Goal: Task Accomplishment & Management: Use online tool/utility

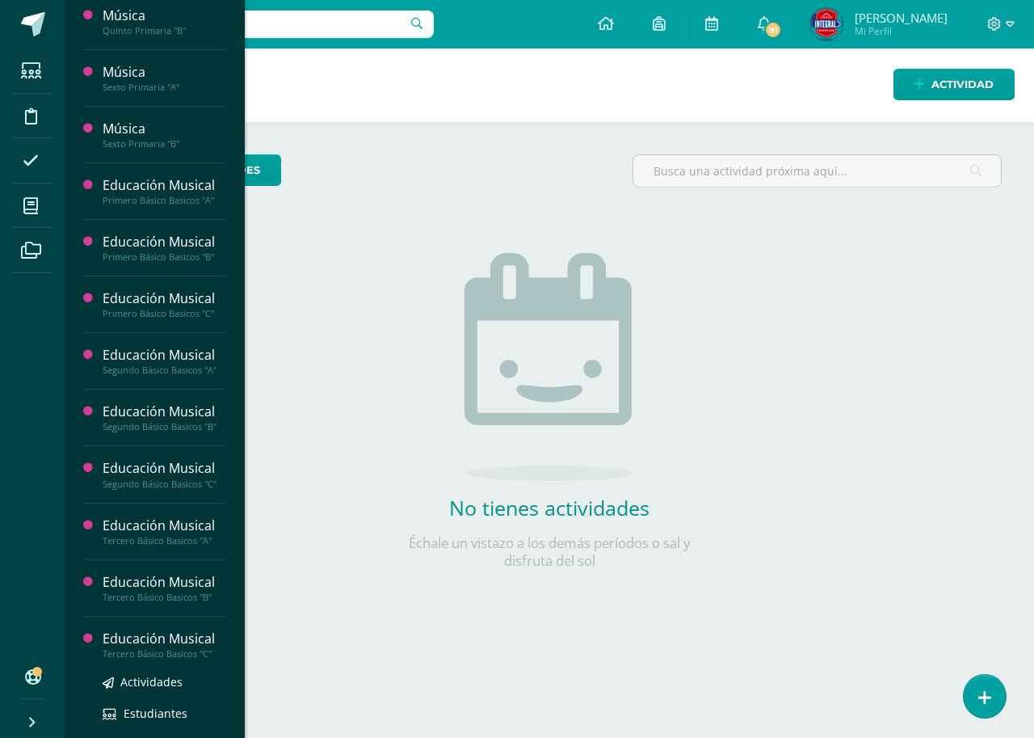
scroll to position [808, 0]
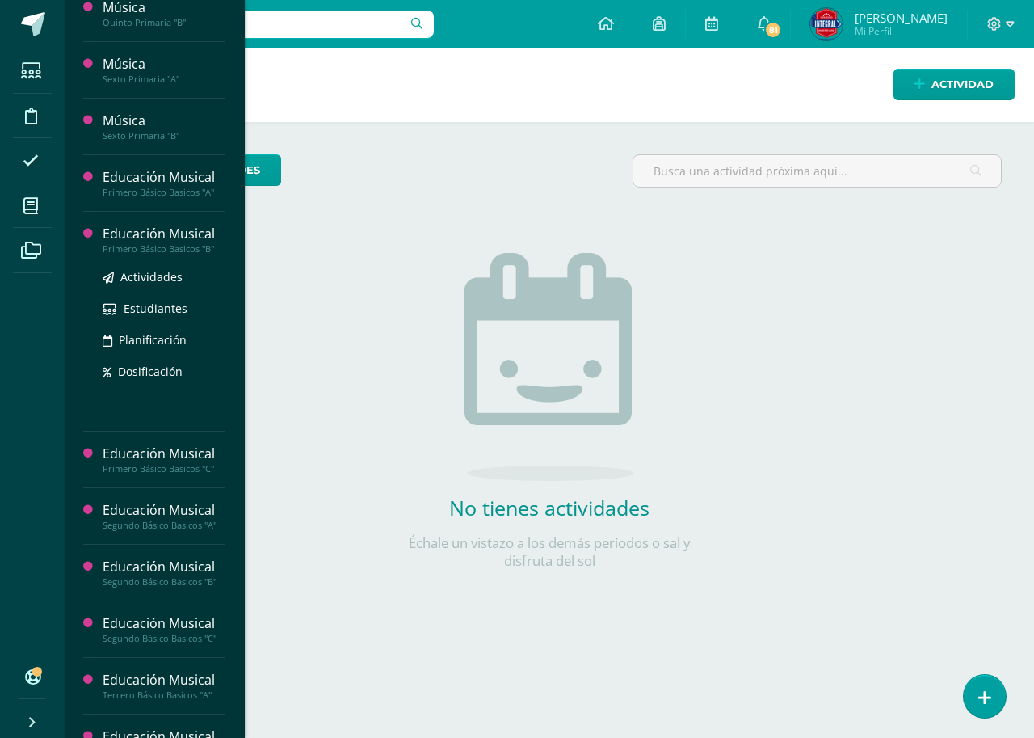
click at [180, 241] on div "Educación Musical" at bounding box center [164, 234] width 123 height 19
click at [158, 280] on span "Actividades" at bounding box center [151, 276] width 62 height 15
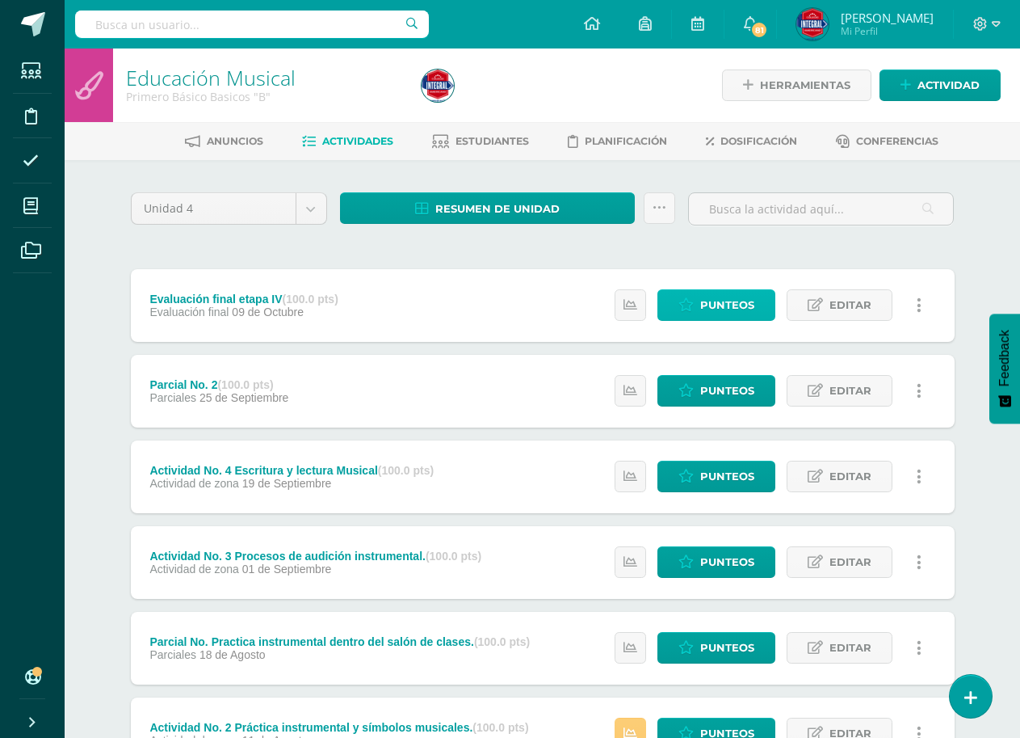
click at [725, 293] on span "Punteos" at bounding box center [727, 305] width 54 height 30
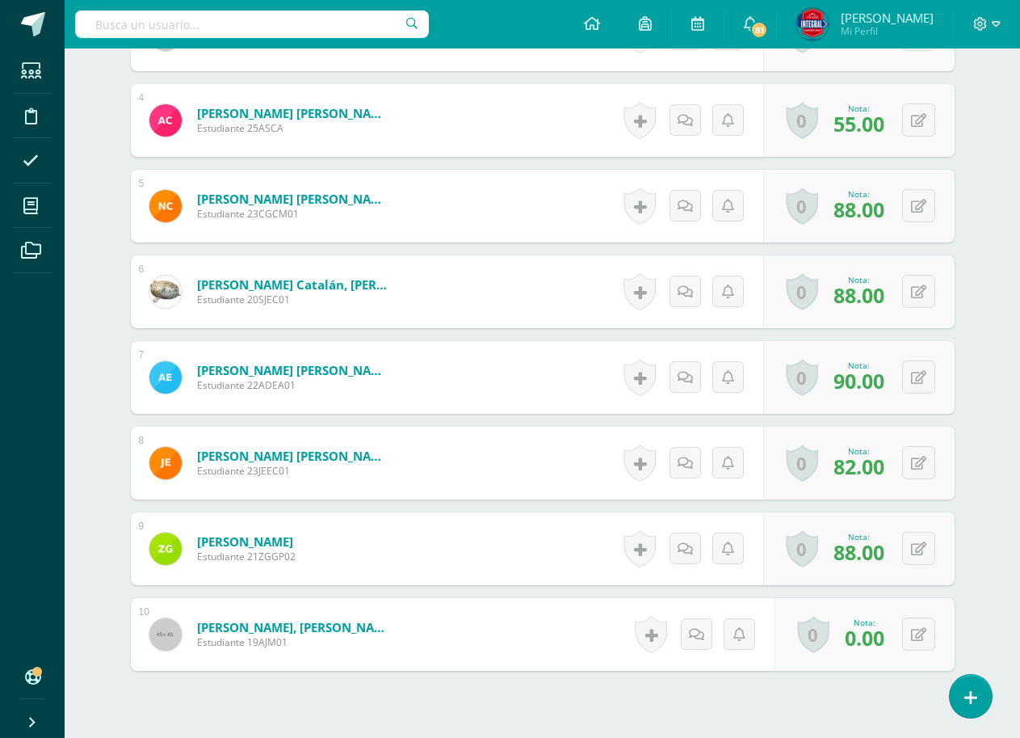
scroll to position [830, 0]
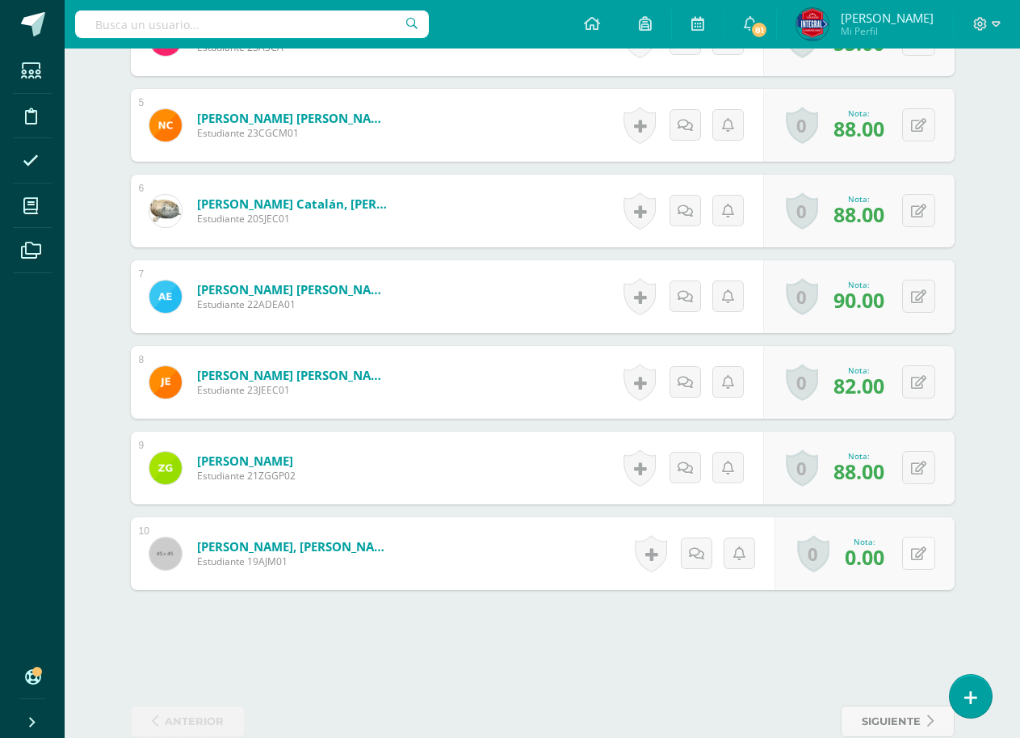
click at [928, 550] on button at bounding box center [918, 552] width 33 height 33
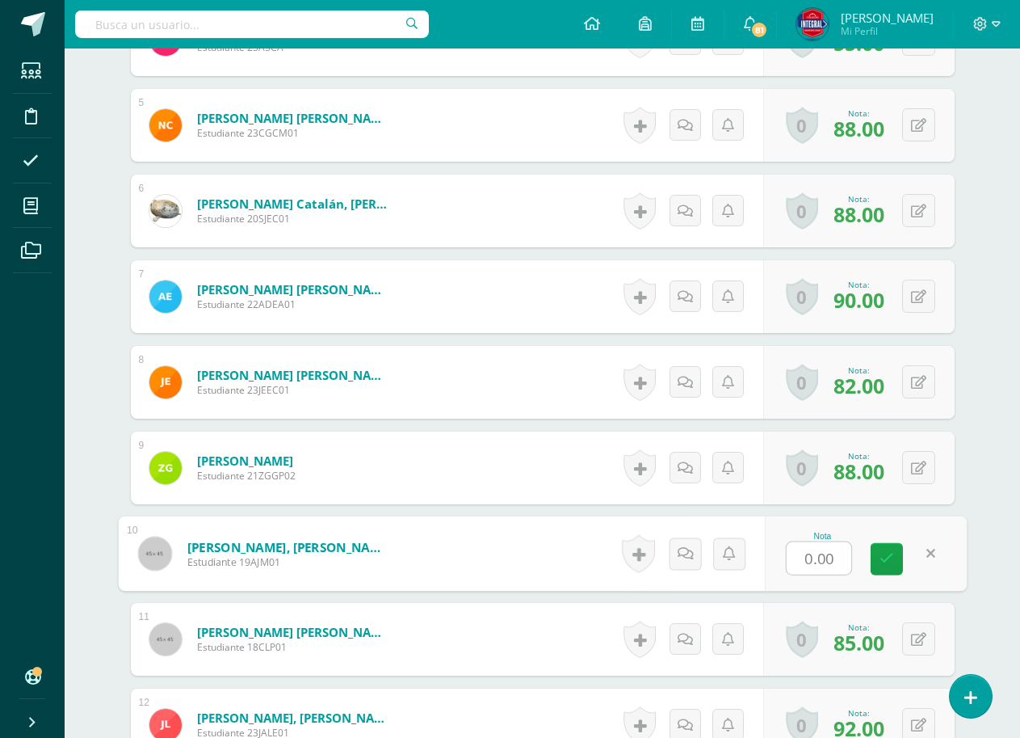
scroll to position [831, 0]
type input "100"
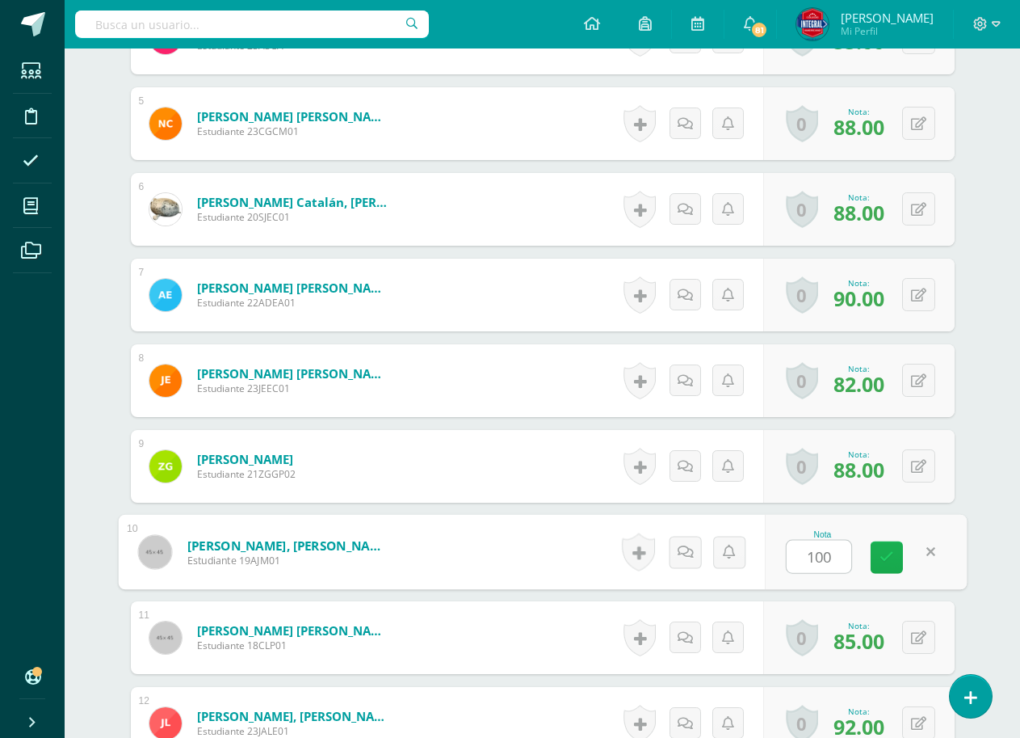
click at [884, 565] on link at bounding box center [887, 557] width 32 height 32
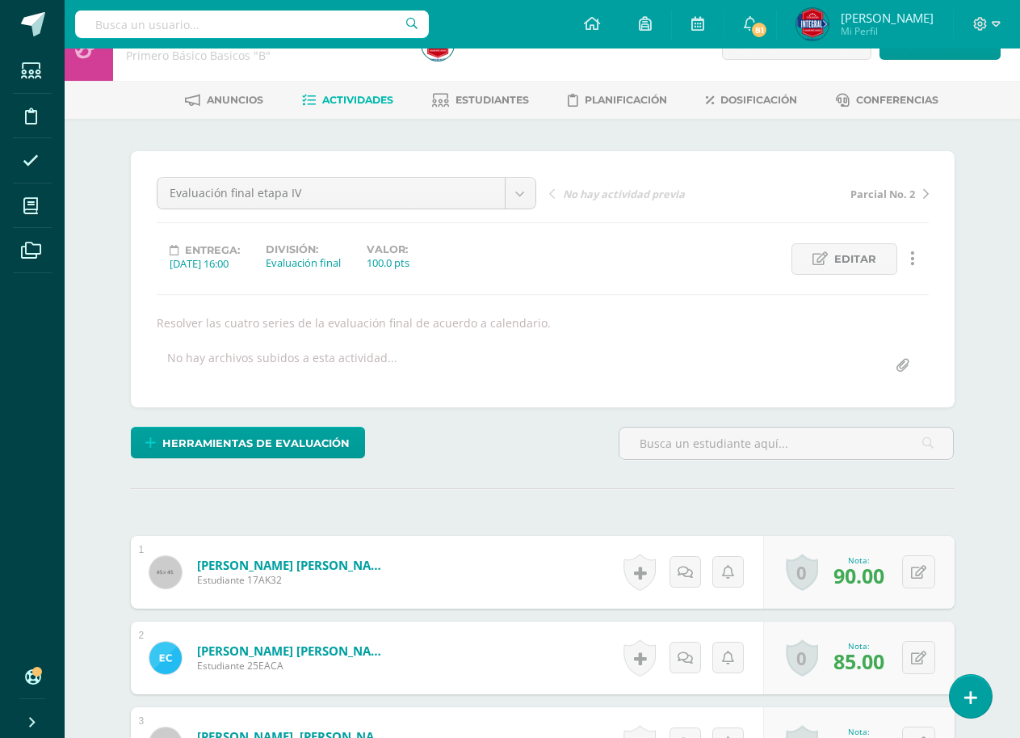
scroll to position [0, 0]
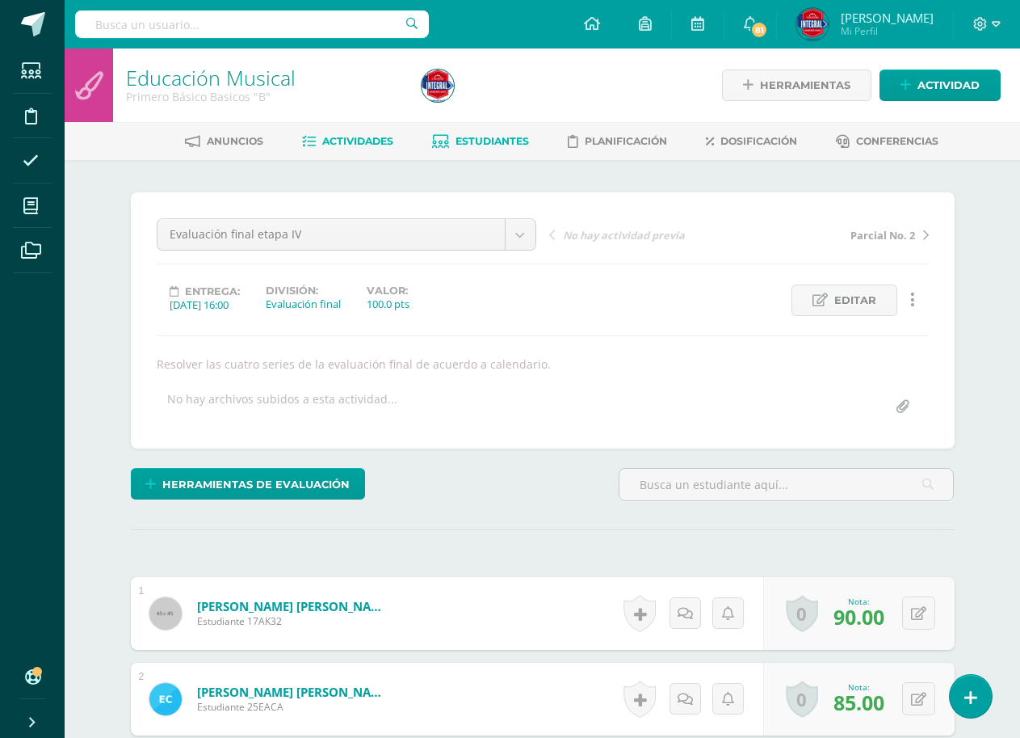
click at [496, 138] on span "Estudiantes" at bounding box center [493, 141] width 74 height 12
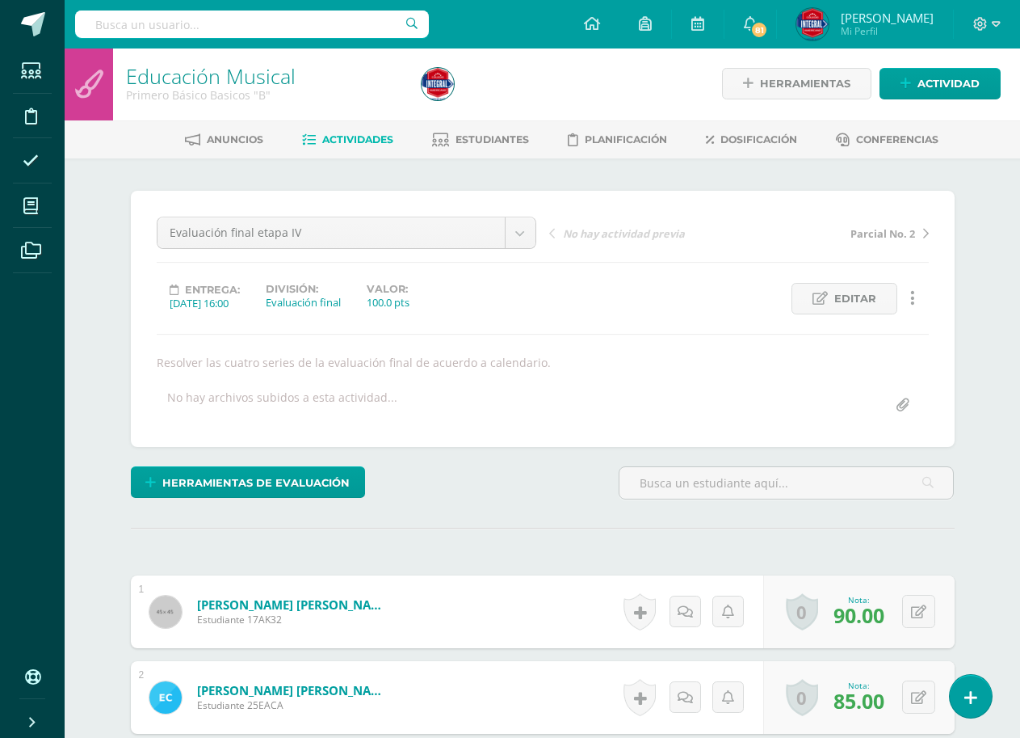
scroll to position [2, 0]
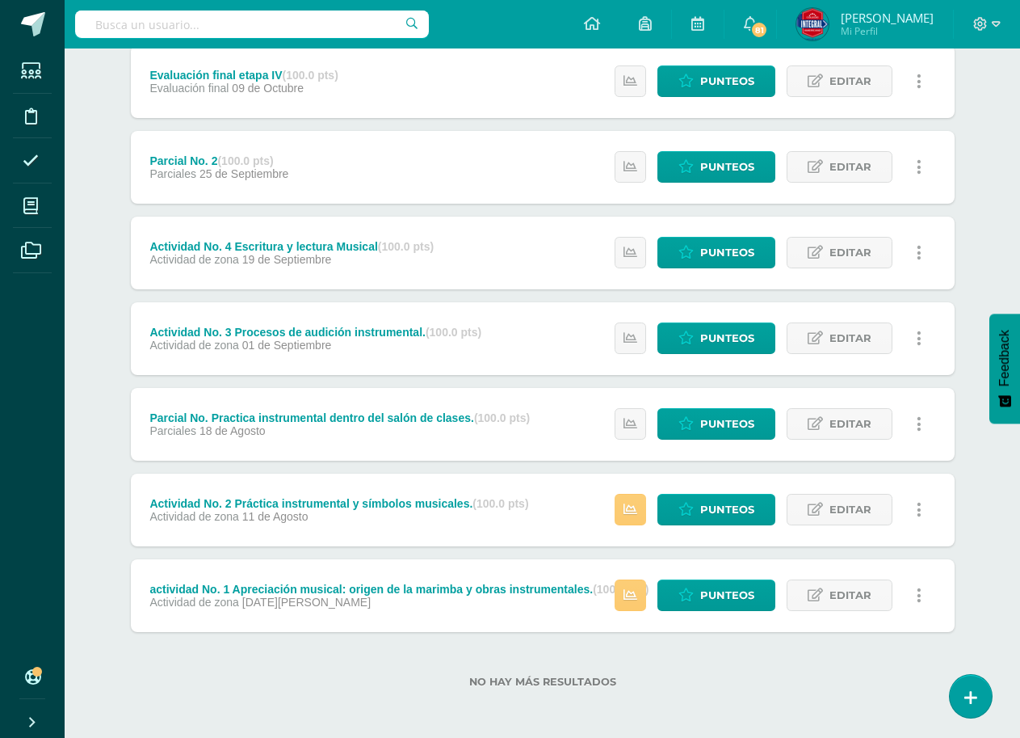
scroll to position [225, 0]
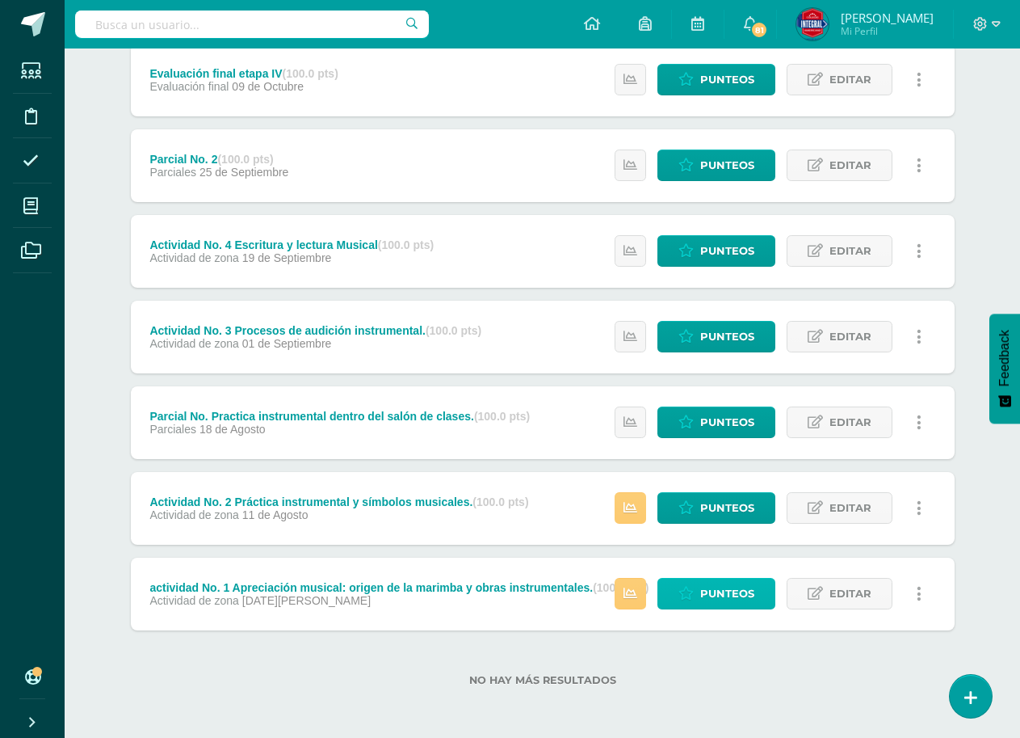
click at [719, 587] on span "Punteos" at bounding box center [727, 593] width 54 height 30
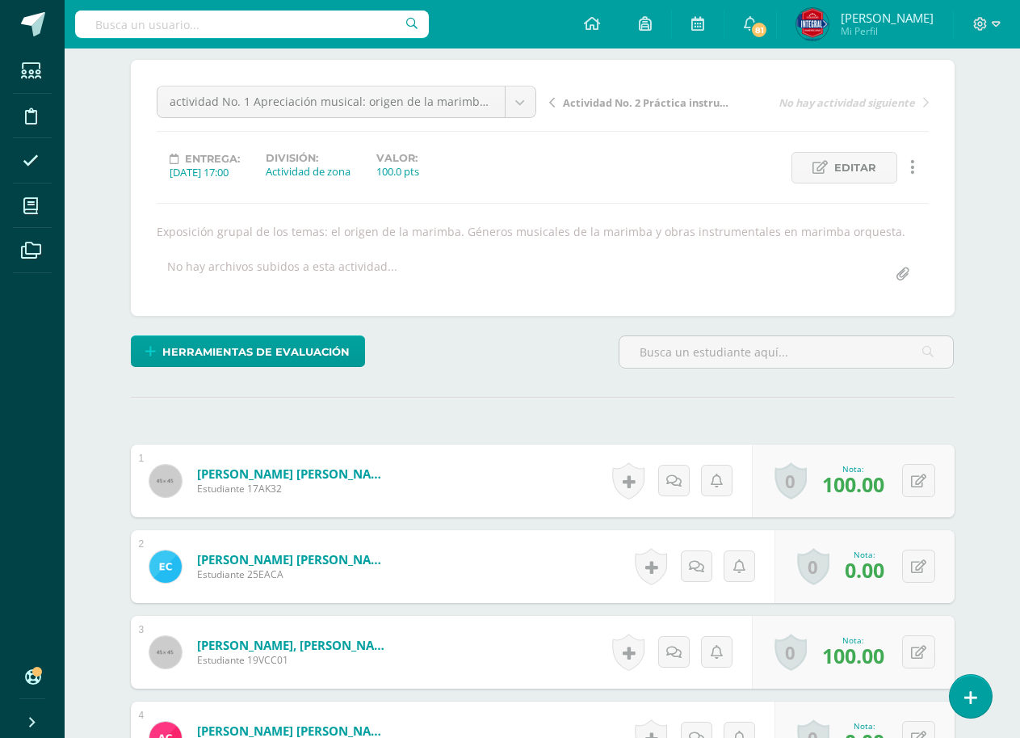
scroll to position [162, 0]
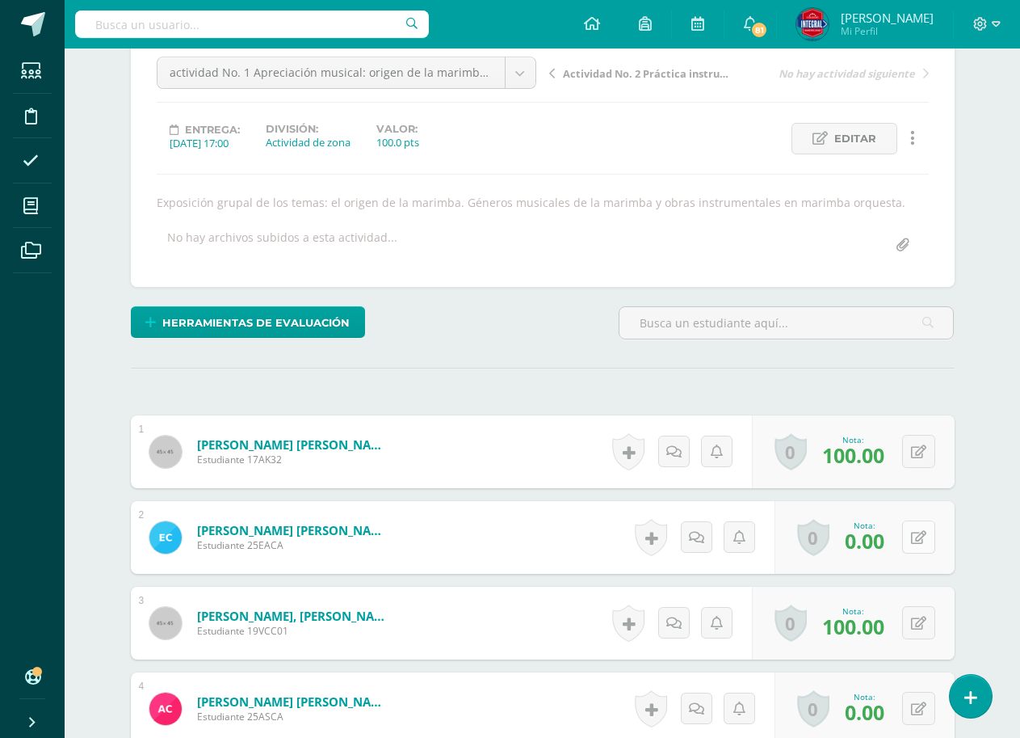
click at [916, 538] on icon at bounding box center [918, 538] width 15 height 14
type input "100"
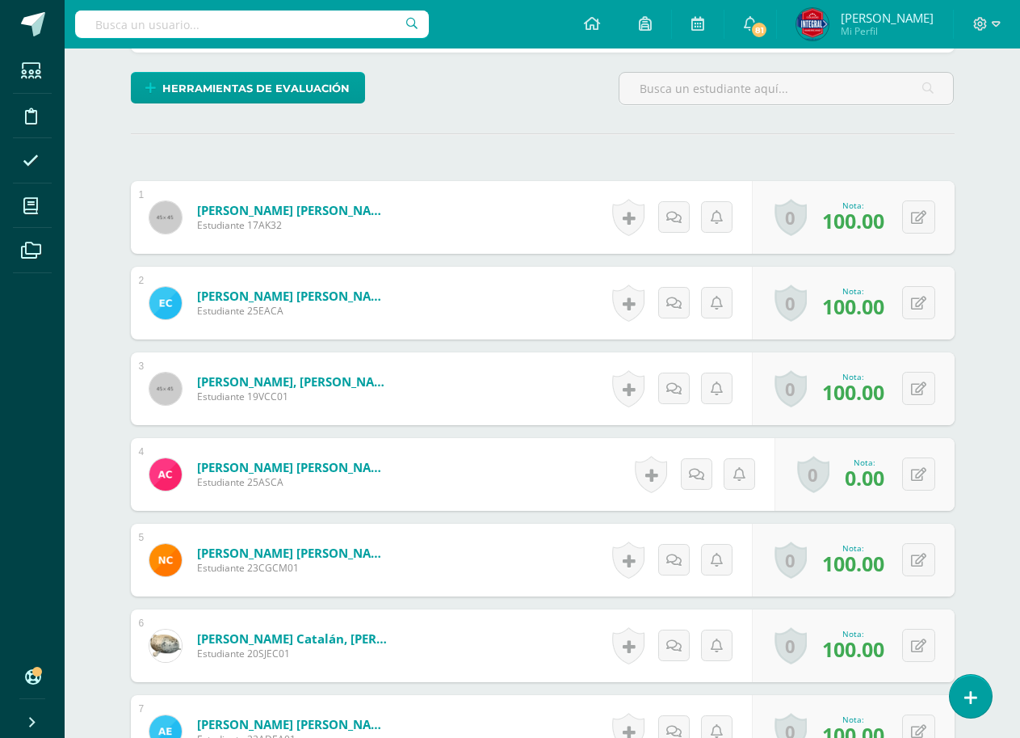
scroll to position [404, 0]
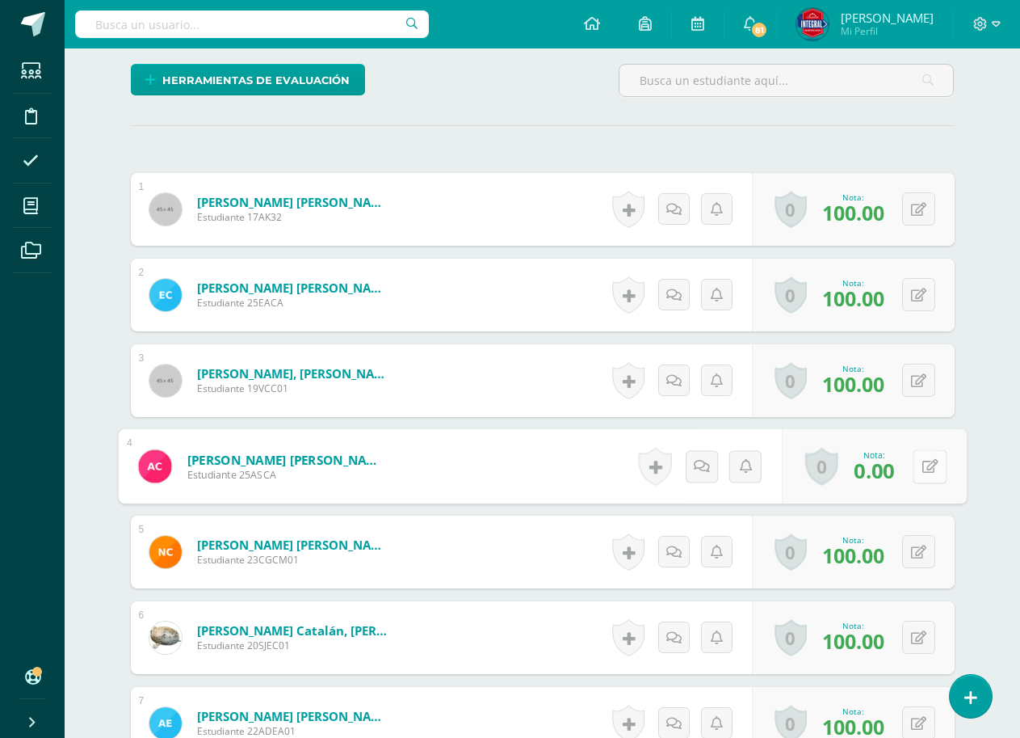
click at [922, 467] on icon at bounding box center [930, 466] width 16 height 14
type input "70"
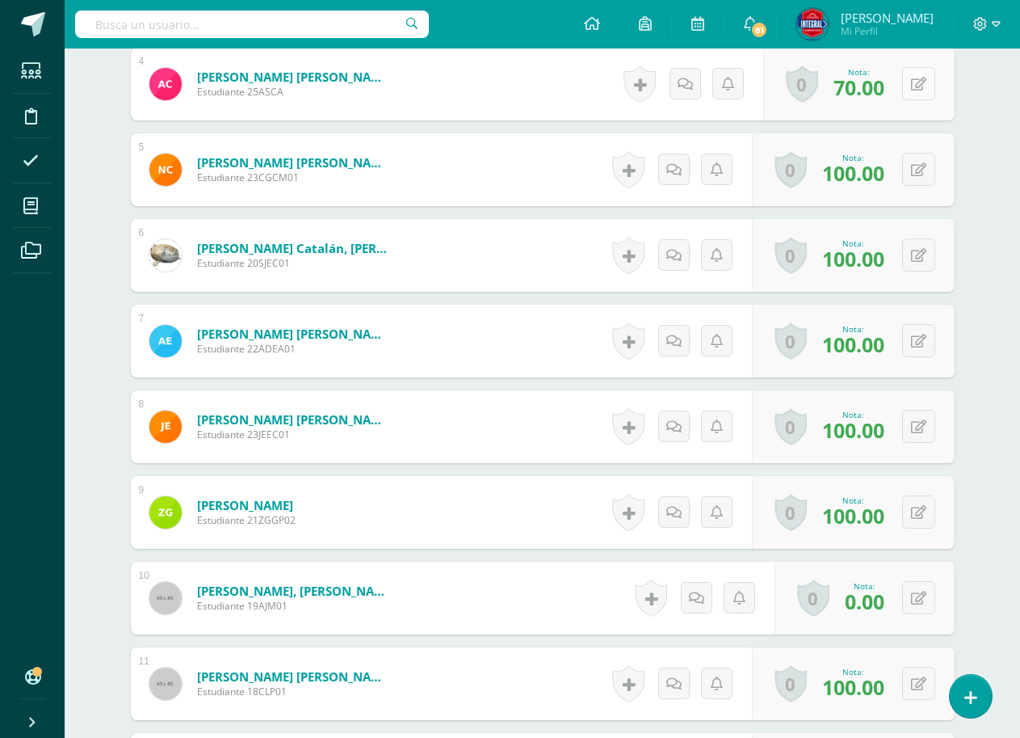
scroll to position [808, 0]
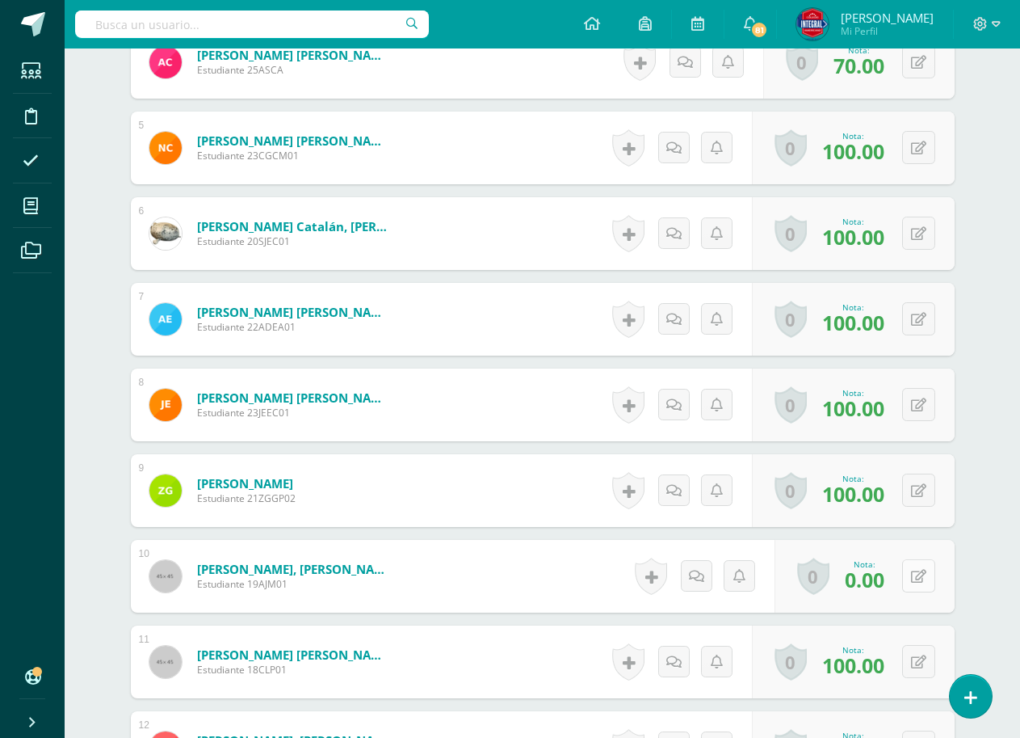
click at [915, 582] on button at bounding box center [918, 575] width 33 height 33
type input "100"
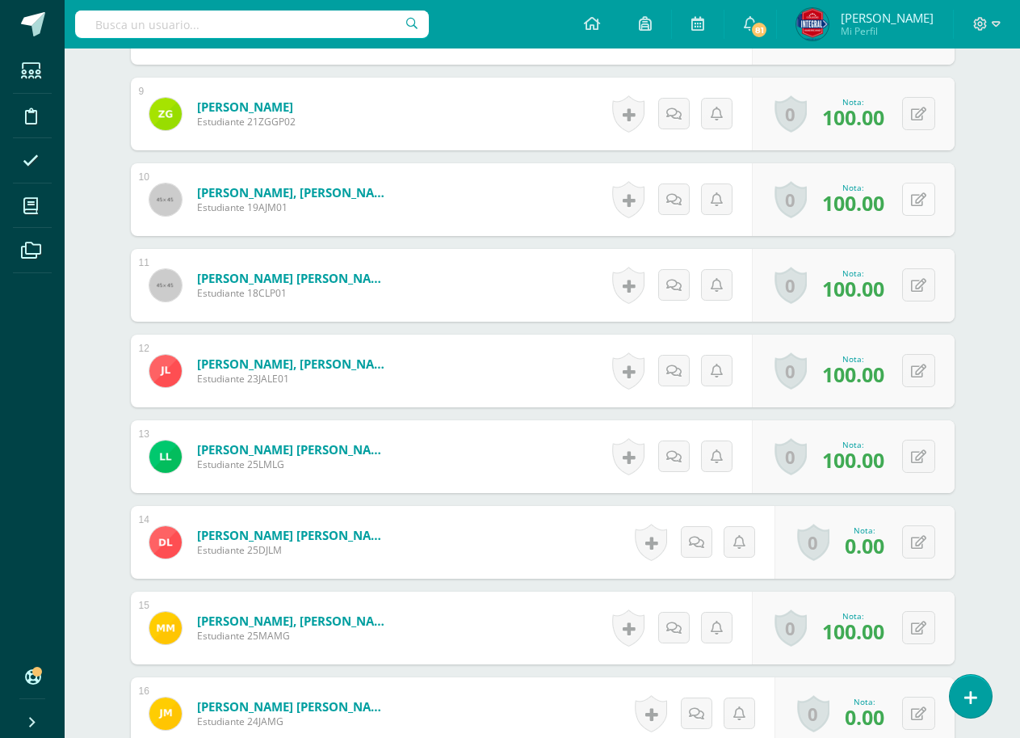
scroll to position [1212, 0]
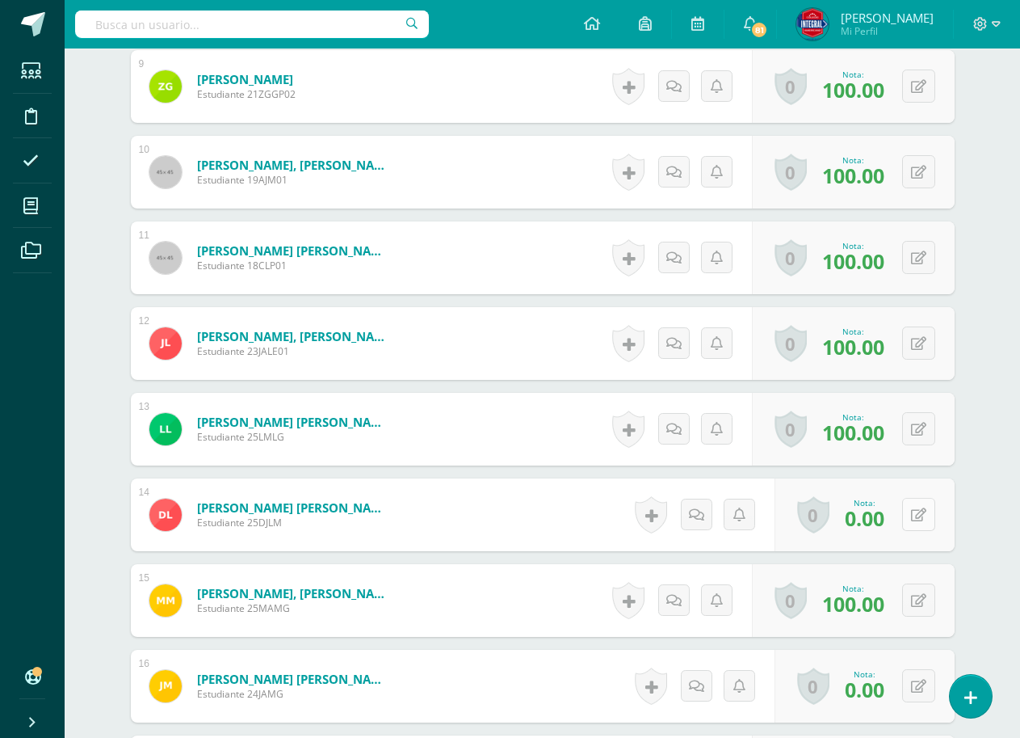
click at [914, 523] on button at bounding box center [918, 514] width 33 height 33
type input "50"
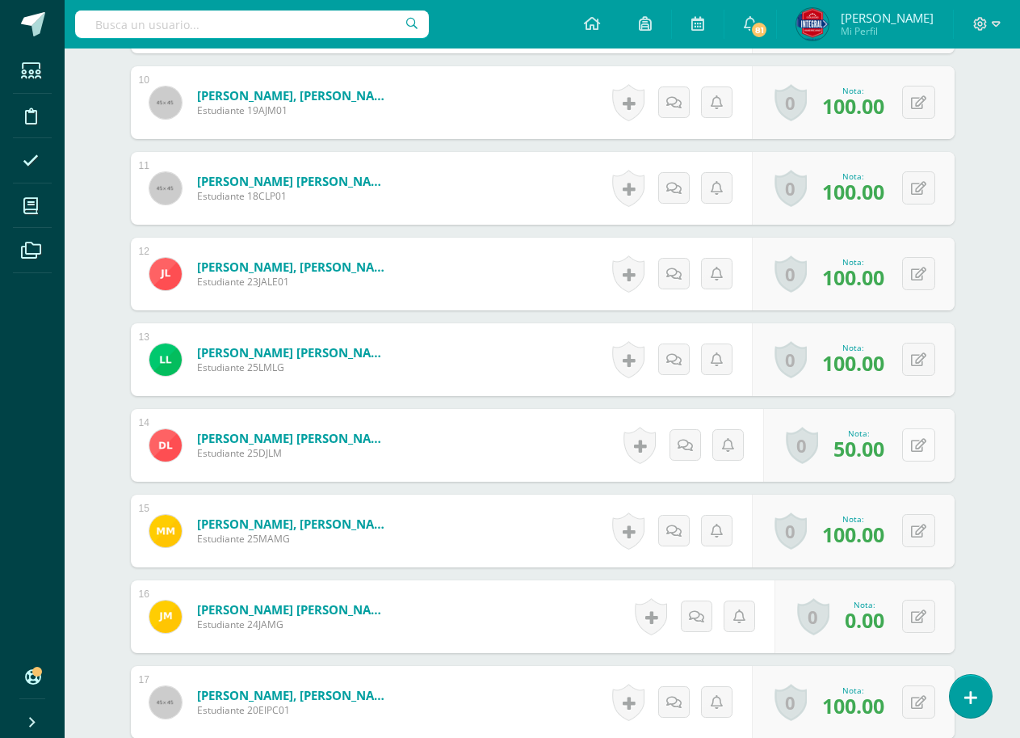
scroll to position [1373, 0]
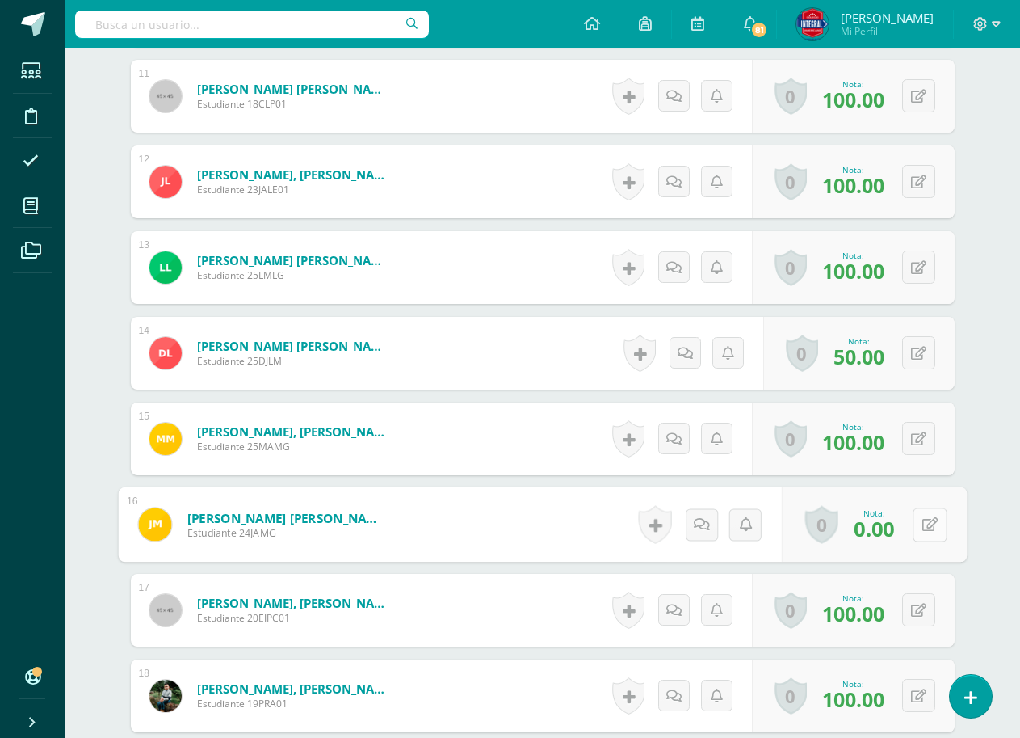
click at [922, 532] on button at bounding box center [930, 524] width 34 height 34
type input "50"
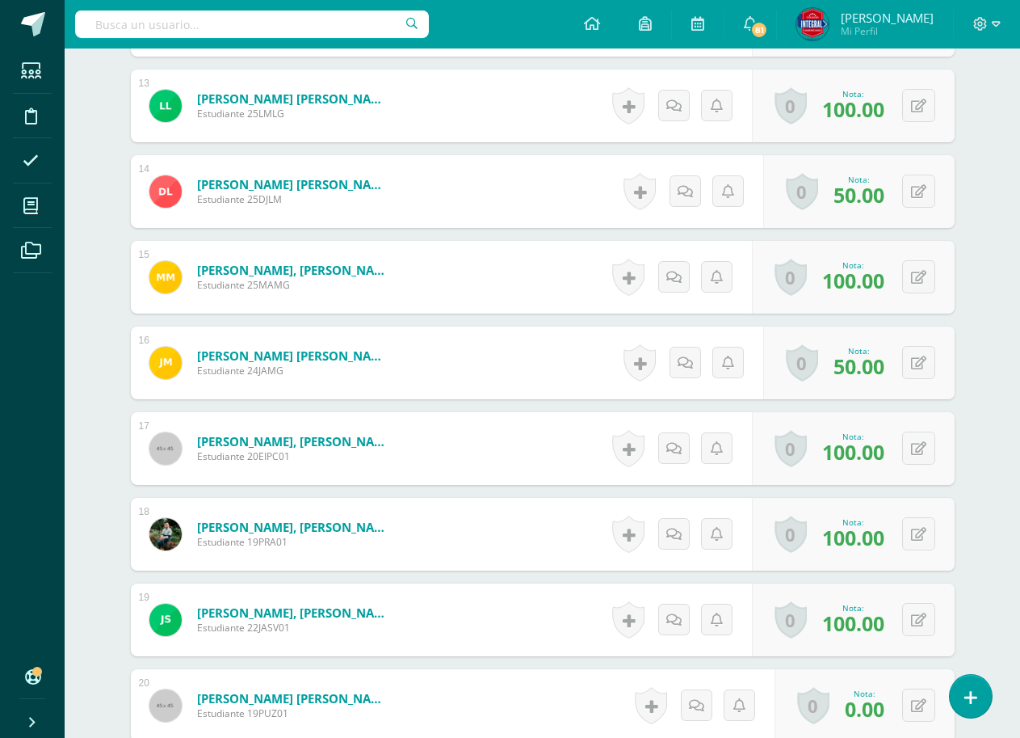
scroll to position [1696, 0]
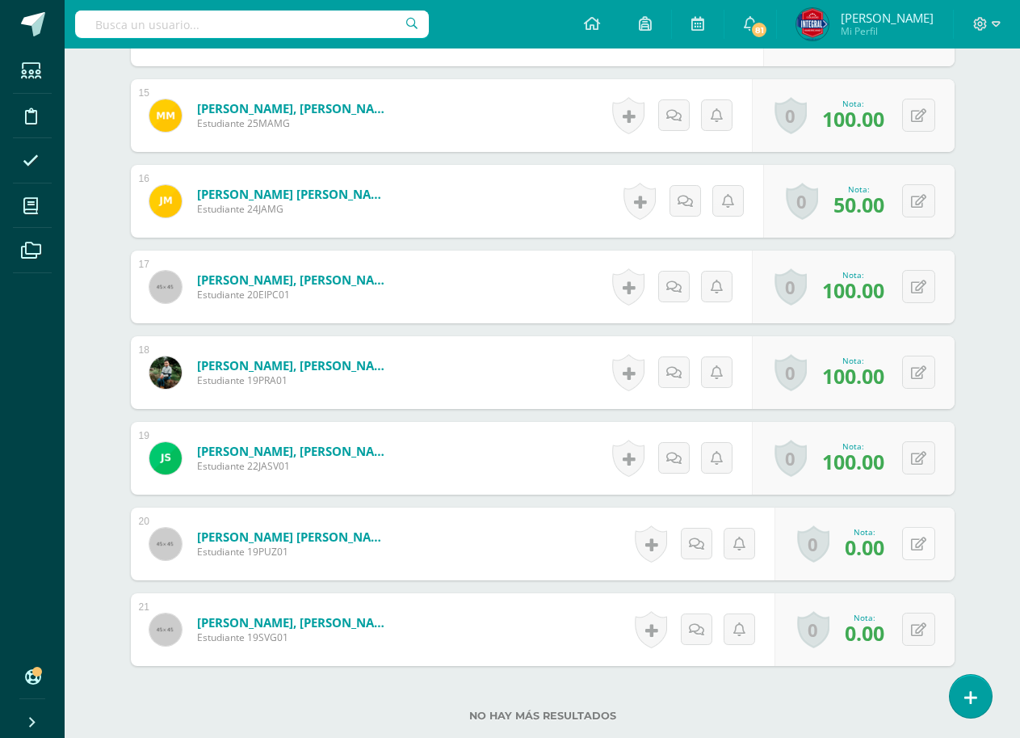
click at [912, 538] on button at bounding box center [918, 543] width 33 height 33
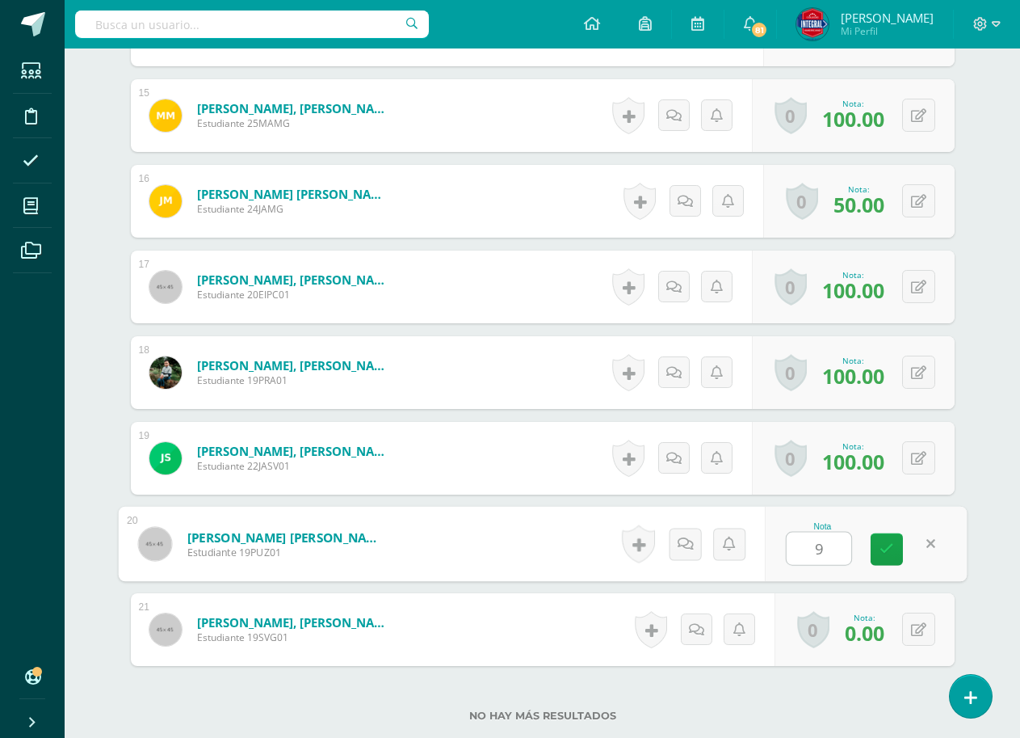
type input "90"
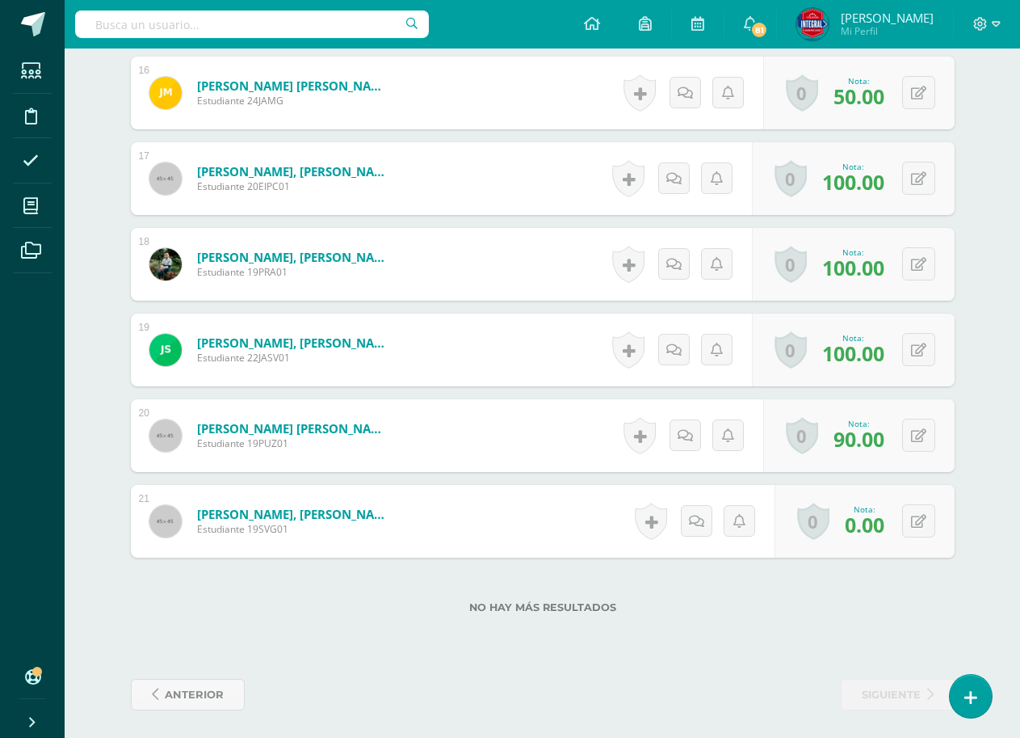
scroll to position [1809, 0]
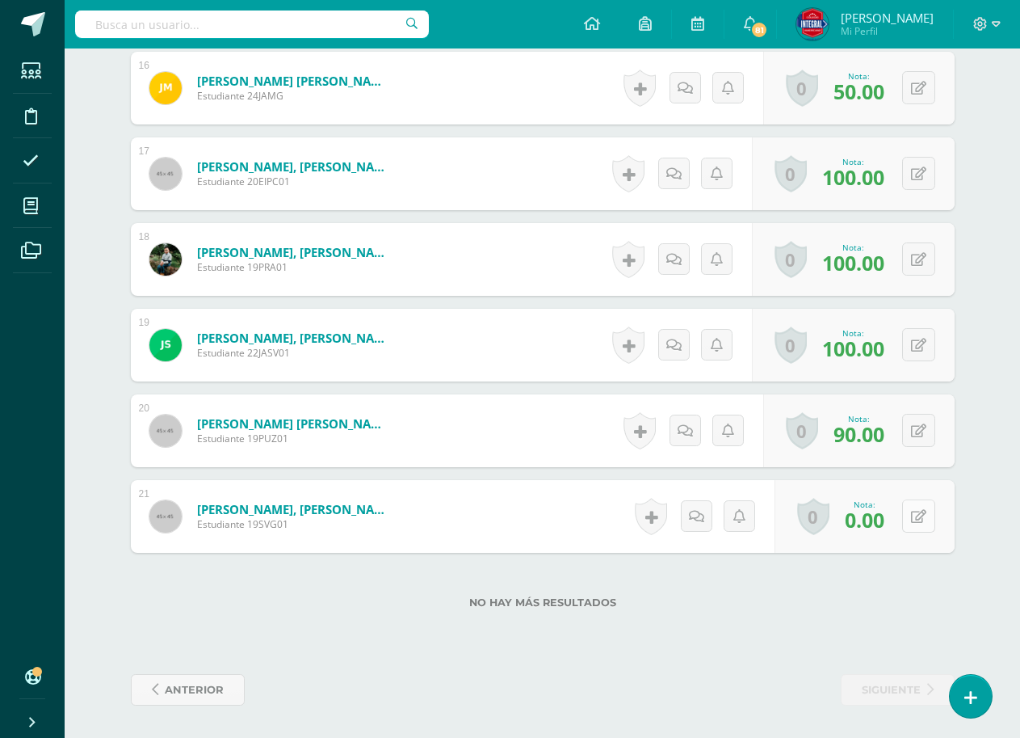
click at [928, 518] on button at bounding box center [918, 515] width 33 height 33
type input "100"
click at [891, 530] on link at bounding box center [887, 522] width 32 height 32
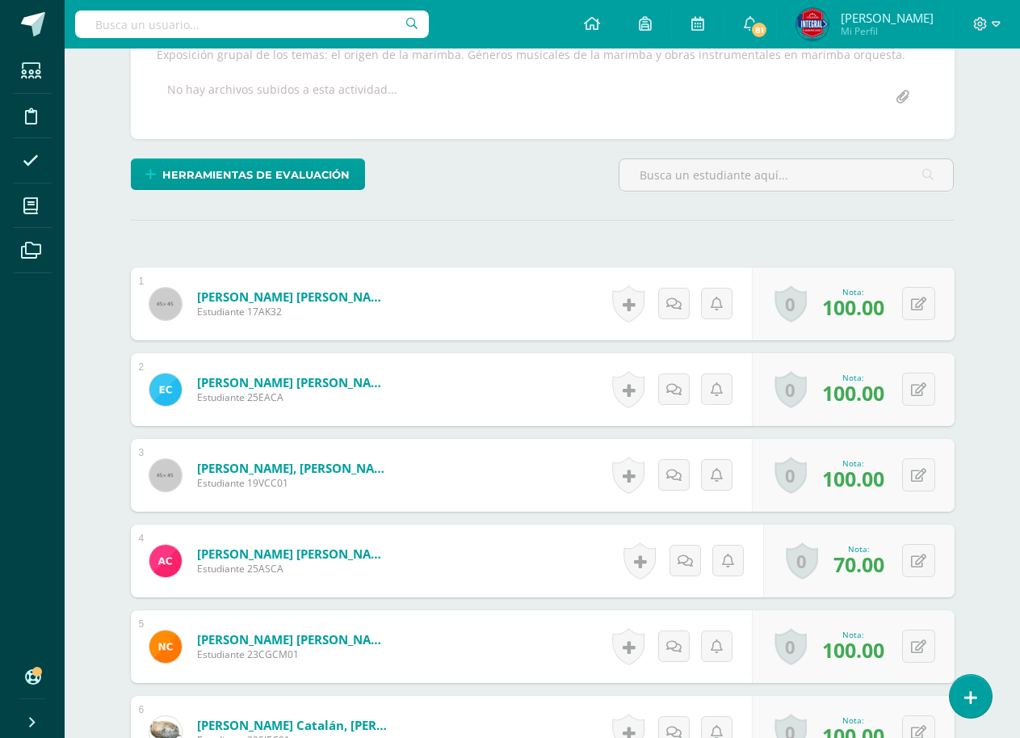
scroll to position [0, 0]
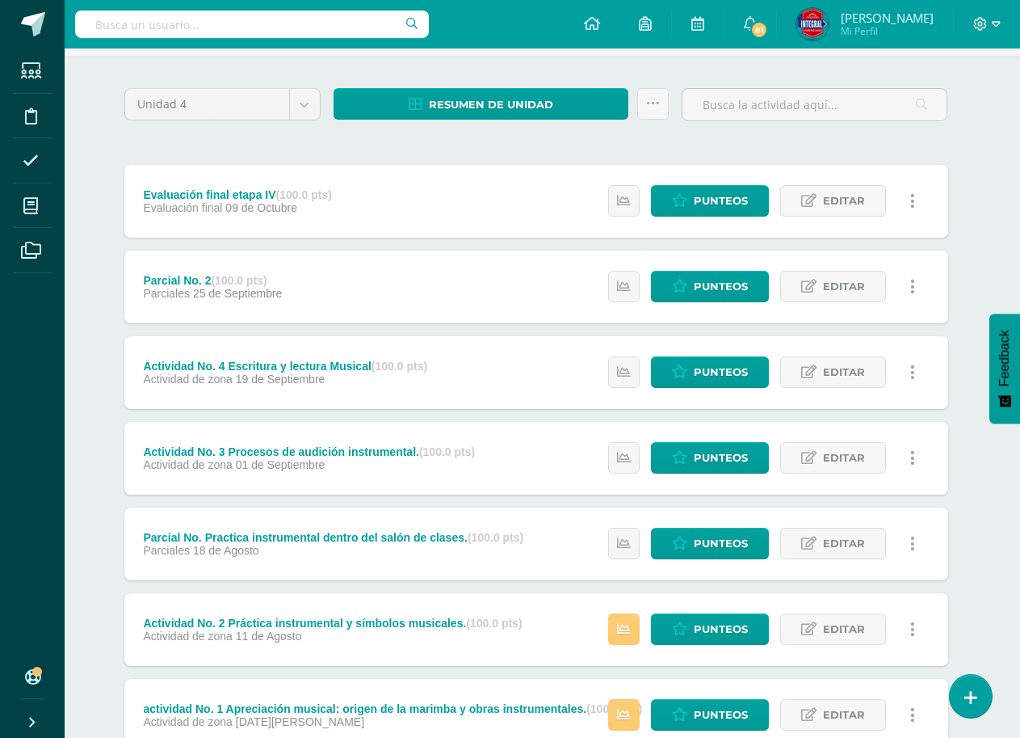
scroll to position [225, 6]
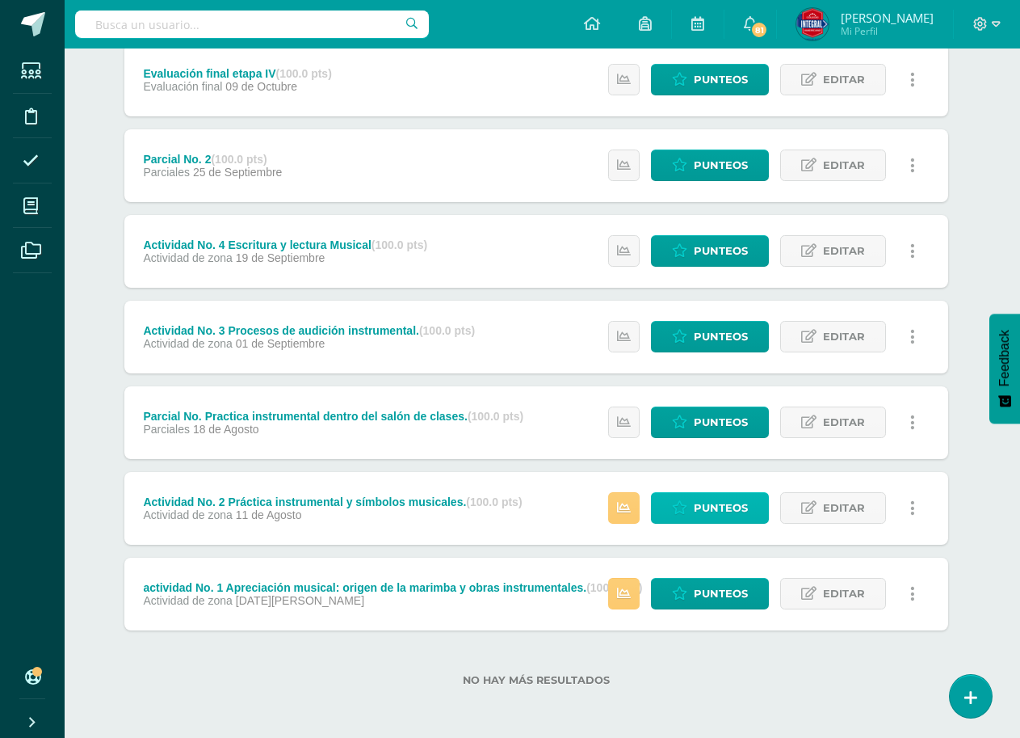
click at [721, 517] on span "Punteos" at bounding box center [721, 508] width 54 height 30
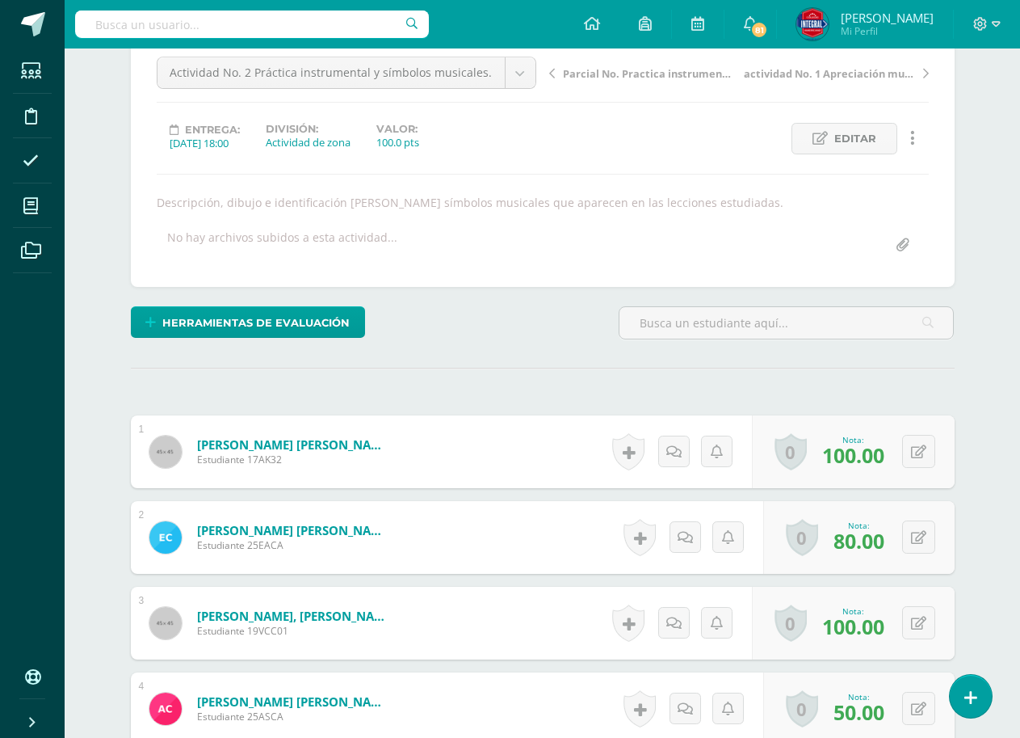
scroll to position [242, 0]
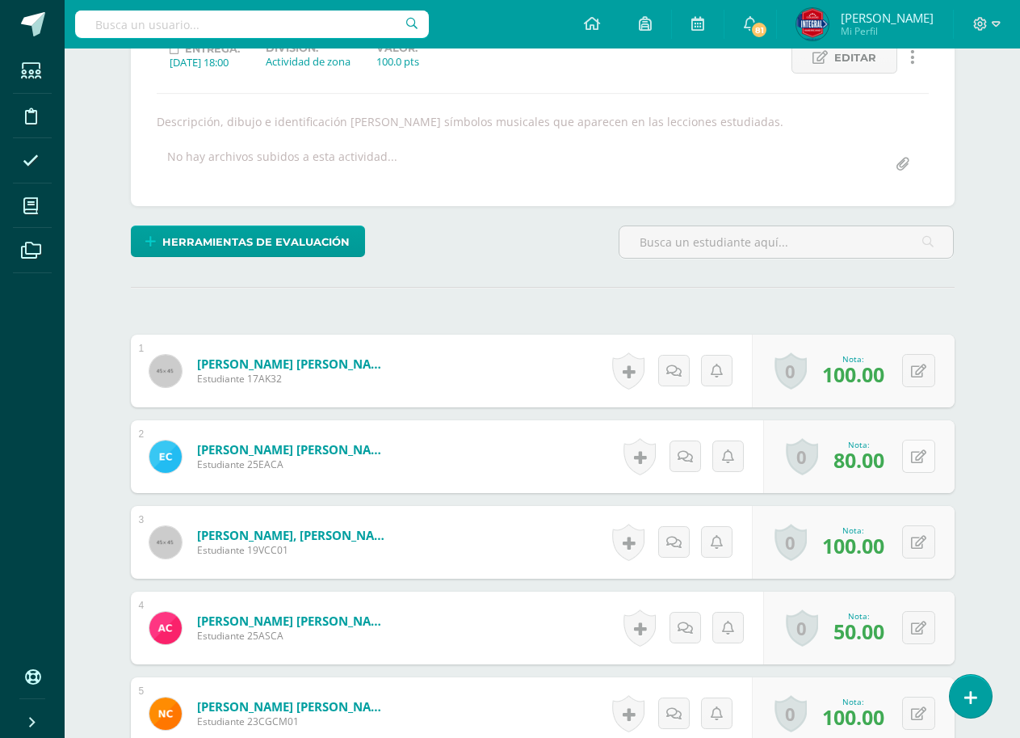
click at [907, 458] on button at bounding box center [918, 455] width 33 height 33
type input "100"
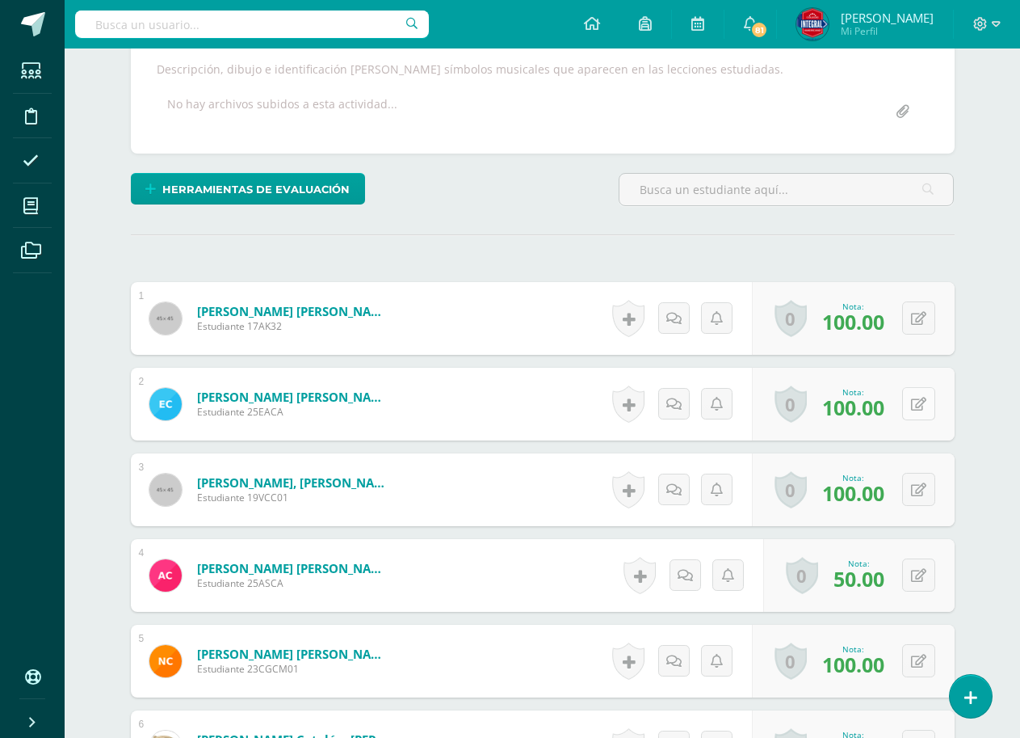
scroll to position [323, 0]
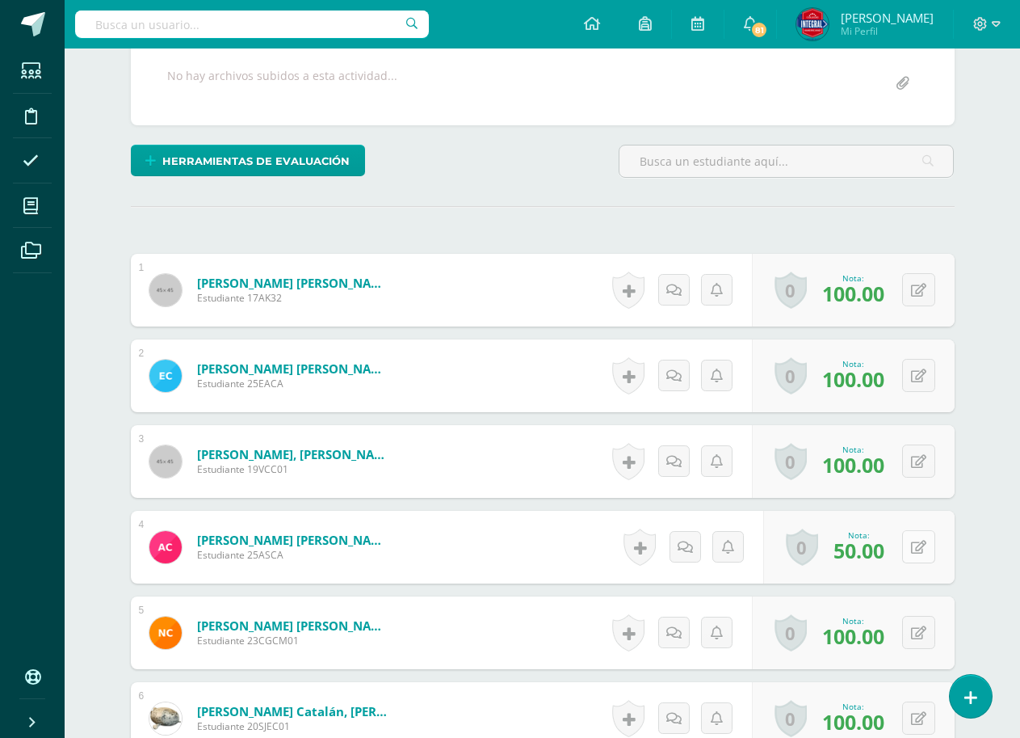
click at [922, 544] on icon at bounding box center [918, 547] width 15 height 14
type input "70"
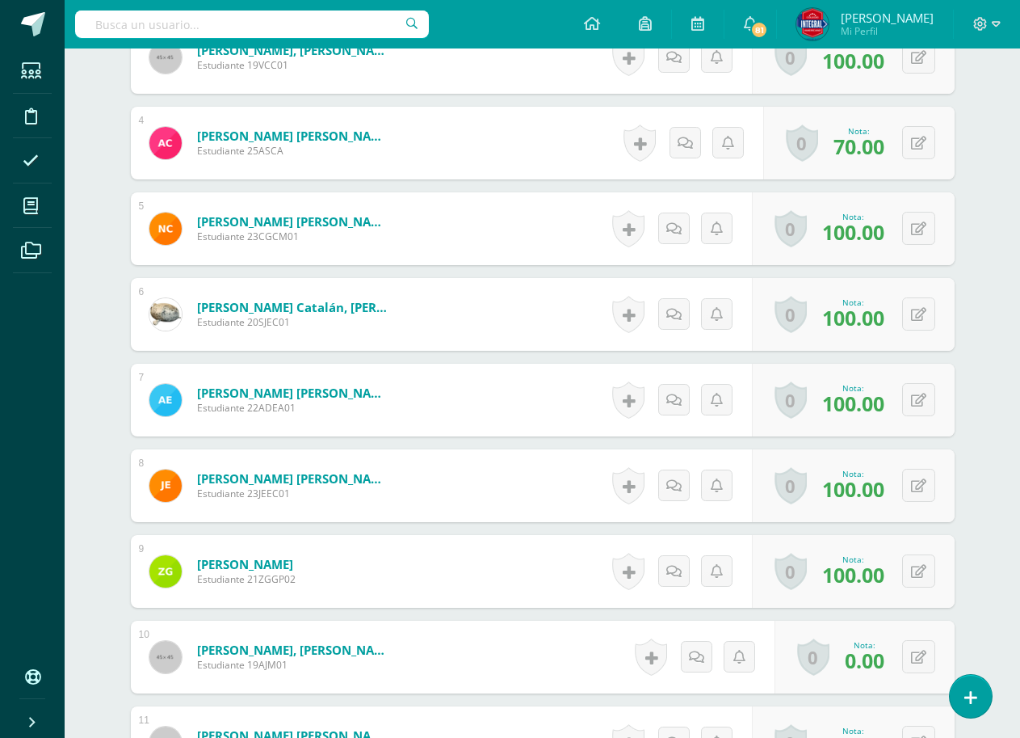
scroll to position [808, 0]
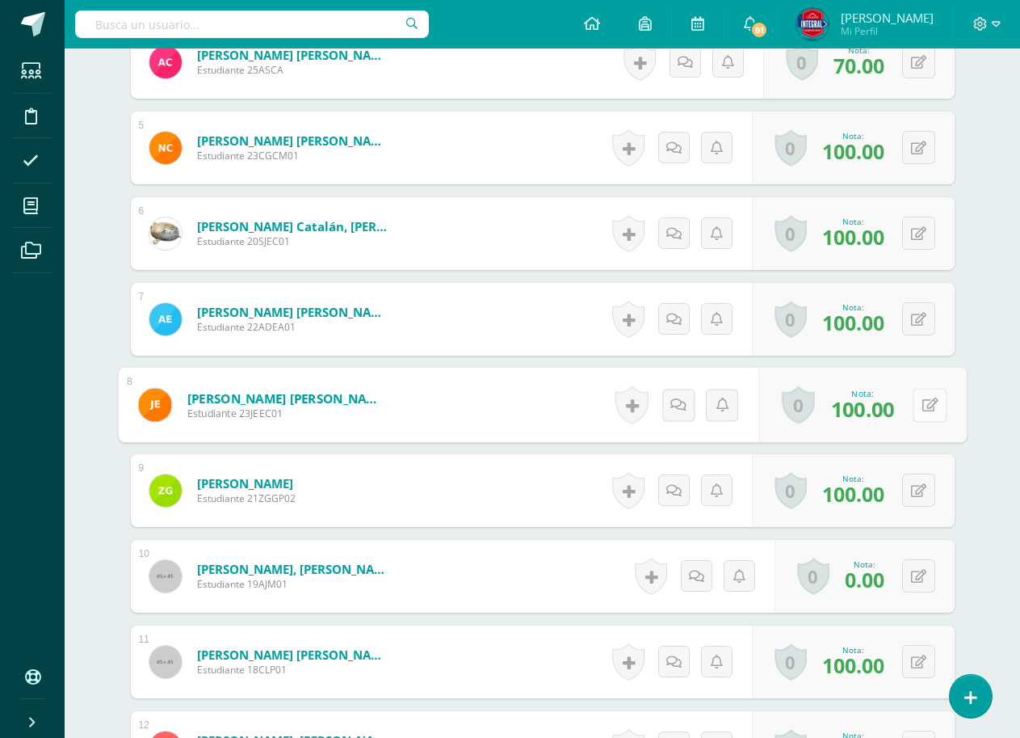
click at [922, 403] on icon at bounding box center [930, 404] width 16 height 14
type input "80"
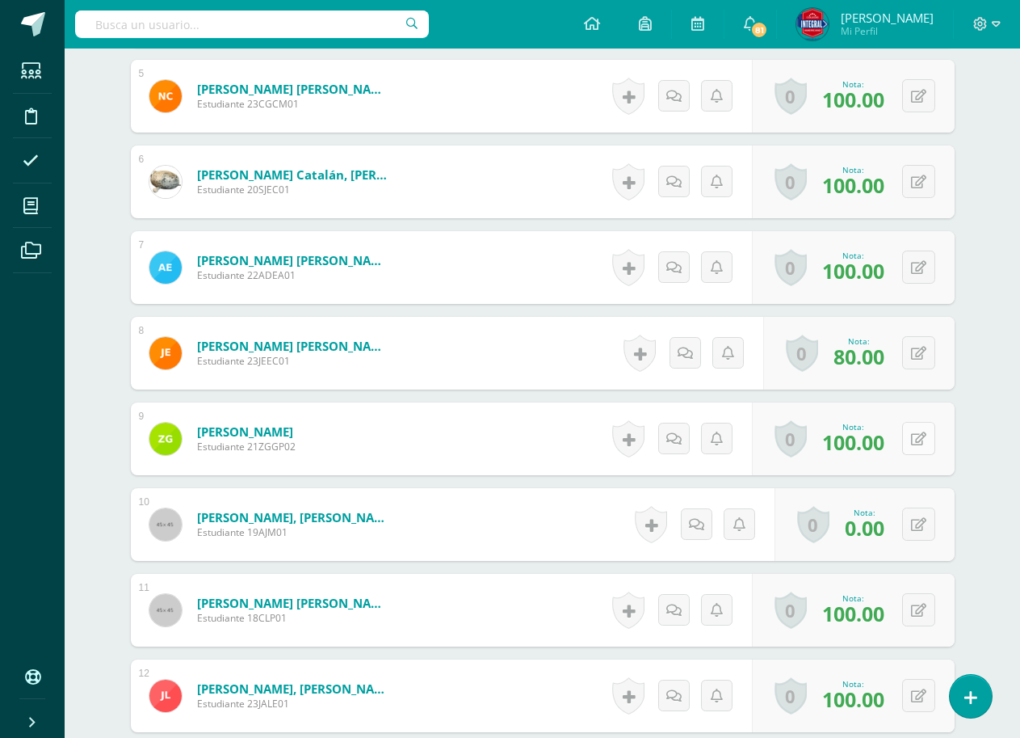
scroll to position [889, 0]
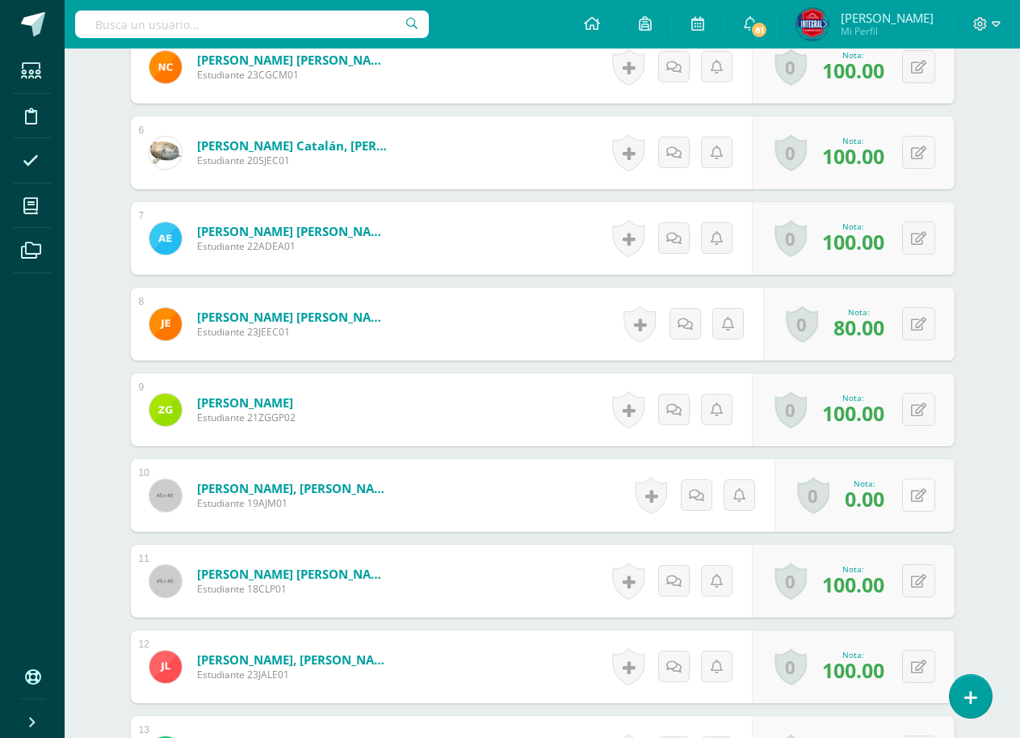
click at [926, 489] on button at bounding box center [918, 494] width 33 height 33
type input "100"
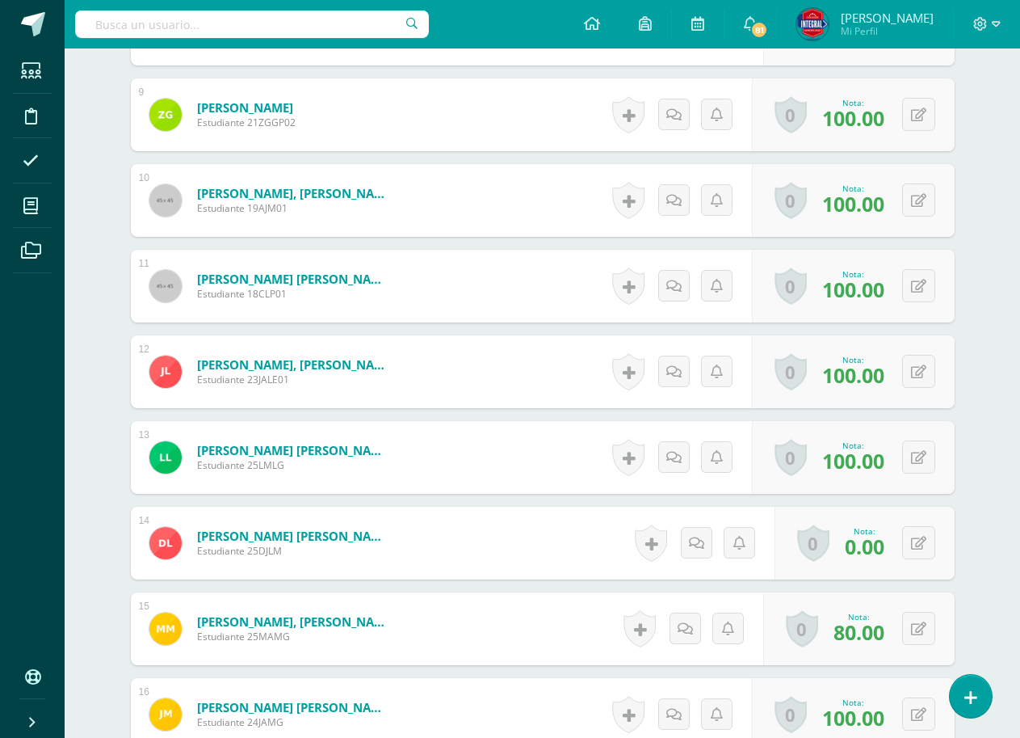
scroll to position [1212, 0]
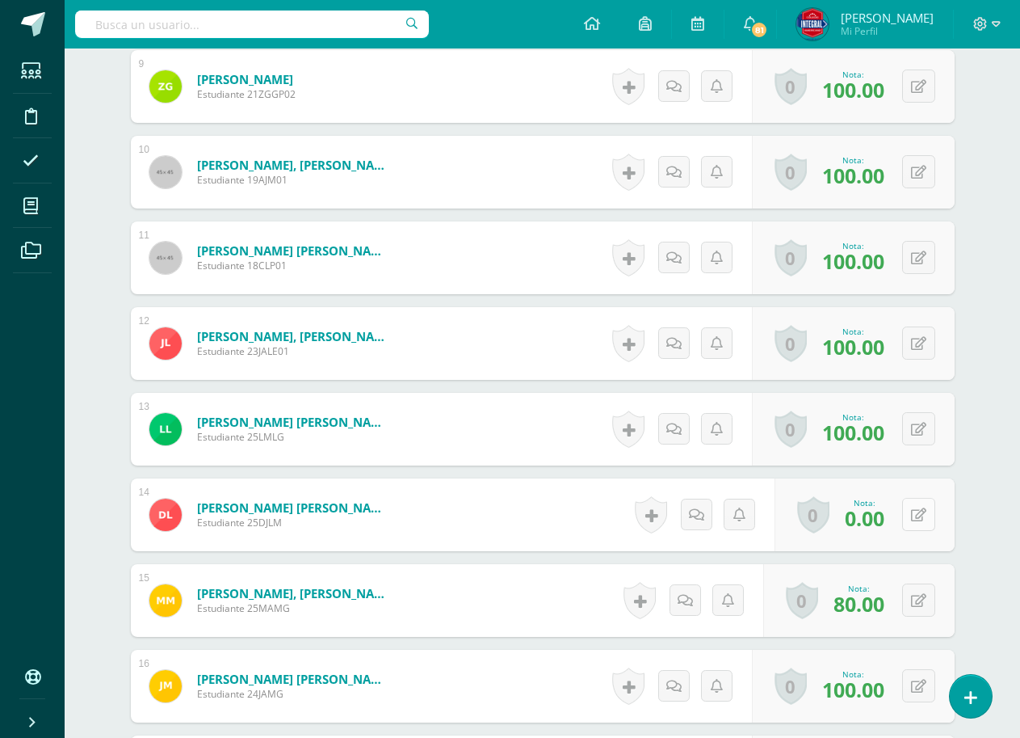
click at [926, 513] on button at bounding box center [918, 514] width 33 height 33
type input "50"
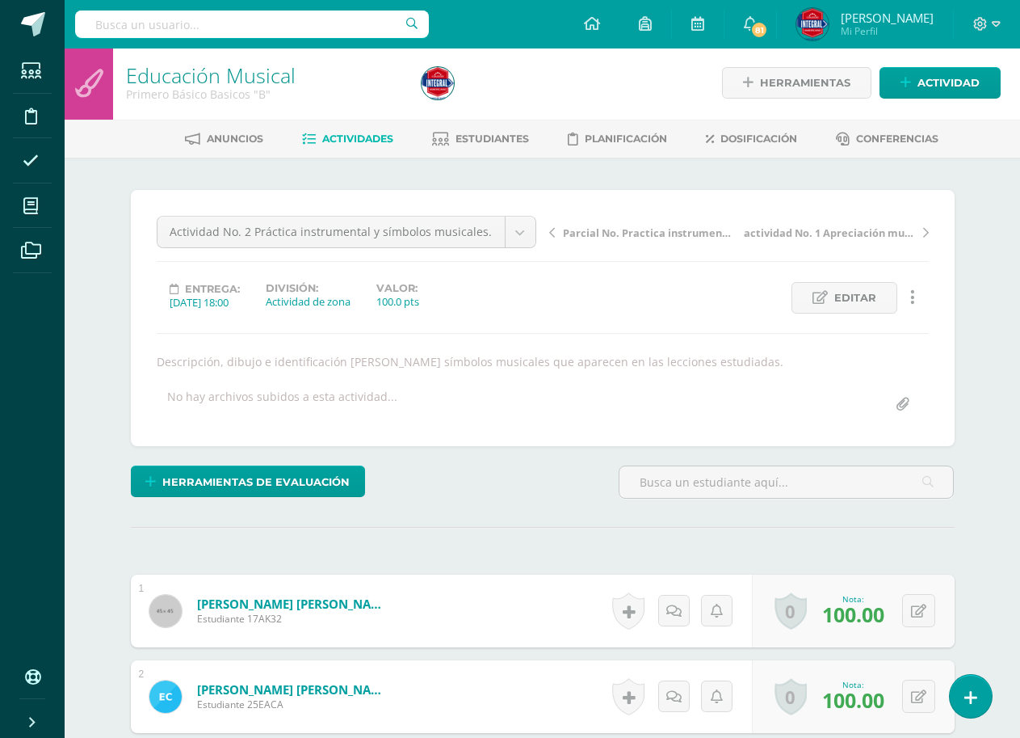
scroll to position [0, 0]
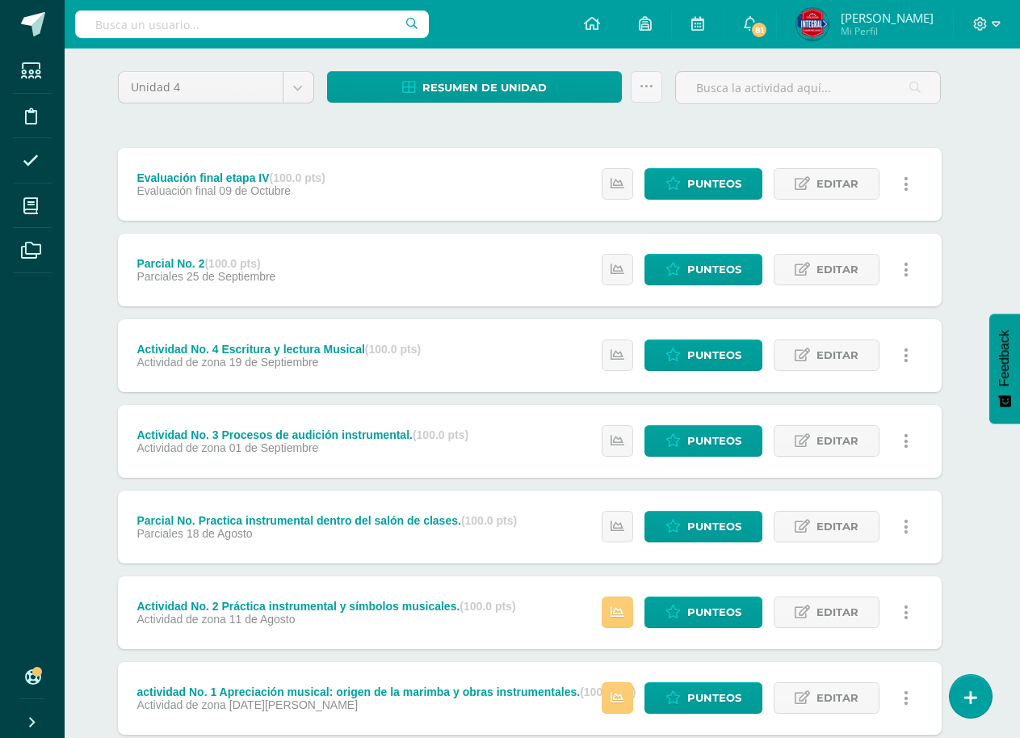
scroll to position [162, 13]
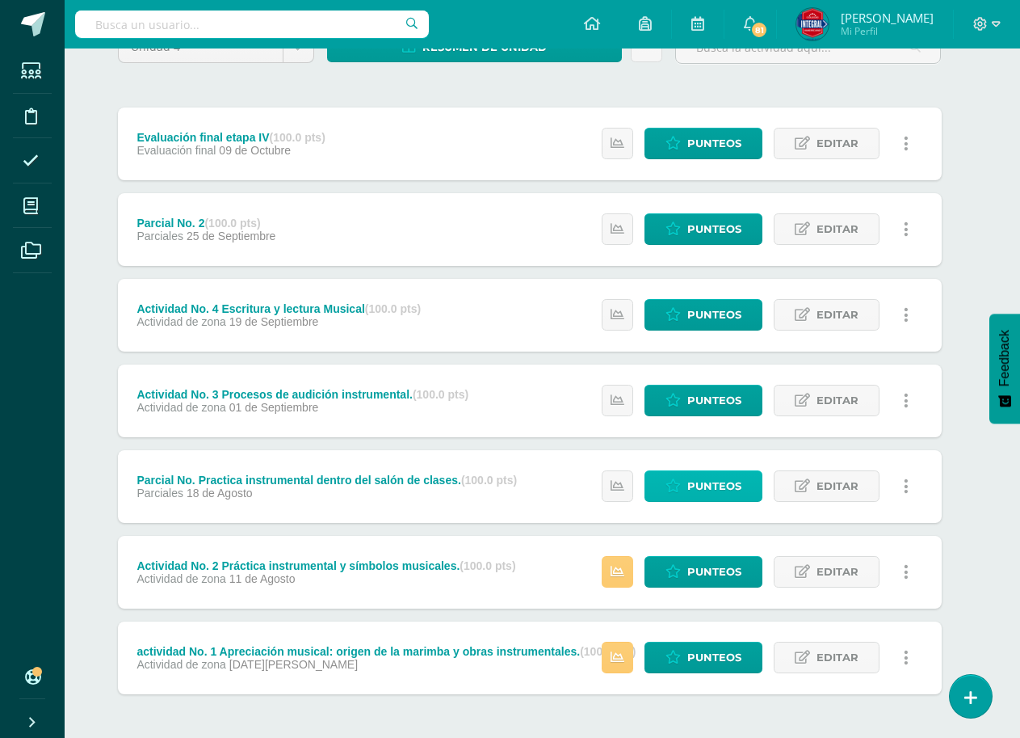
click at [700, 485] on span "Punteos" at bounding box center [714, 486] width 54 height 30
click at [707, 485] on span "Punteos" at bounding box center [714, 486] width 54 height 30
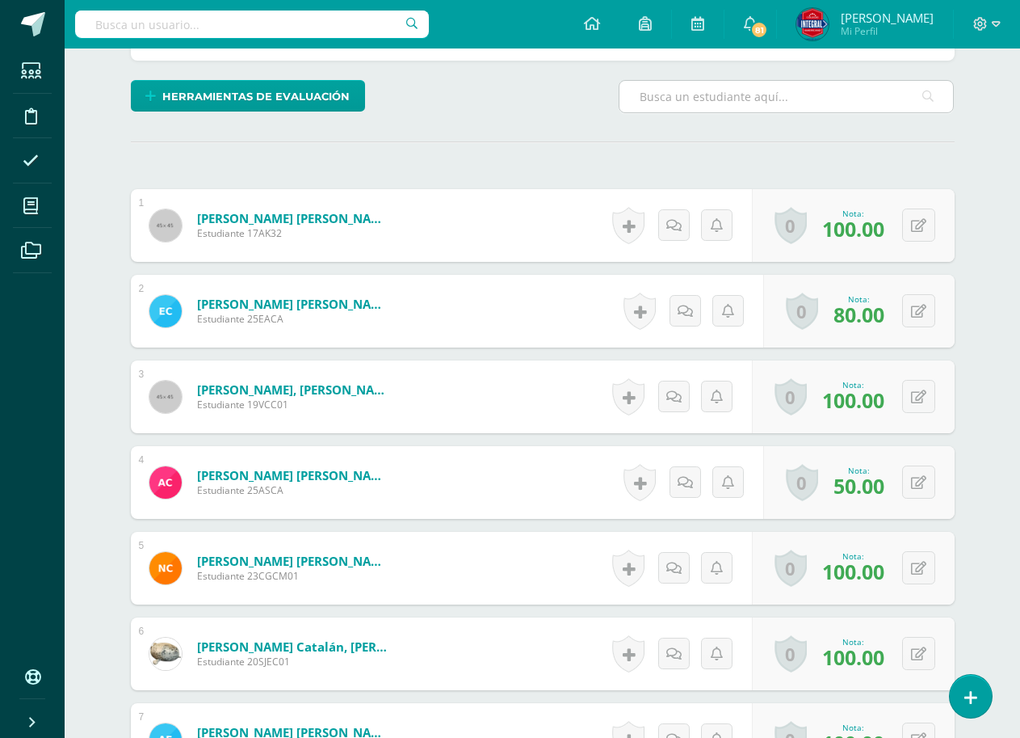
scroll to position [406, 0]
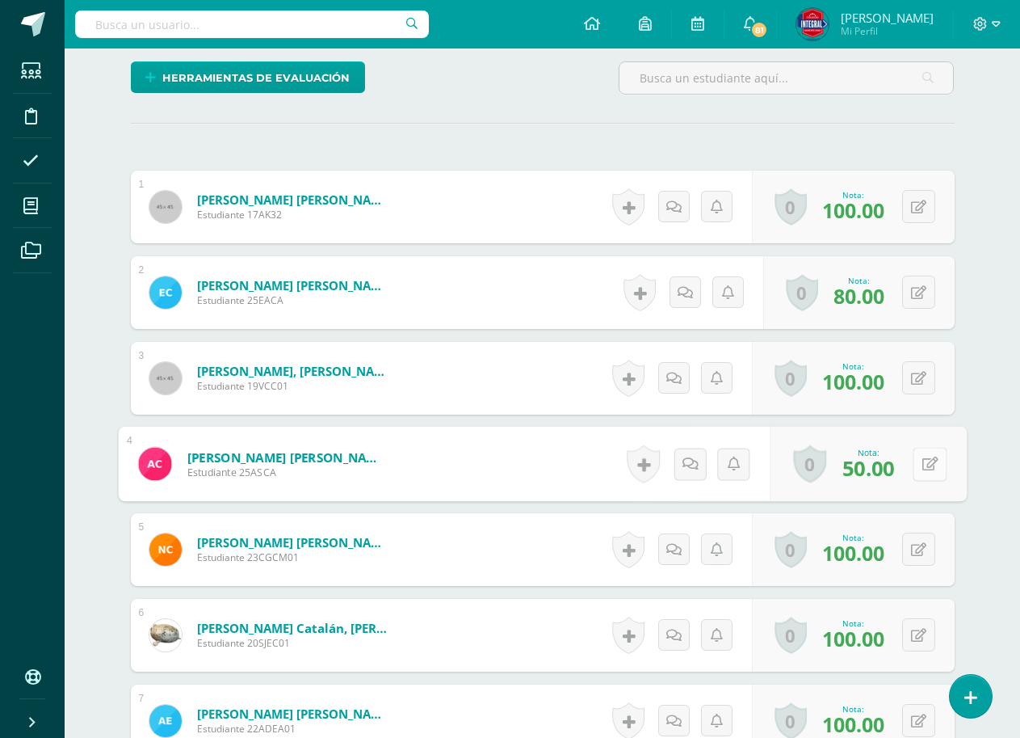
click at [922, 468] on icon at bounding box center [930, 463] width 16 height 14
type input "70"
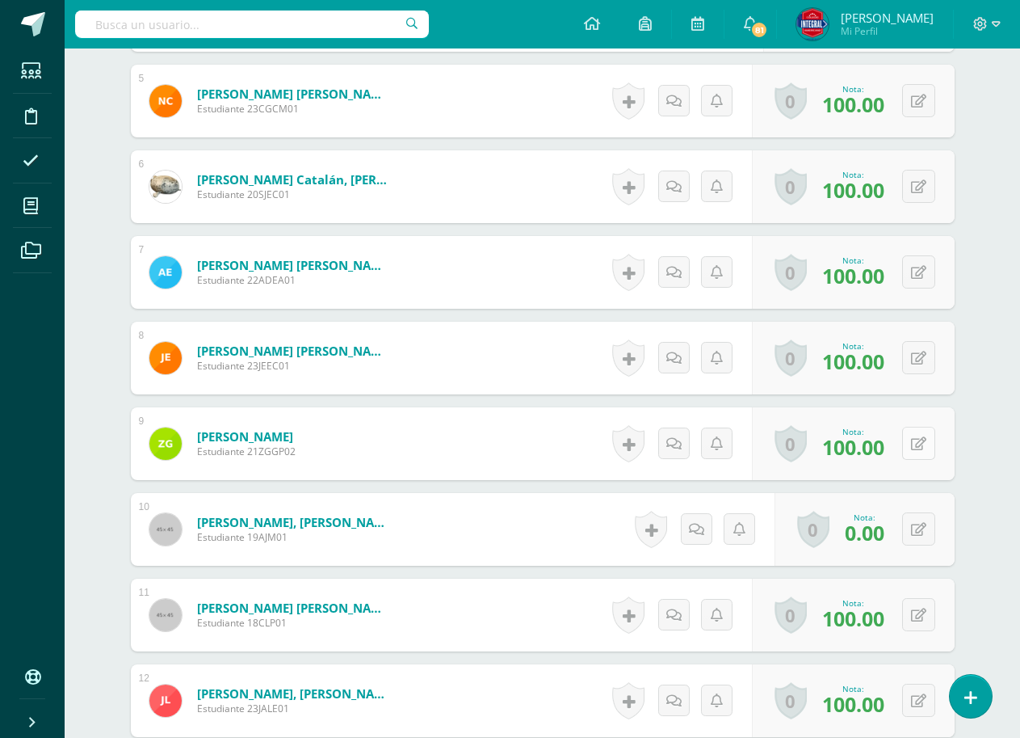
scroll to position [810, 0]
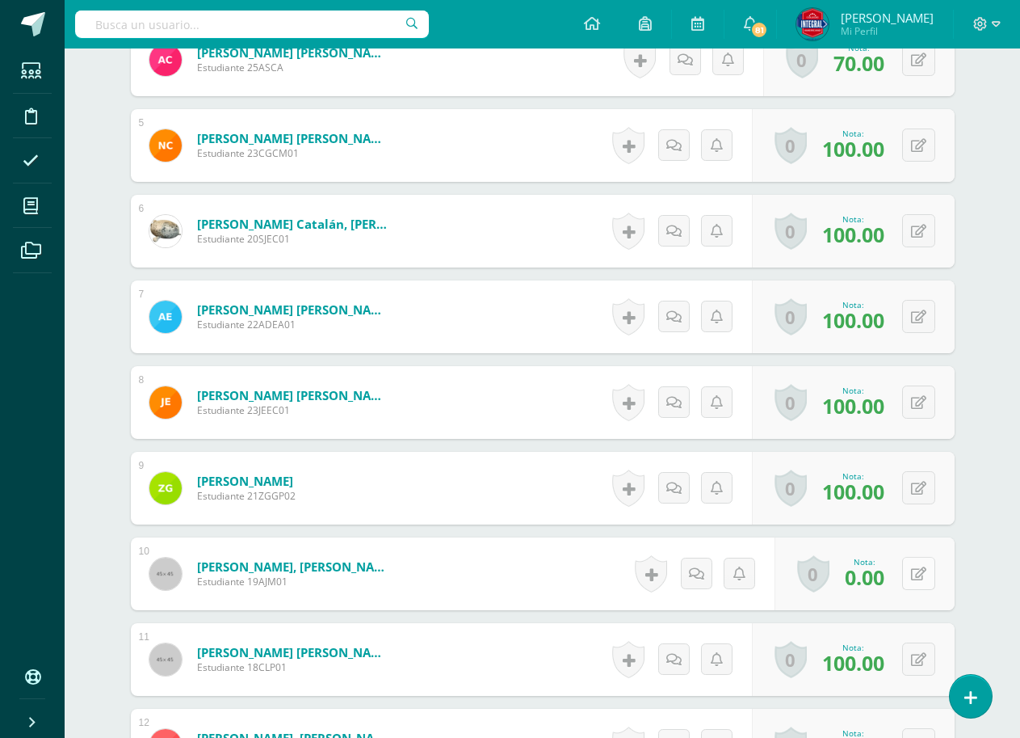
click at [914, 571] on icon at bounding box center [918, 574] width 15 height 14
type input "100"
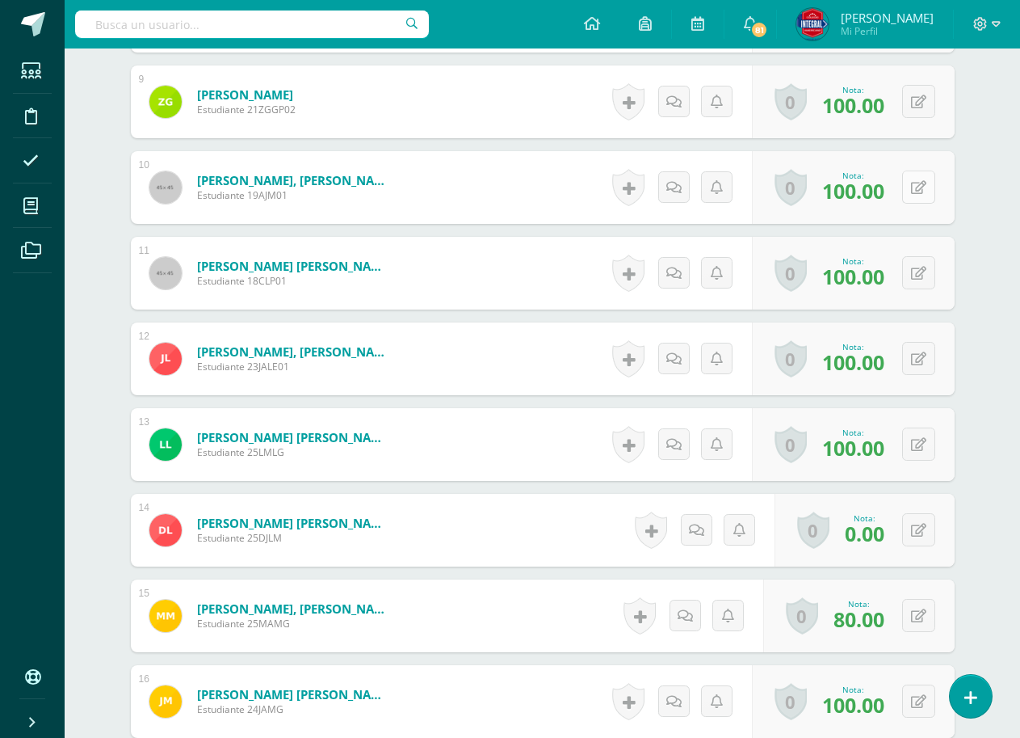
scroll to position [1214, 0]
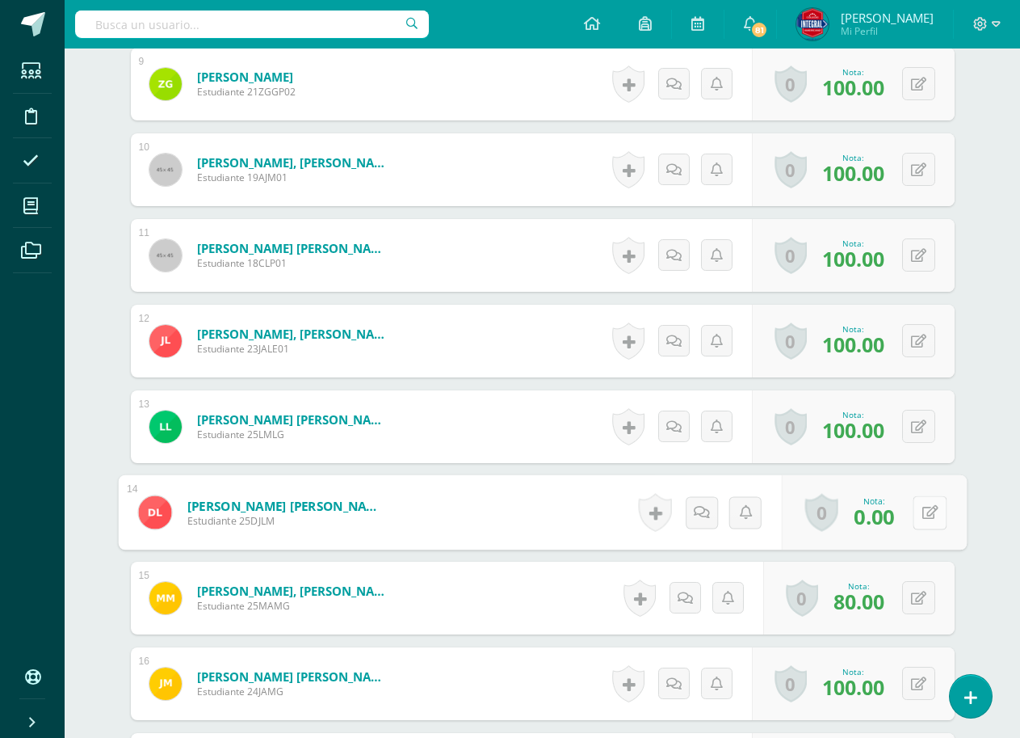
click at [922, 504] on button at bounding box center [930, 512] width 34 height 34
type input "50"
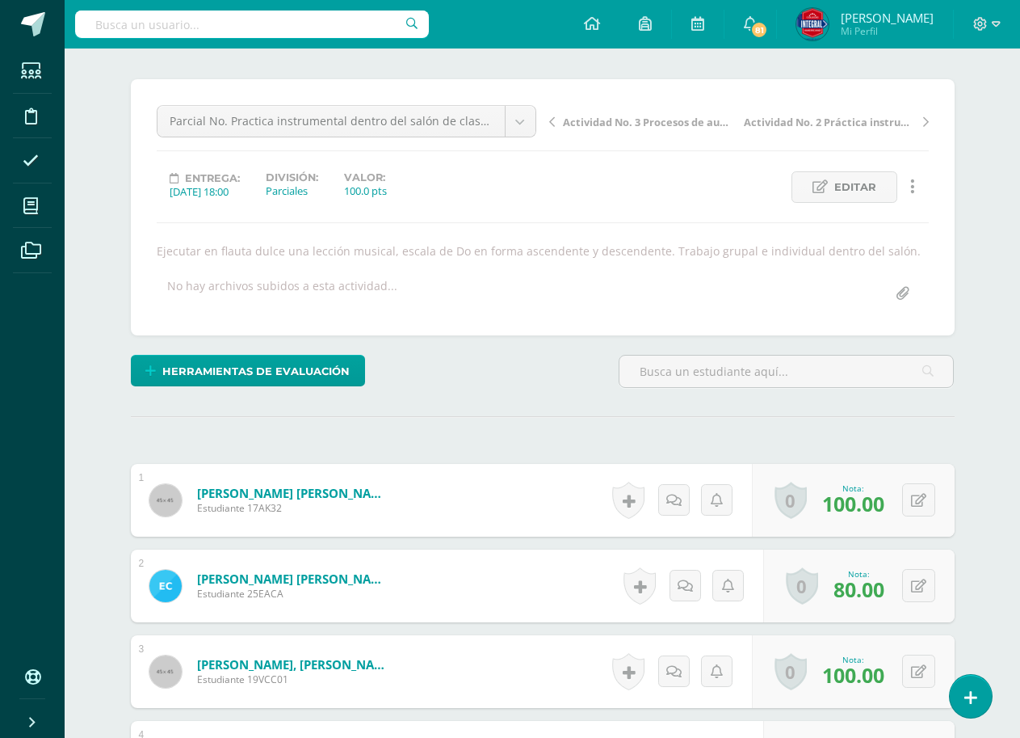
scroll to position [0, 0]
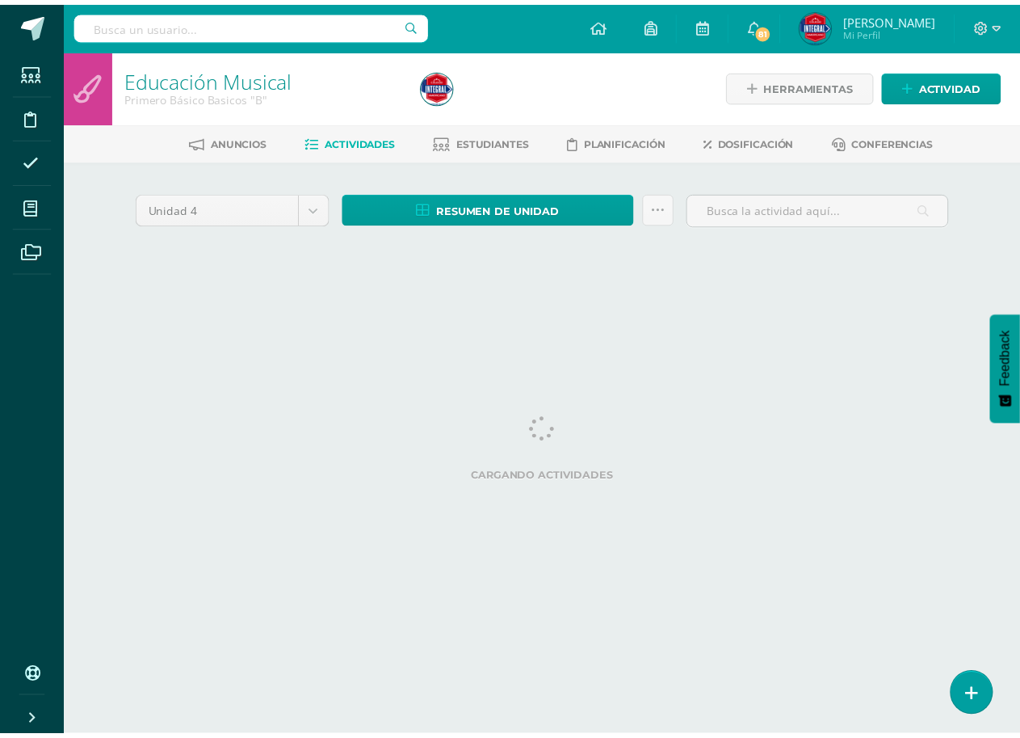
scroll to position [0, 19]
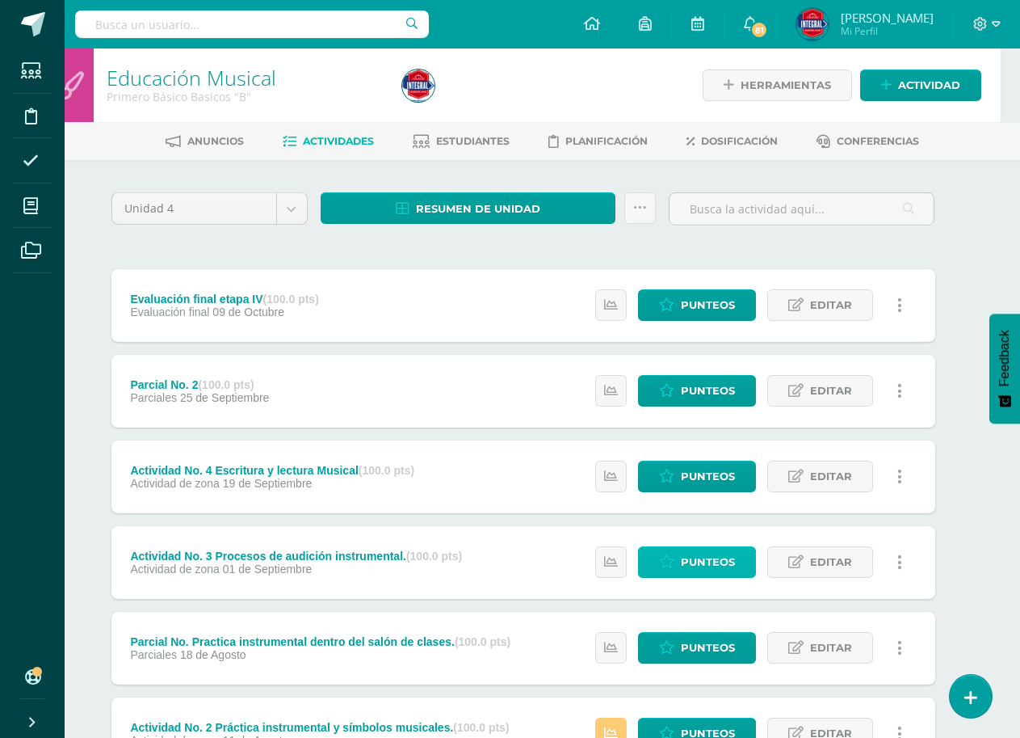
click at [703, 561] on span "Punteos" at bounding box center [708, 562] width 54 height 30
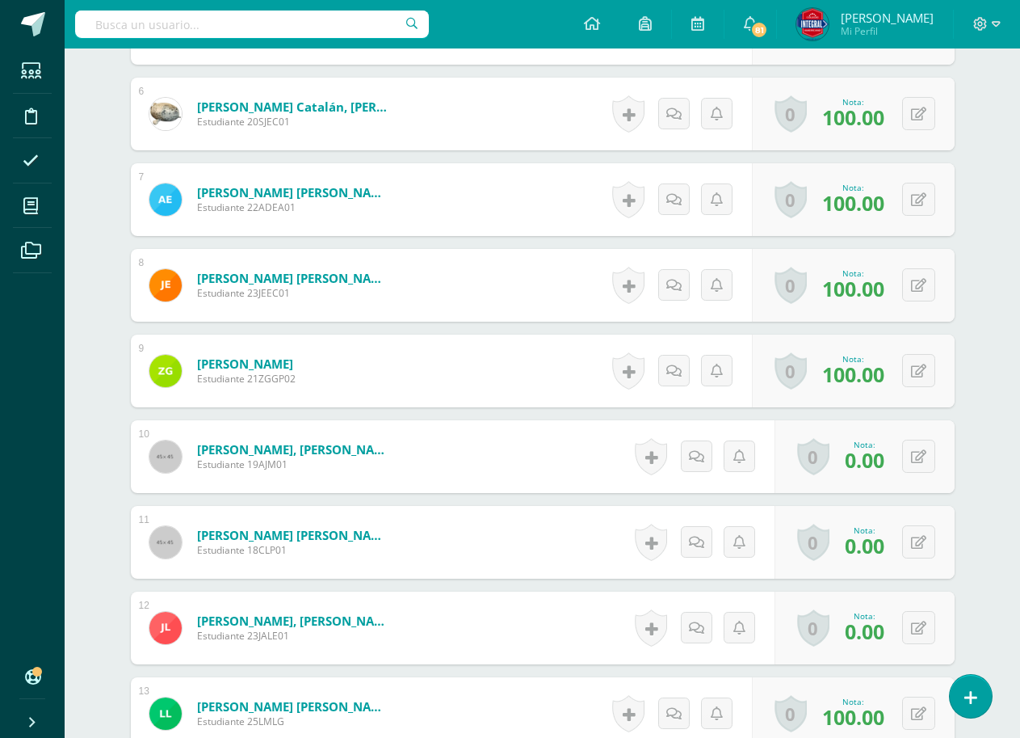
scroll to position [972, 0]
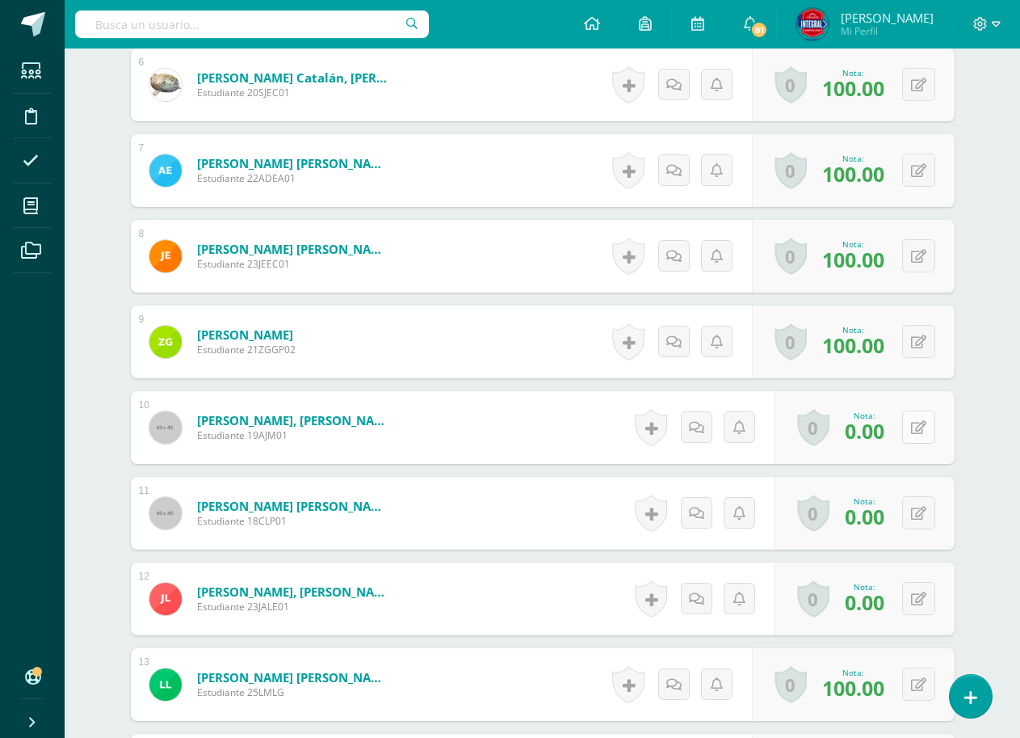
click at [929, 424] on button at bounding box center [918, 426] width 33 height 33
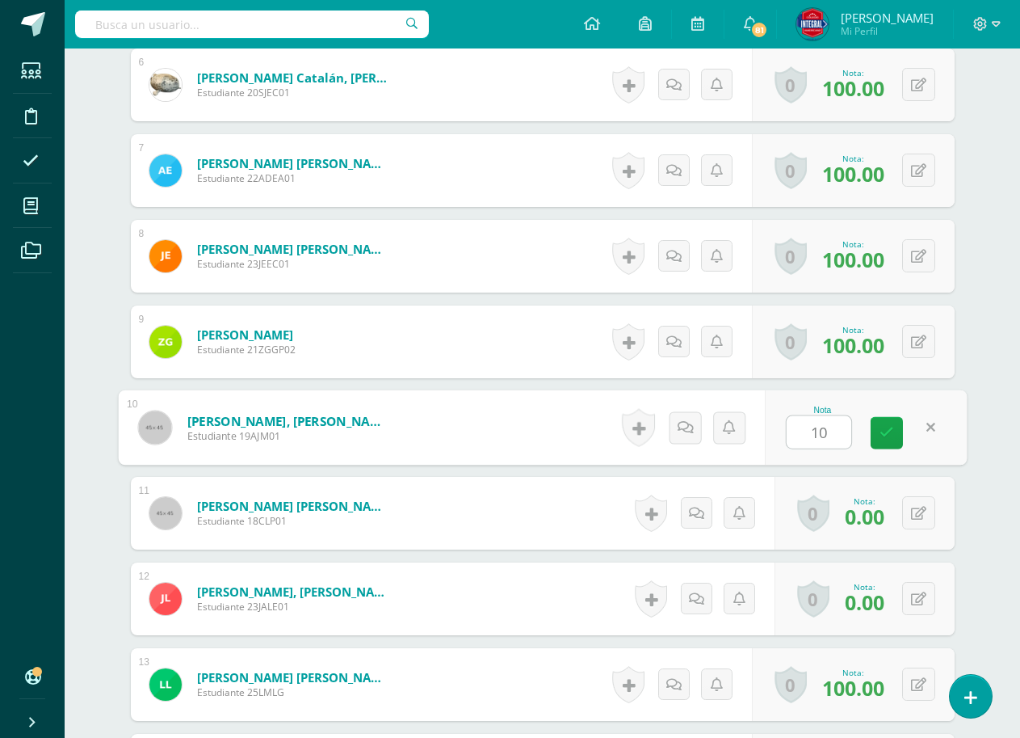
type input "100"
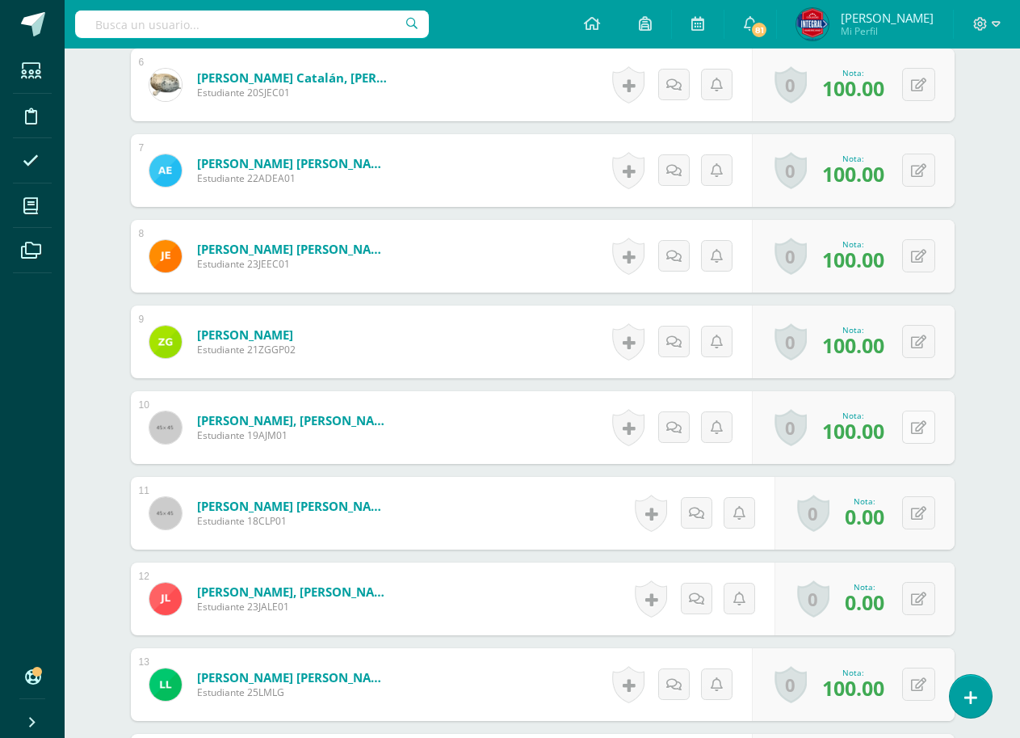
scroll to position [1053, 0]
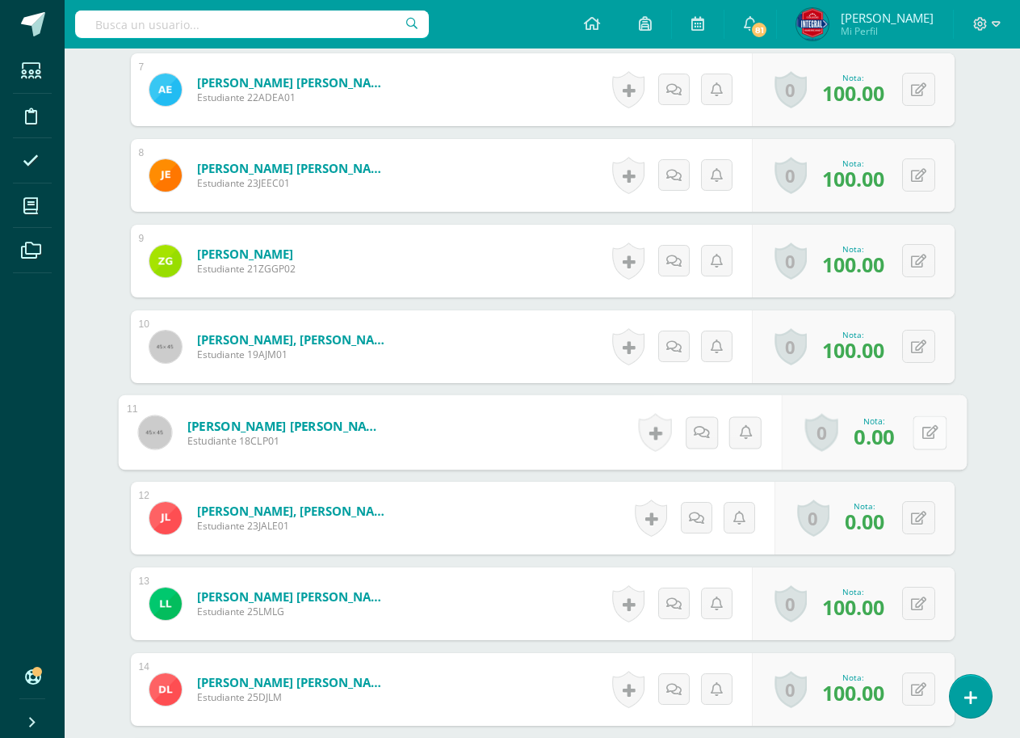
click at [922, 437] on icon at bounding box center [930, 432] width 16 height 14
type input "100"
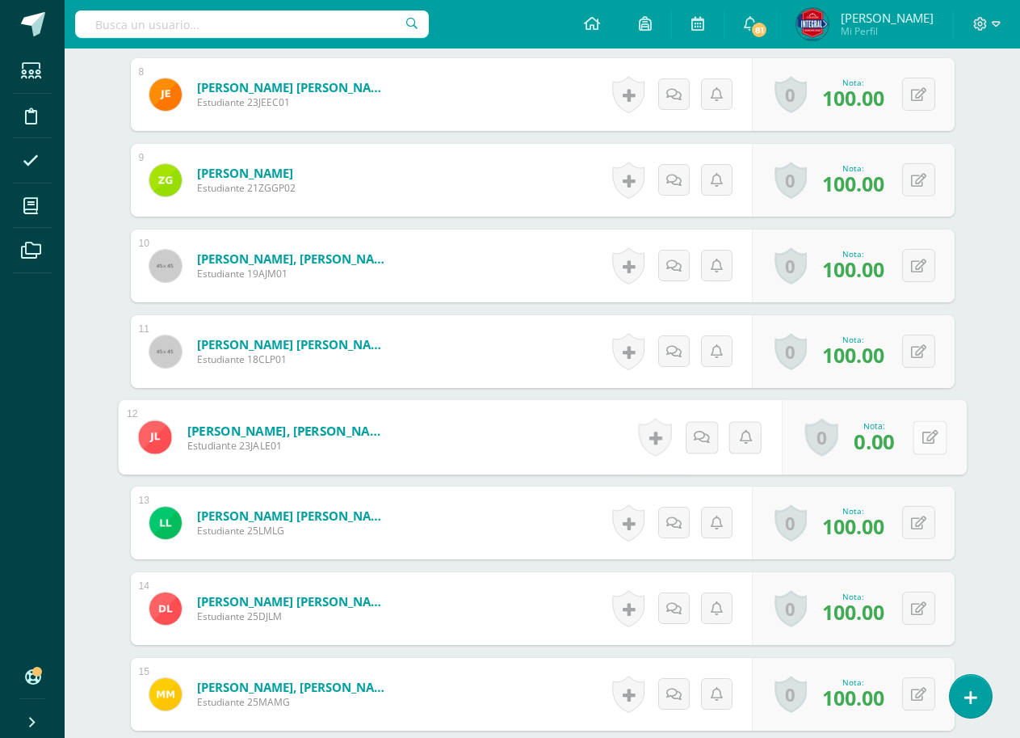
click at [913, 438] on button at bounding box center [930, 437] width 34 height 34
type input "100"
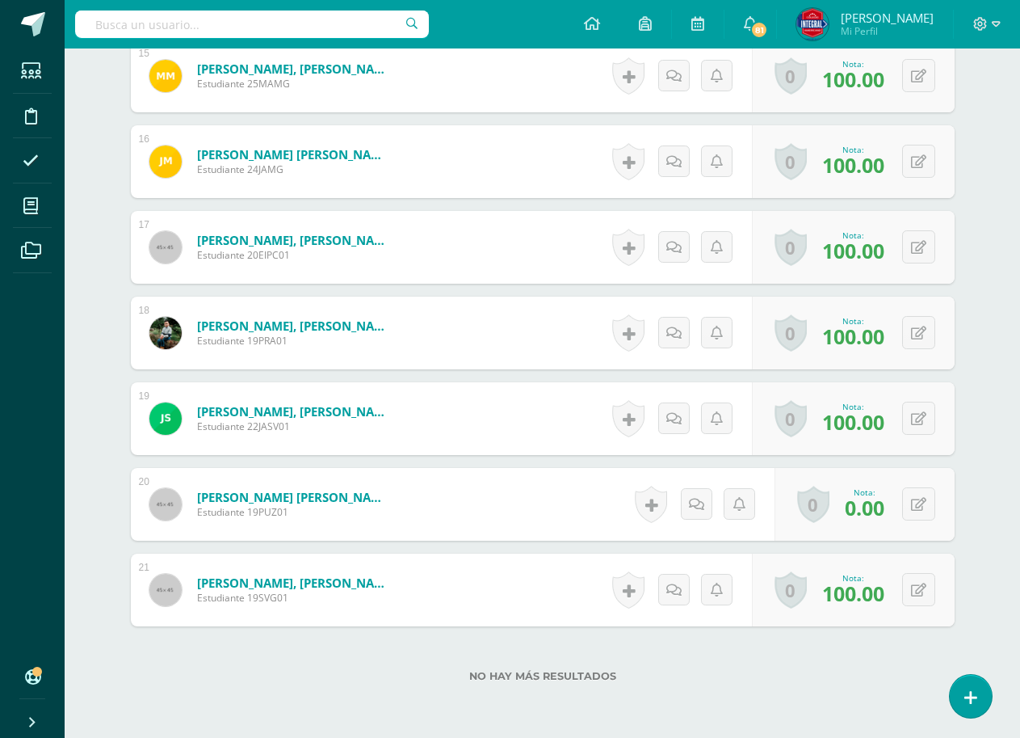
scroll to position [1780, 0]
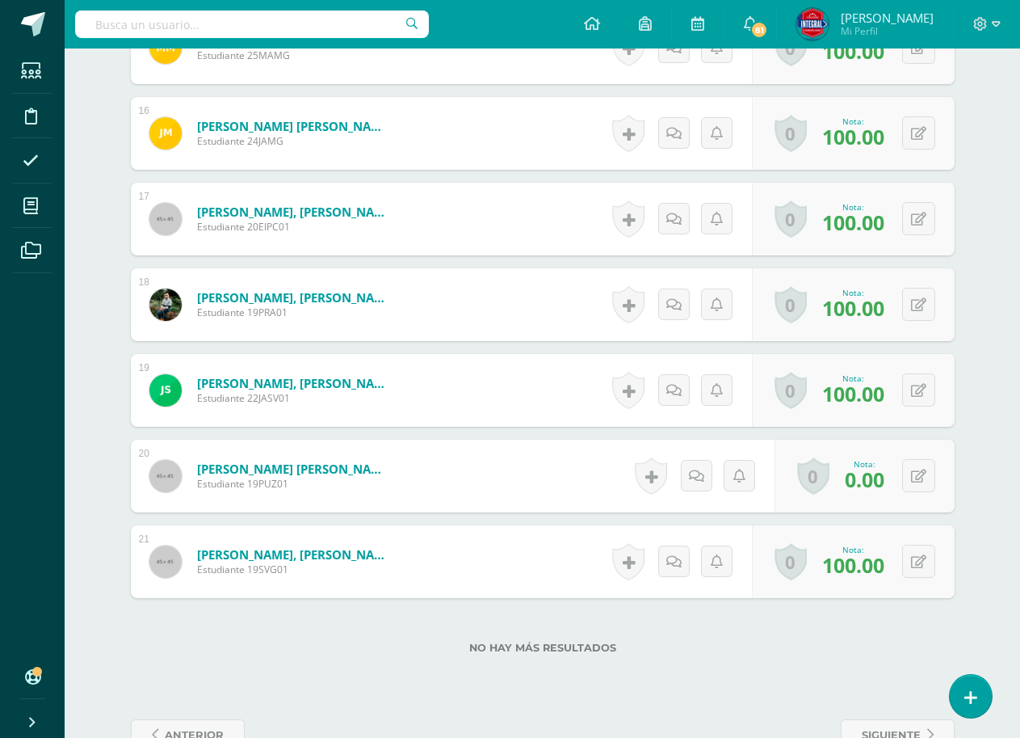
click at [948, 478] on div "0 Logros Logros obtenidos Aún no hay logros agregados Nota: 0.00" at bounding box center [865, 475] width 180 height 73
click at [915, 478] on button at bounding box center [930, 476] width 34 height 34
type input "90"
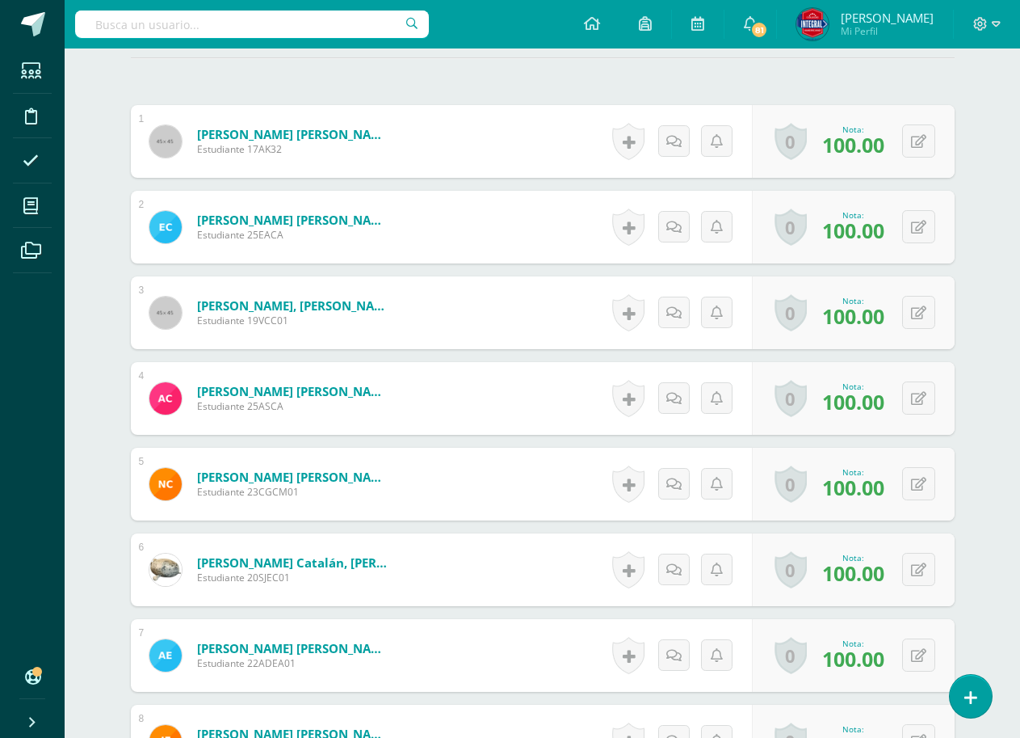
scroll to position [0, 0]
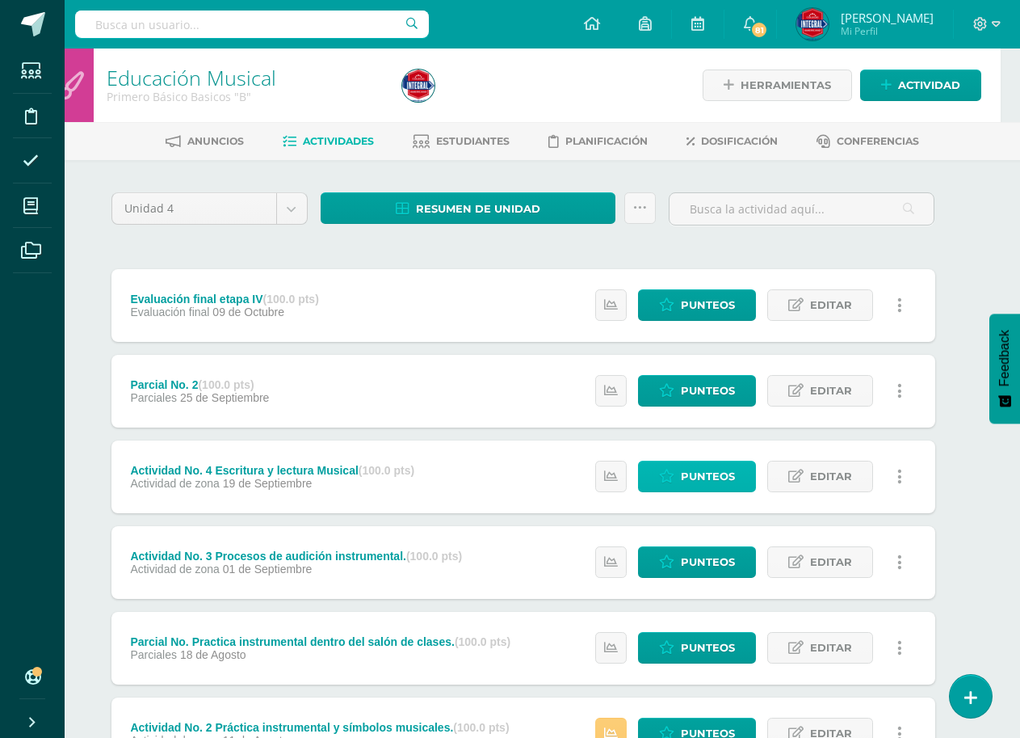
click at [703, 479] on span "Punteos" at bounding box center [708, 476] width 54 height 30
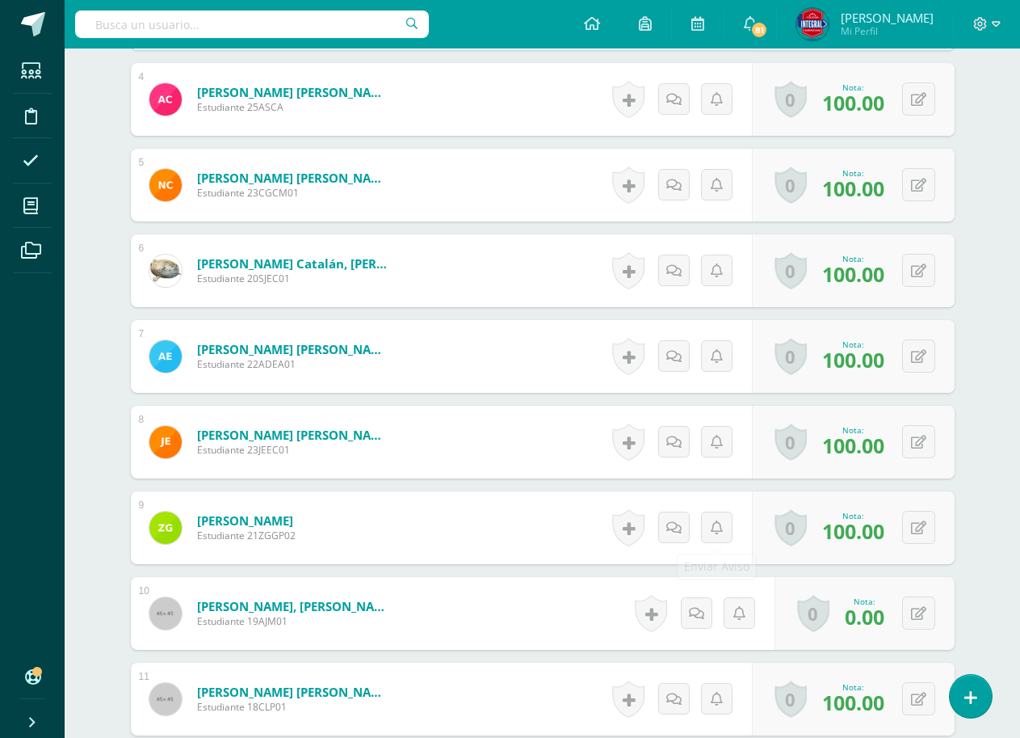
scroll to position [789, 0]
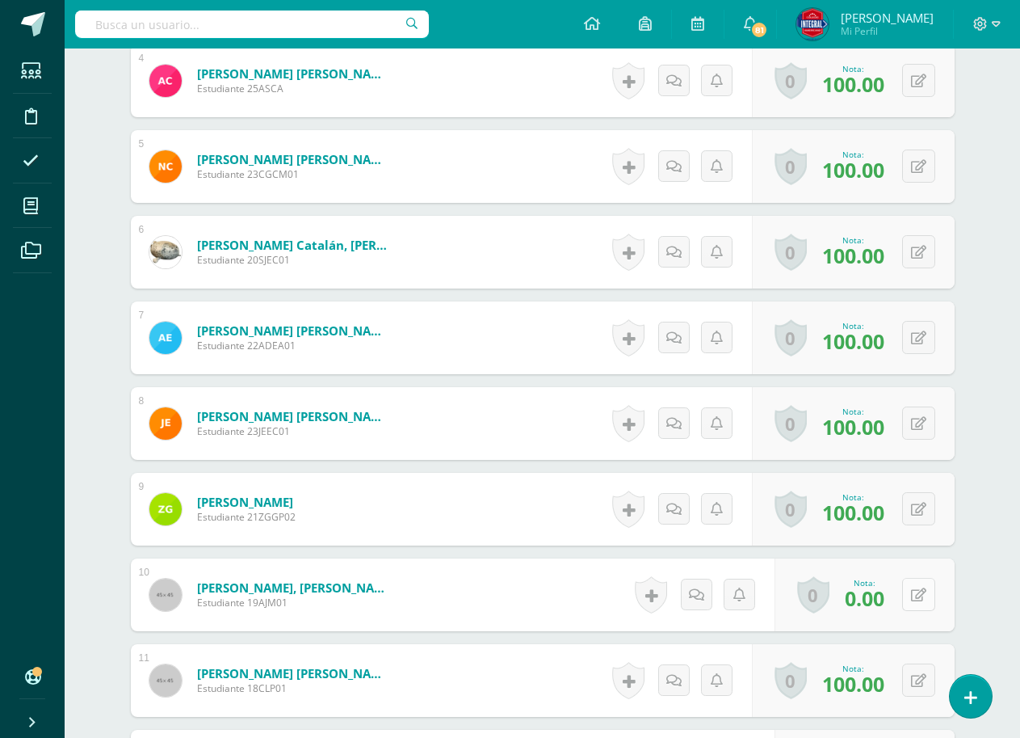
click at [925, 592] on icon at bounding box center [918, 595] width 15 height 14
type input "100"
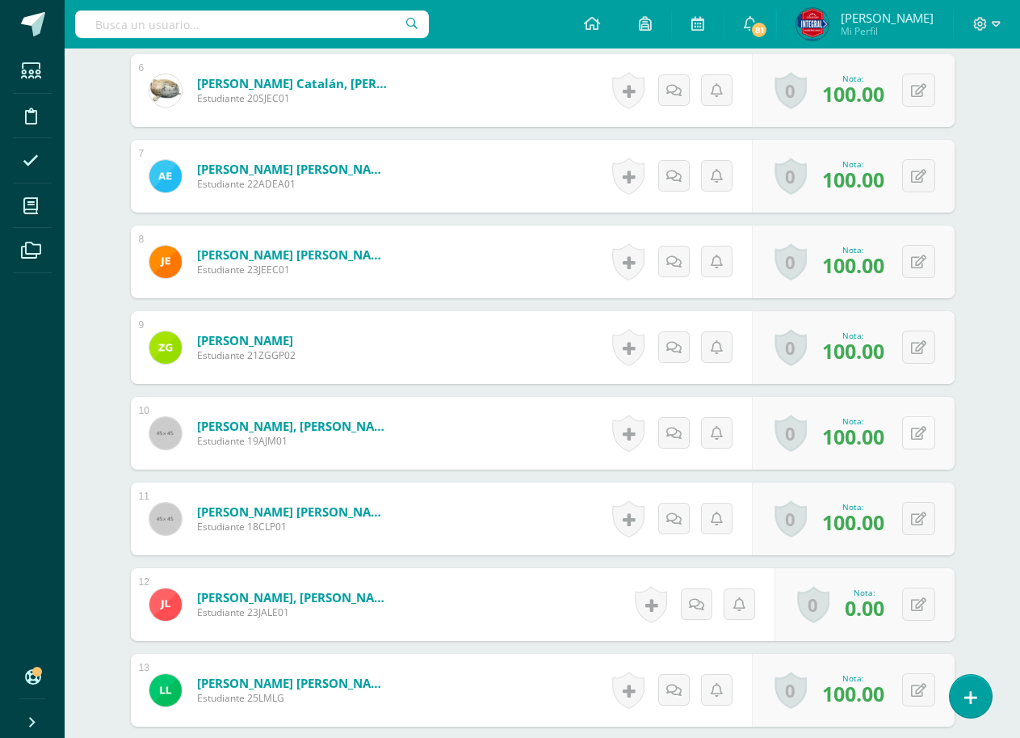
scroll to position [1032, 0]
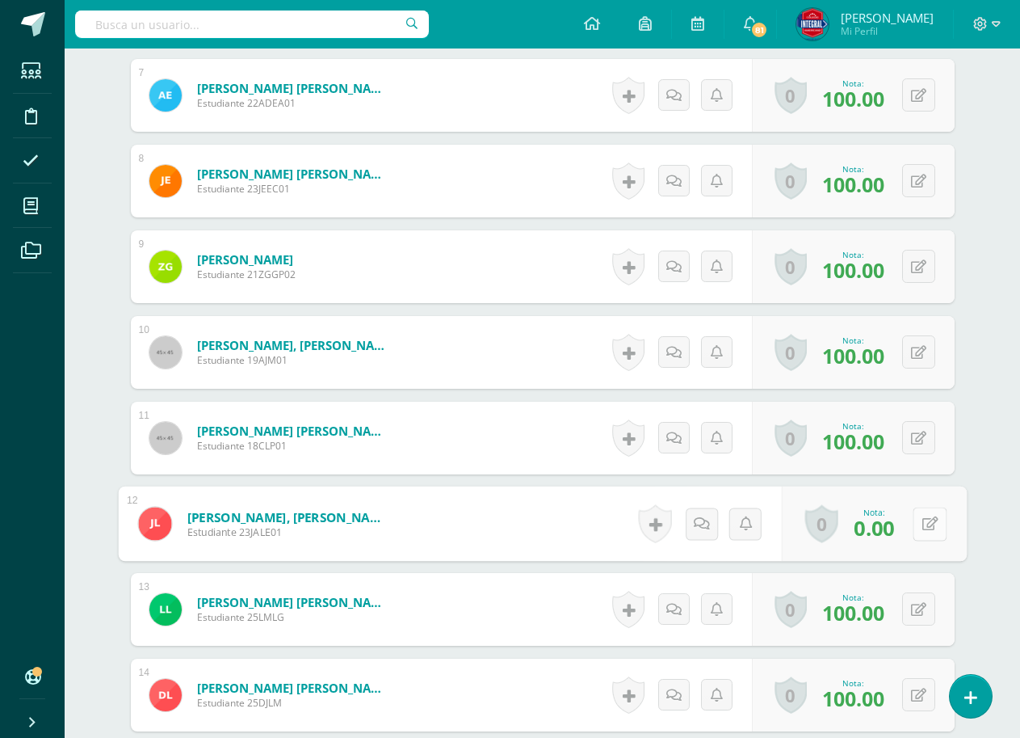
click at [923, 525] on icon at bounding box center [930, 523] width 16 height 14
type input "90"
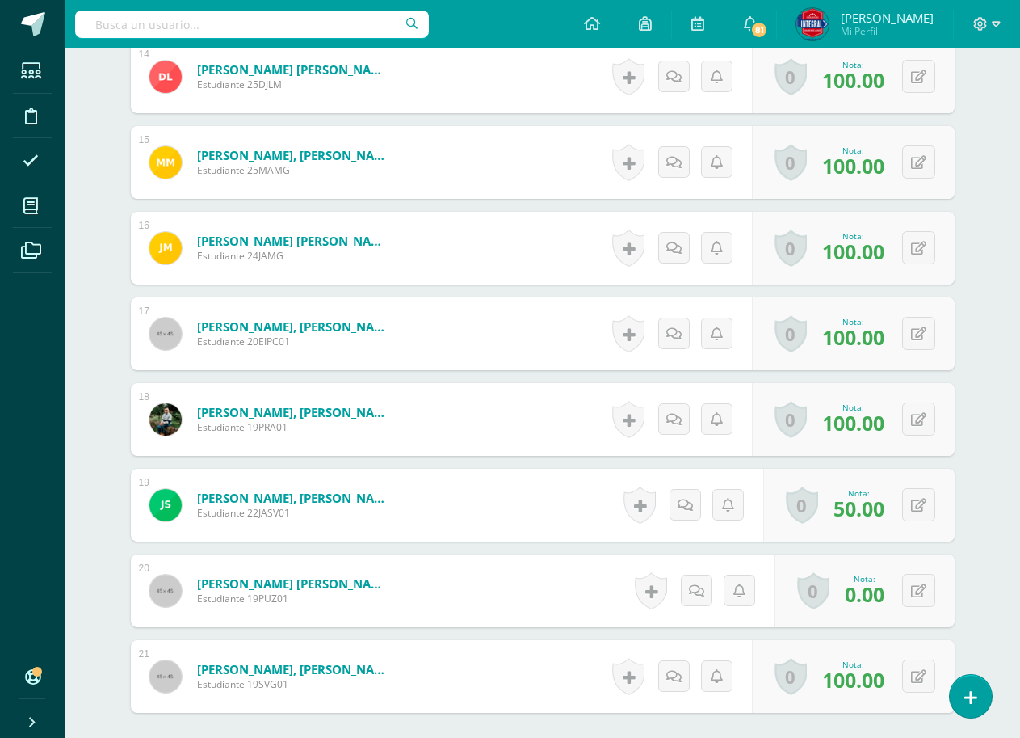
scroll to position [1678, 0]
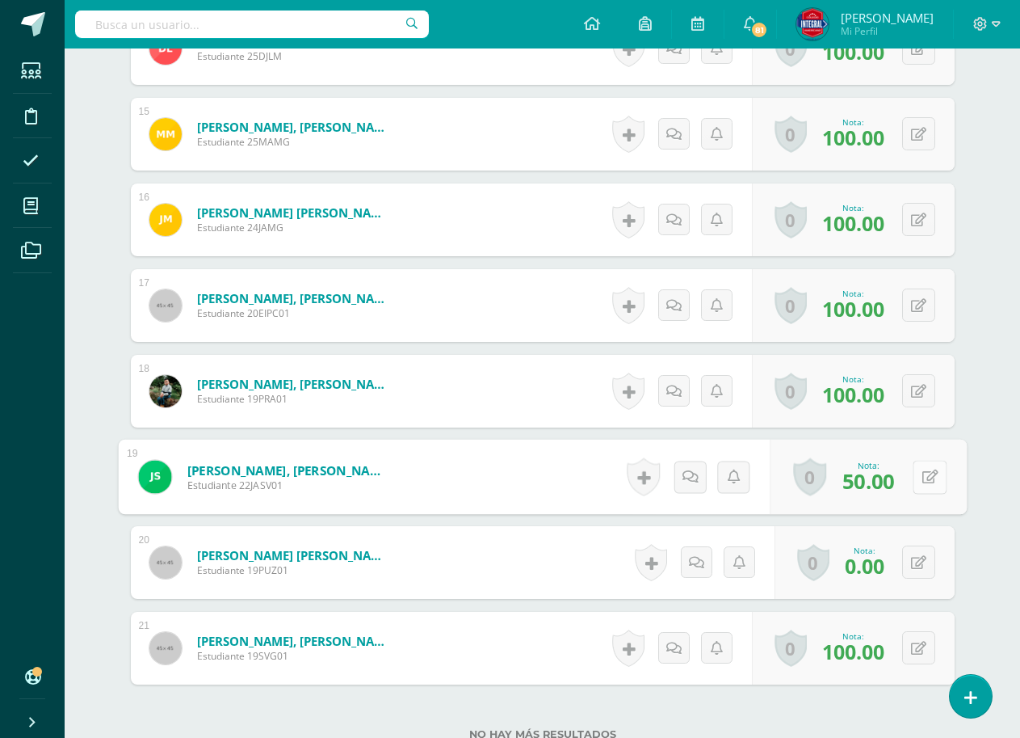
click at [922, 475] on icon at bounding box center [930, 476] width 16 height 14
type input "90"
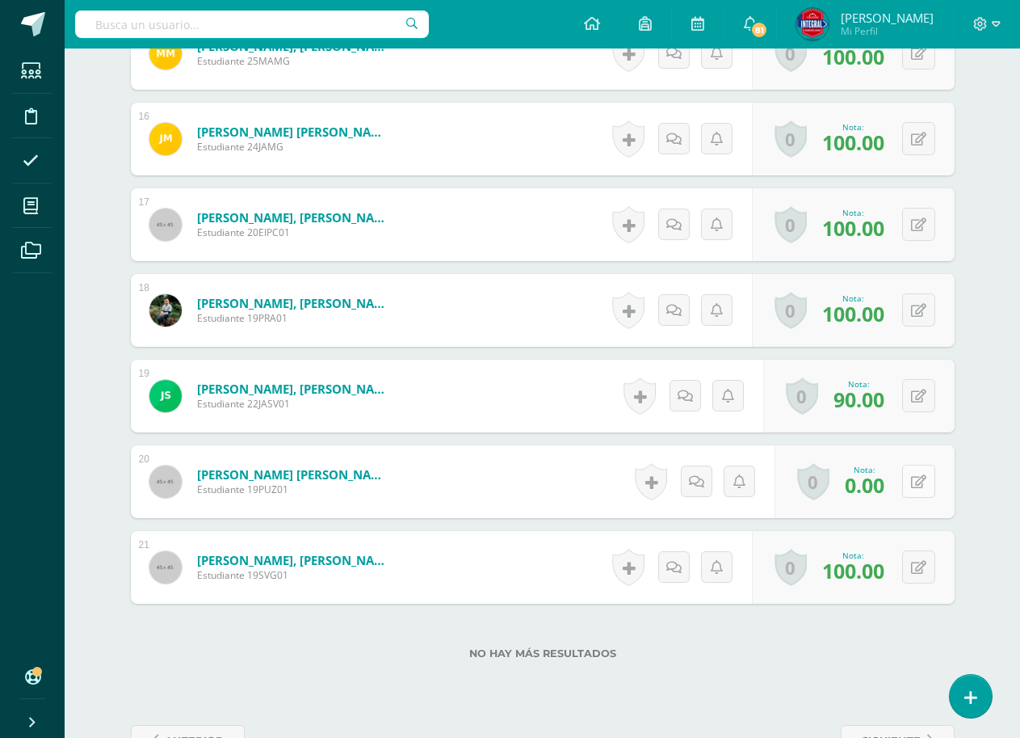
click at [922, 477] on icon at bounding box center [918, 482] width 15 height 14
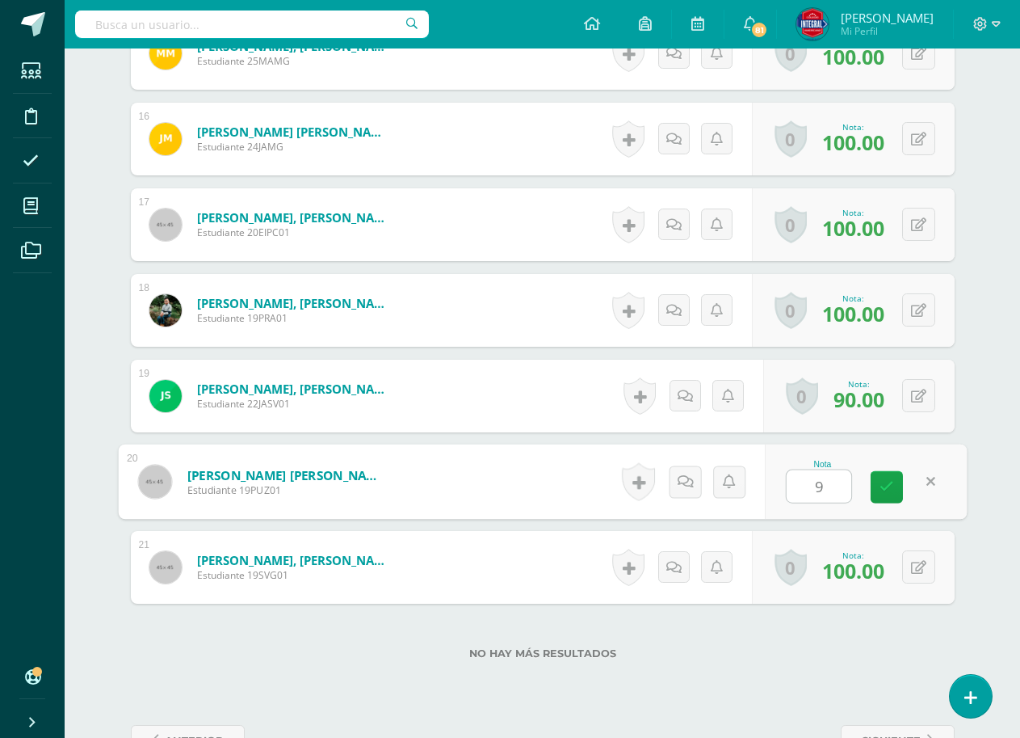
type input "90"
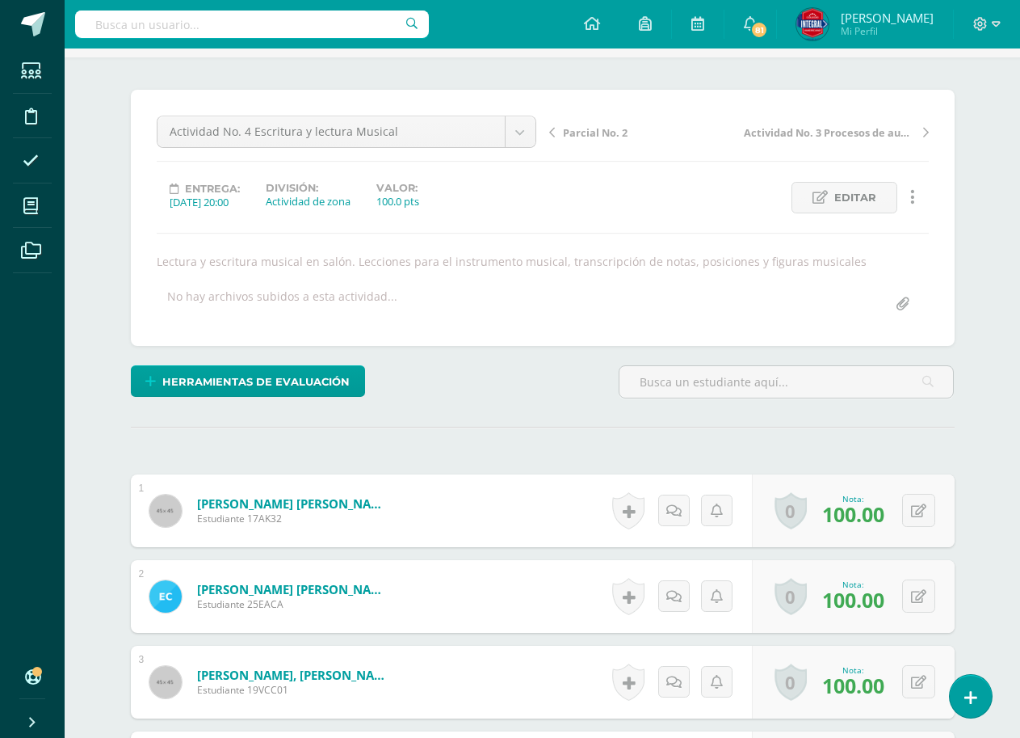
scroll to position [0, 0]
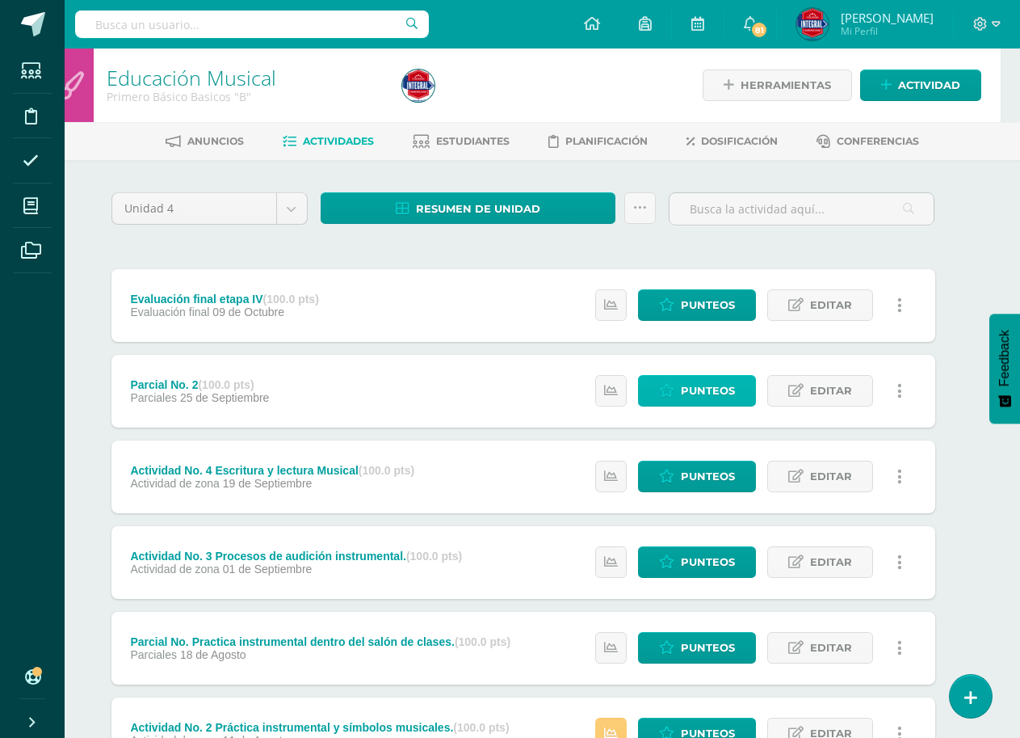
click at [708, 392] on span "Punteos" at bounding box center [708, 391] width 54 height 30
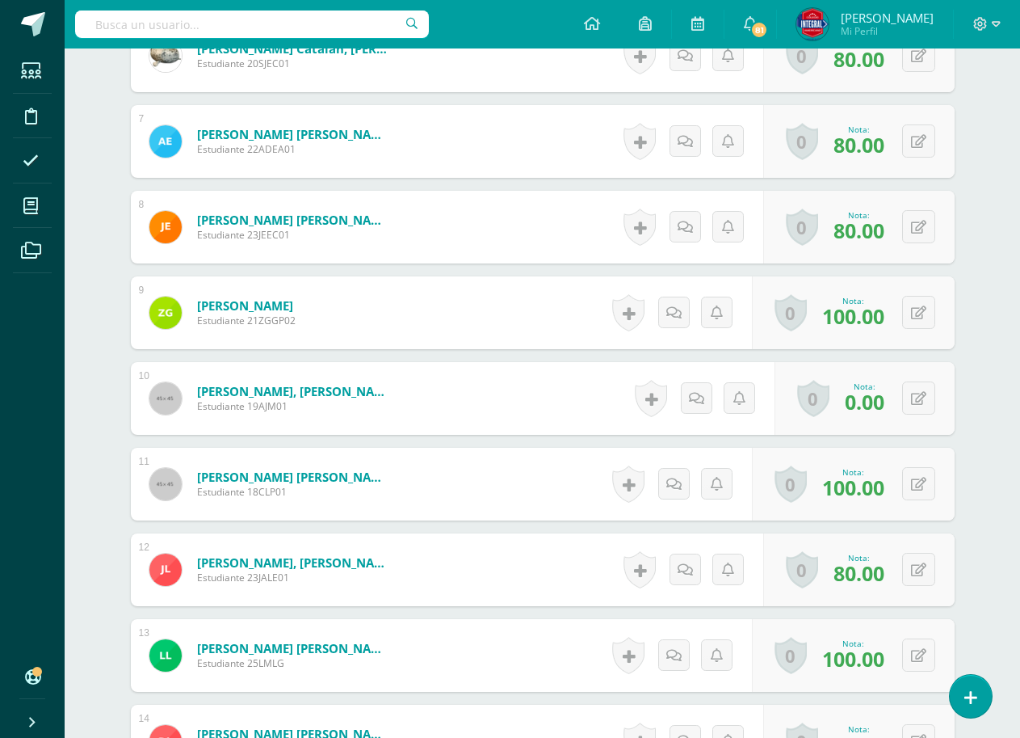
scroll to position [972, 0]
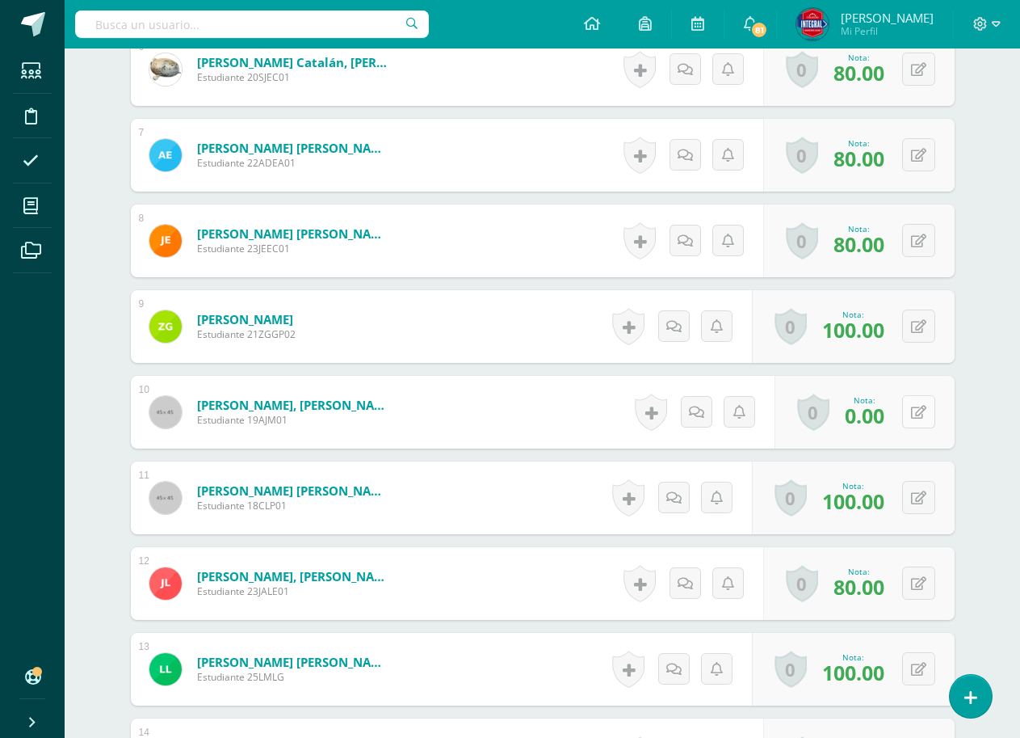
click at [918, 418] on icon at bounding box center [918, 413] width 15 height 14
type input "90"
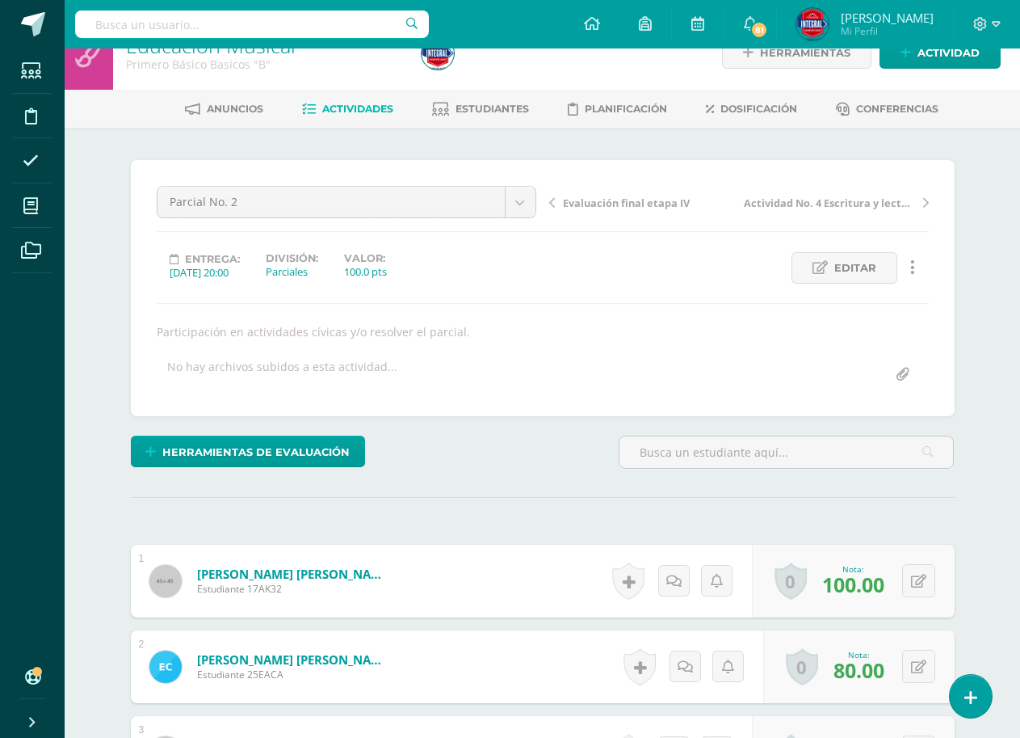
scroll to position [0, 0]
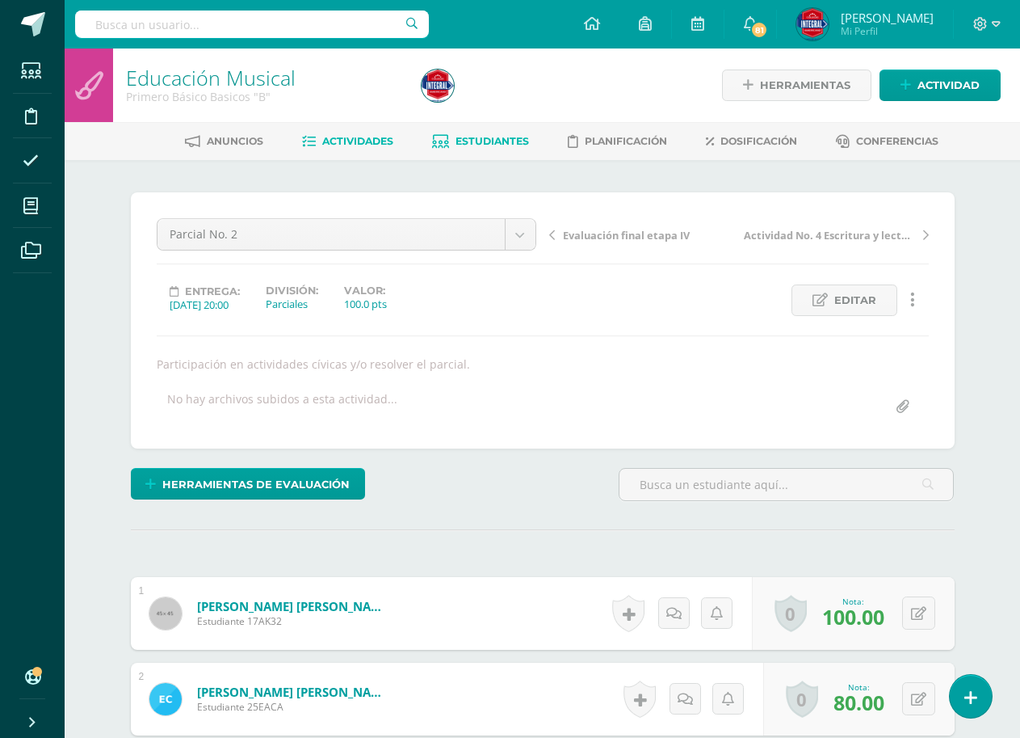
click at [498, 141] on span "Estudiantes" at bounding box center [493, 141] width 74 height 12
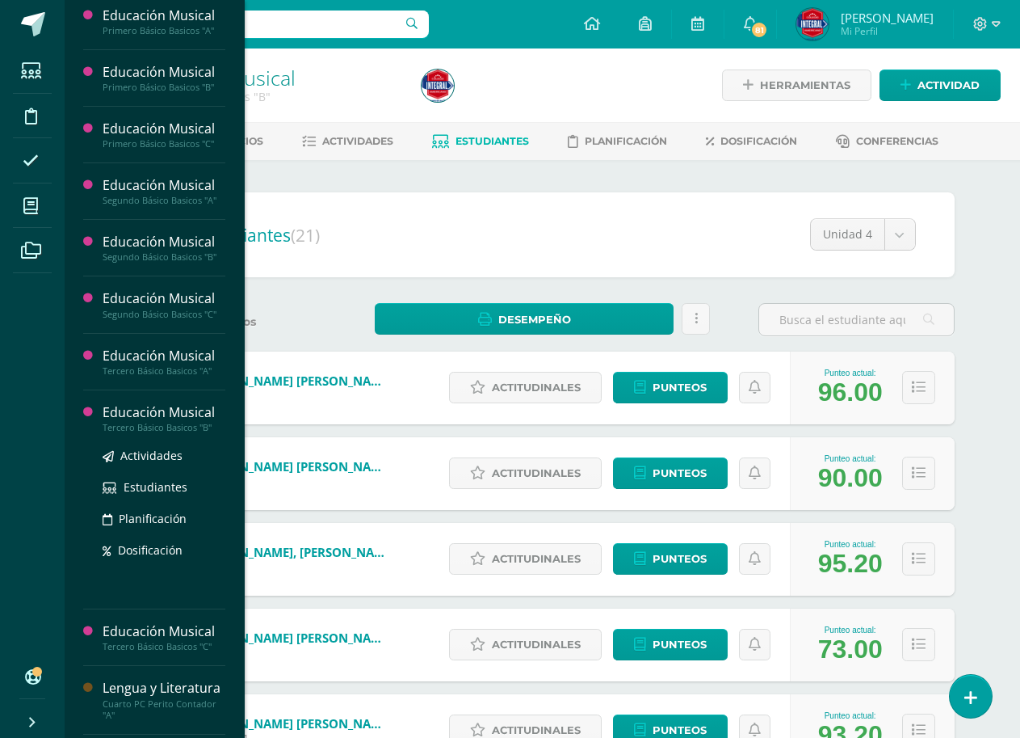
scroll to position [969, 0]
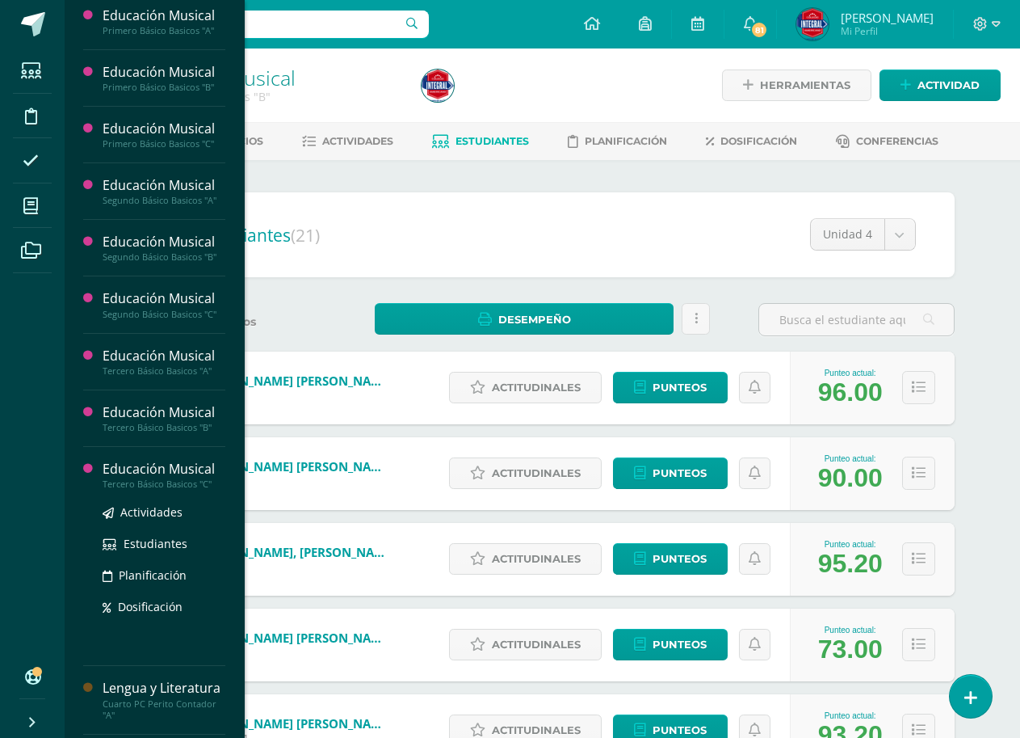
click at [145, 474] on div "Educación Musical" at bounding box center [164, 469] width 123 height 19
click at [149, 516] on span "Actividades" at bounding box center [151, 511] width 62 height 15
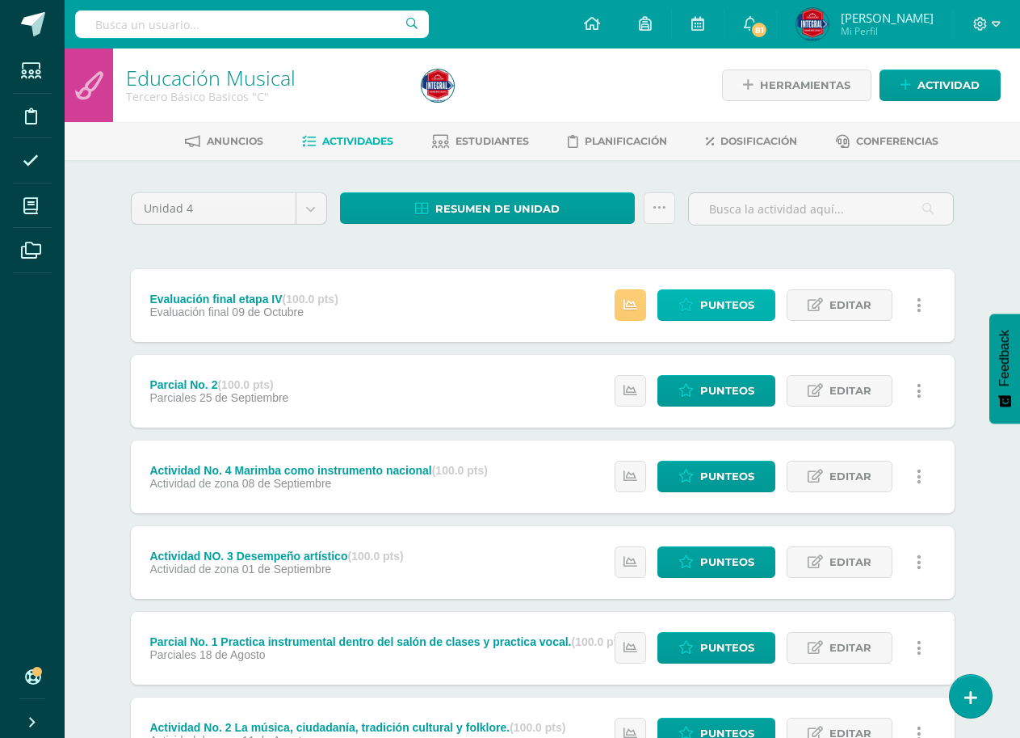
click at [735, 305] on span "Punteos" at bounding box center [727, 305] width 54 height 30
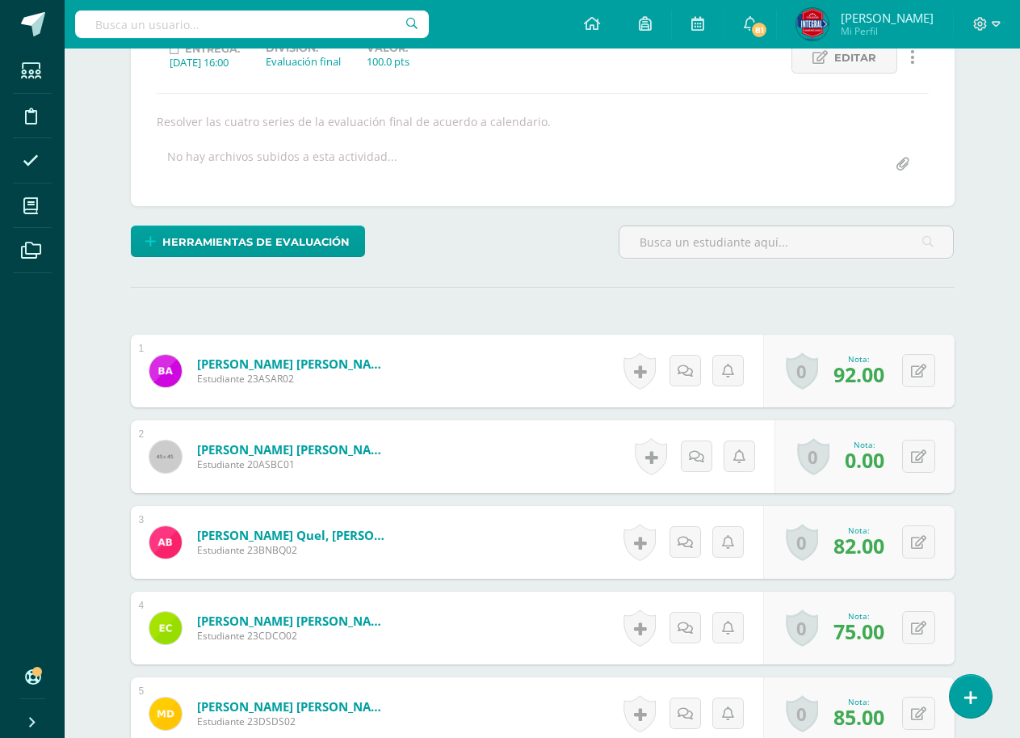
scroll to position [222, 0]
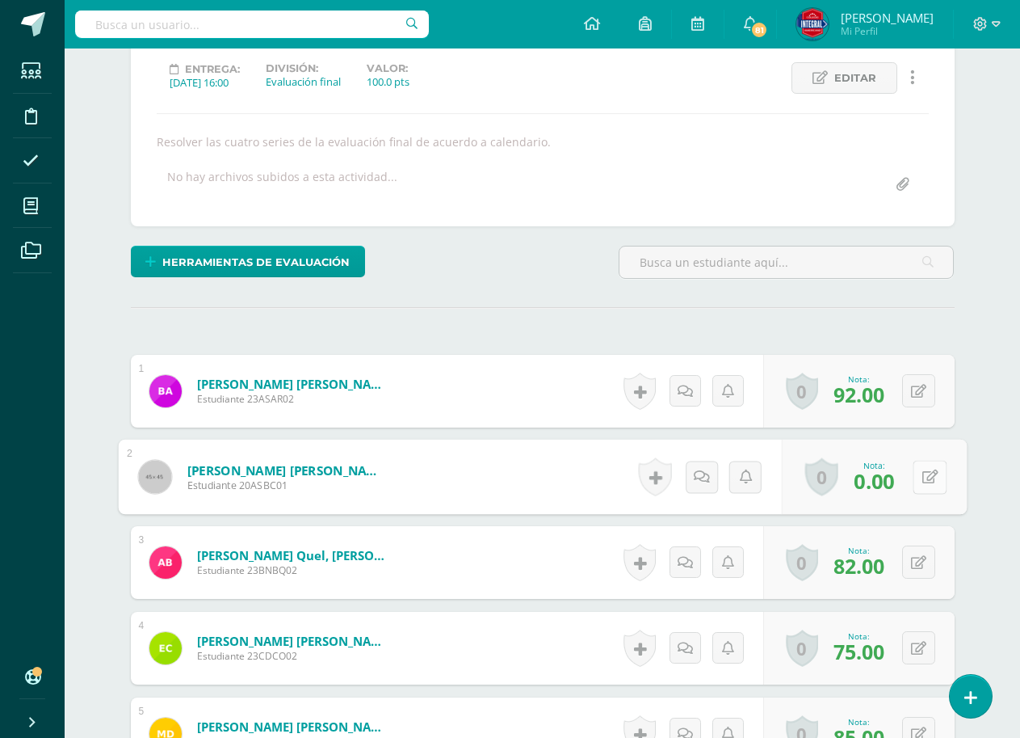
click at [922, 475] on icon at bounding box center [930, 476] width 16 height 14
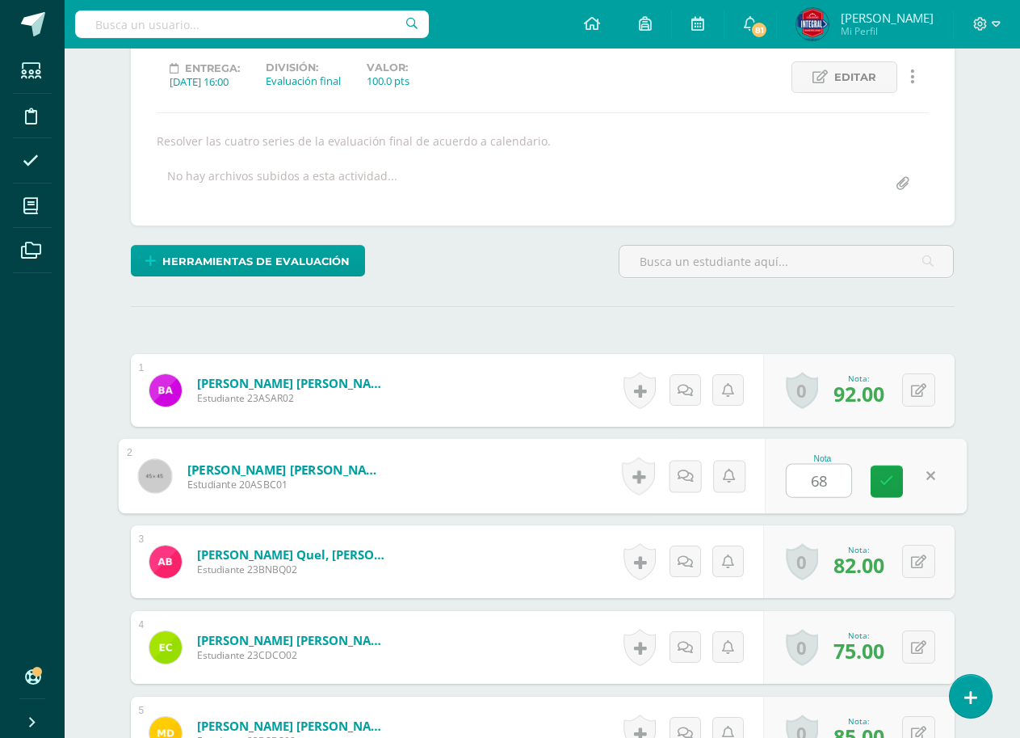
type input "68"
click at [861, 483] on div "Nota 68" at bounding box center [866, 476] width 202 height 75
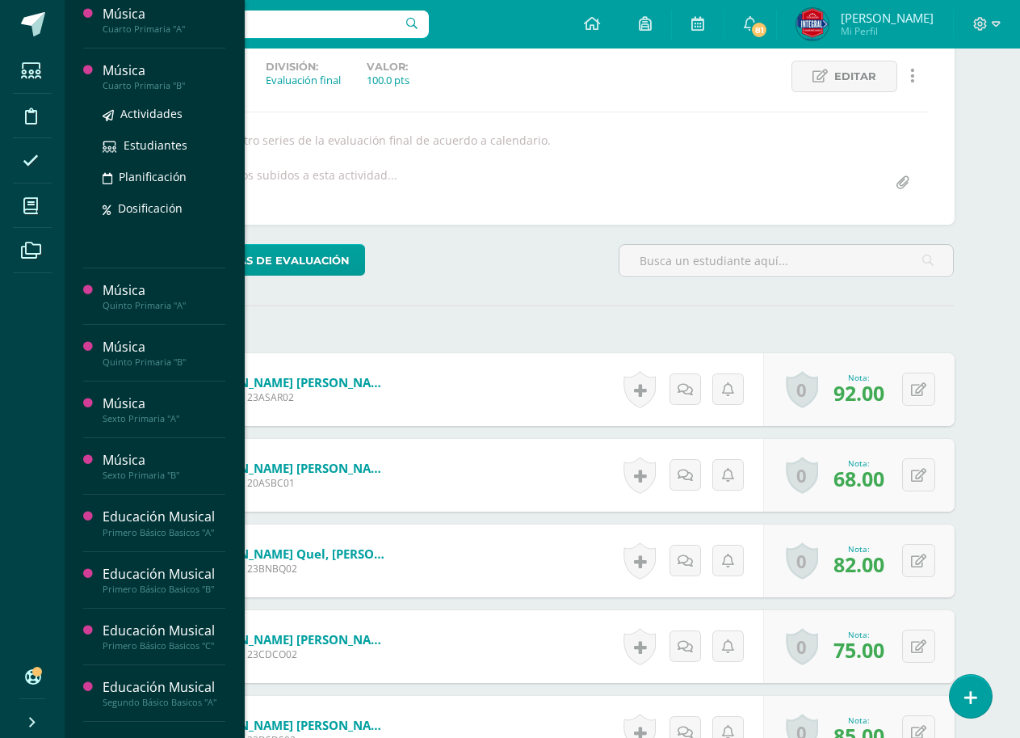
scroll to position [646, 0]
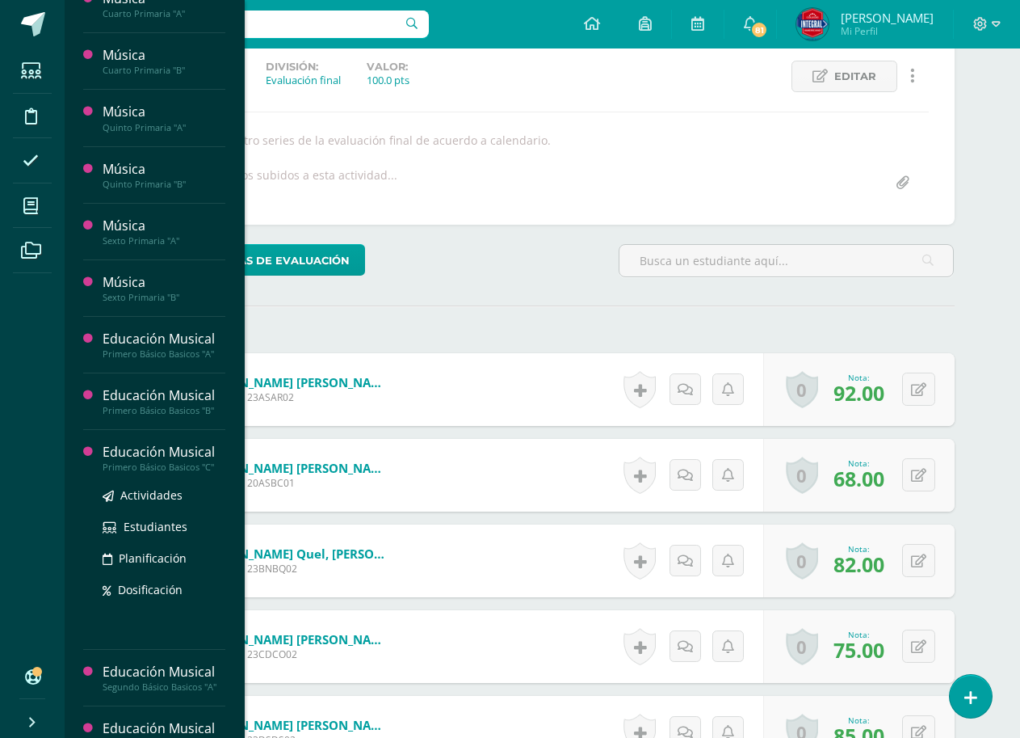
click at [175, 461] on div "Primero Básico Basicos "C"" at bounding box center [164, 466] width 123 height 11
click at [159, 491] on span "Actividades" at bounding box center [151, 494] width 62 height 15
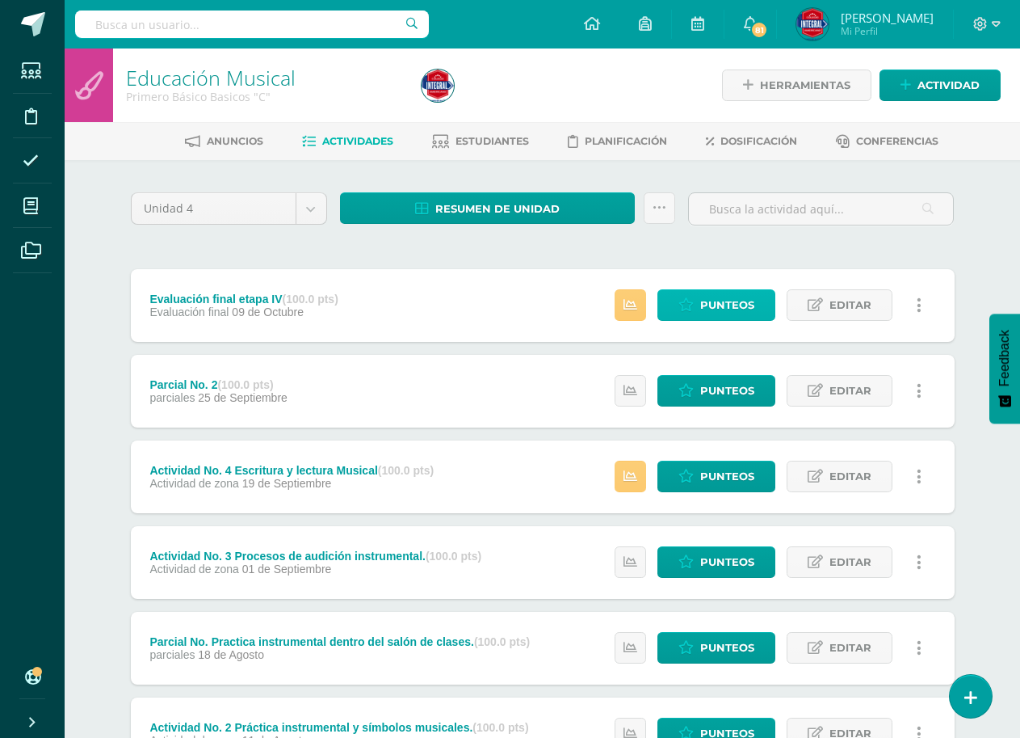
click at [717, 295] on span "Punteos" at bounding box center [727, 305] width 54 height 30
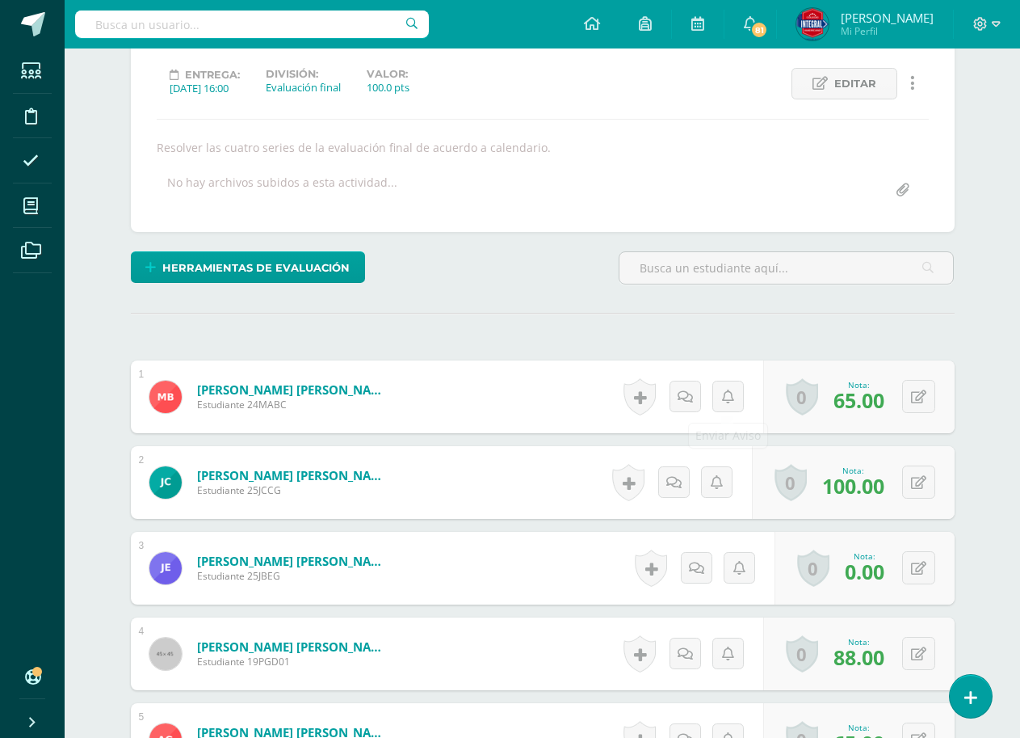
scroll to position [245, 0]
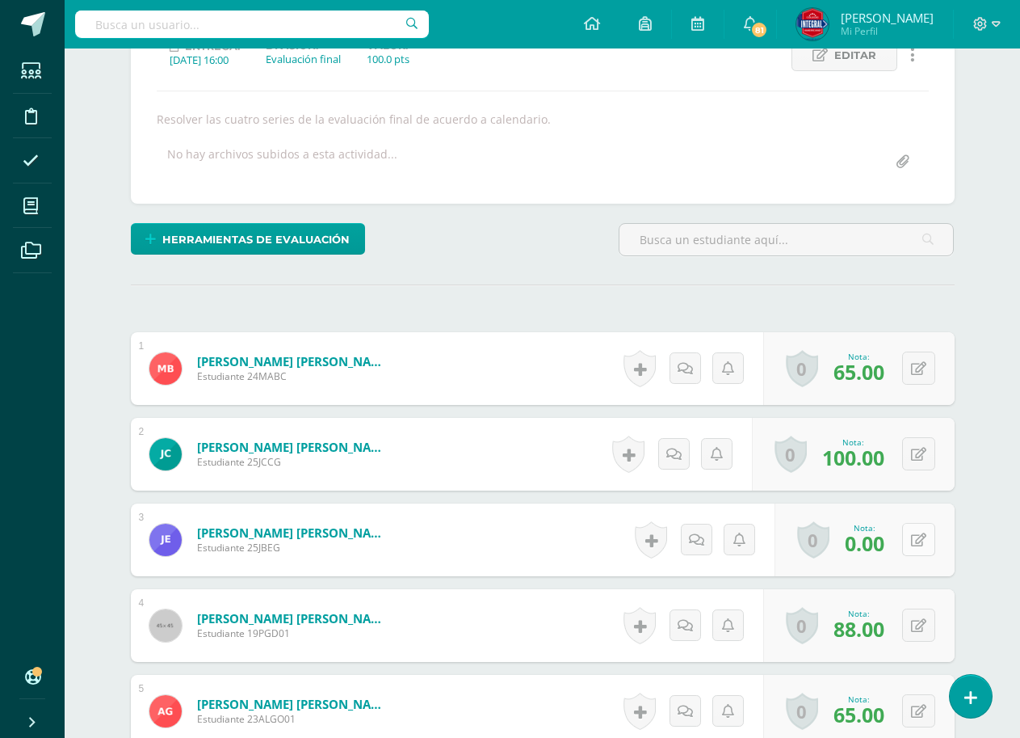
click at [922, 540] on icon at bounding box center [918, 540] width 15 height 14
type input "95"
click at [889, 553] on link at bounding box center [887, 545] width 32 height 32
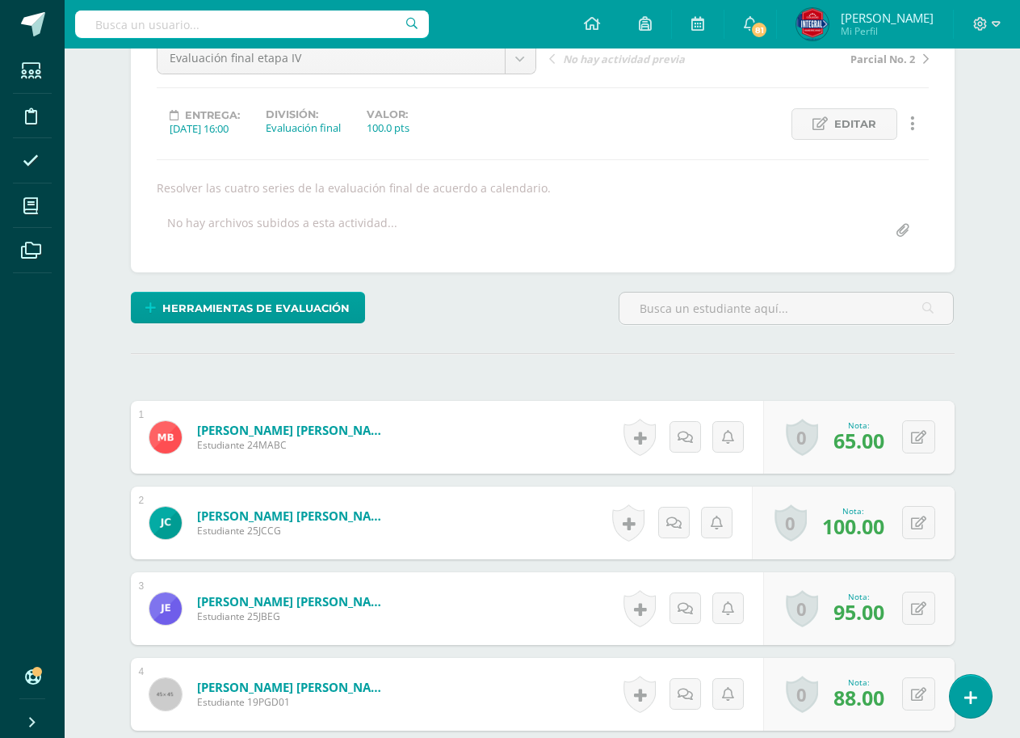
scroll to position [0, 0]
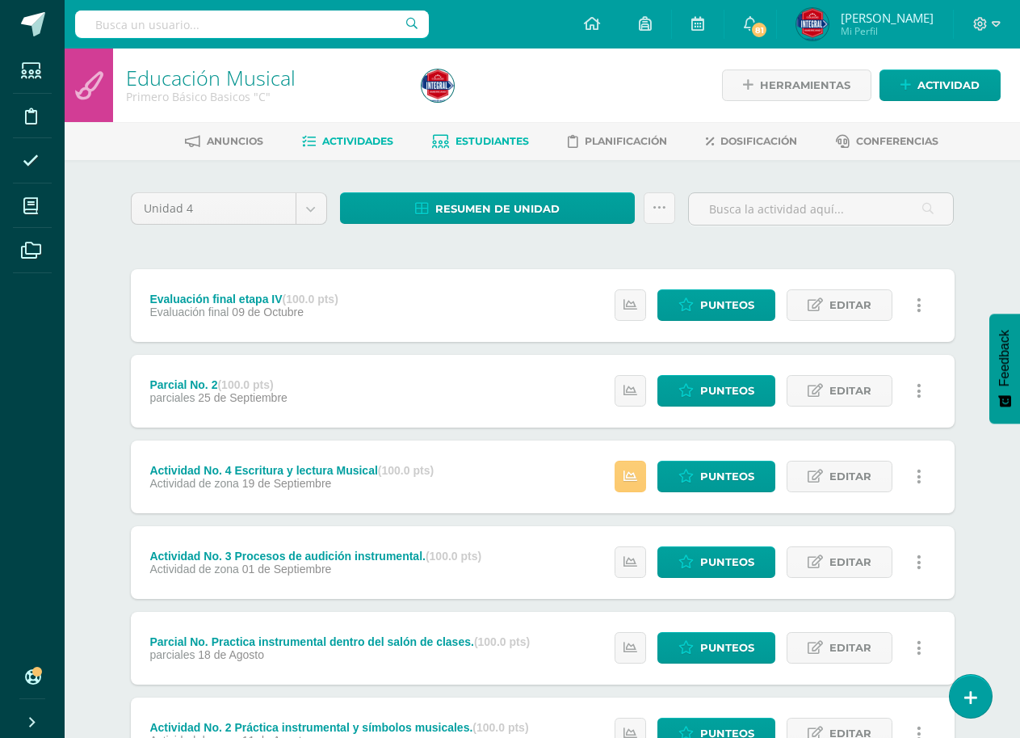
click at [484, 134] on link "Estudiantes" at bounding box center [480, 141] width 97 height 26
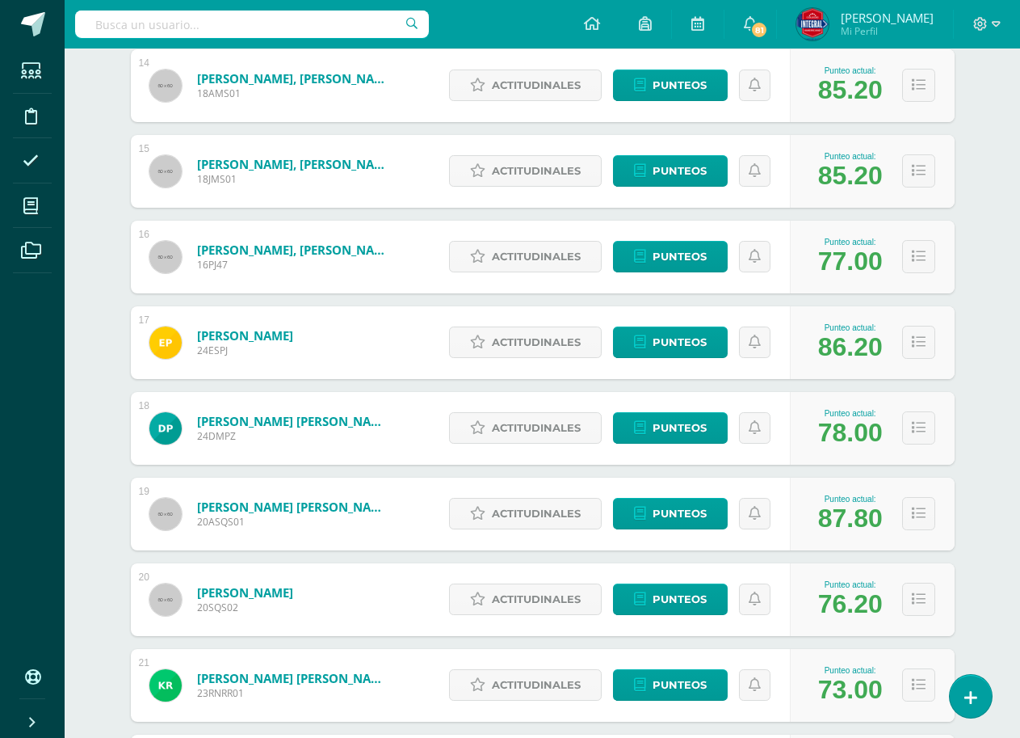
scroll to position [204, 0]
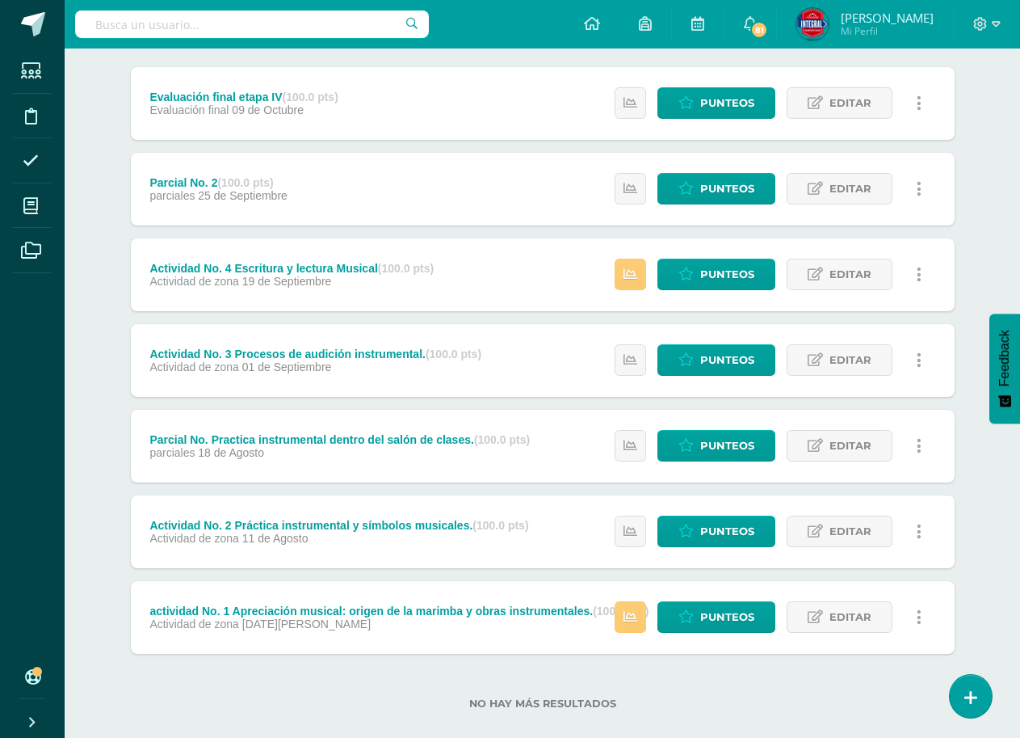
scroll to position [225, 0]
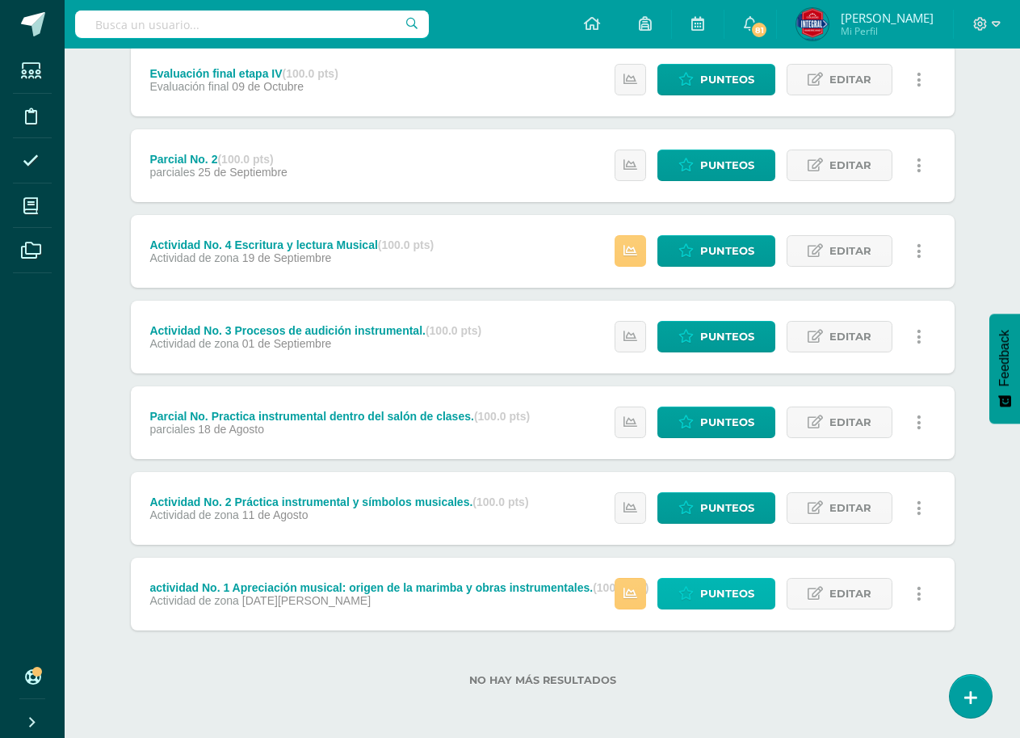
click at [719, 591] on span "Punteos" at bounding box center [727, 593] width 54 height 30
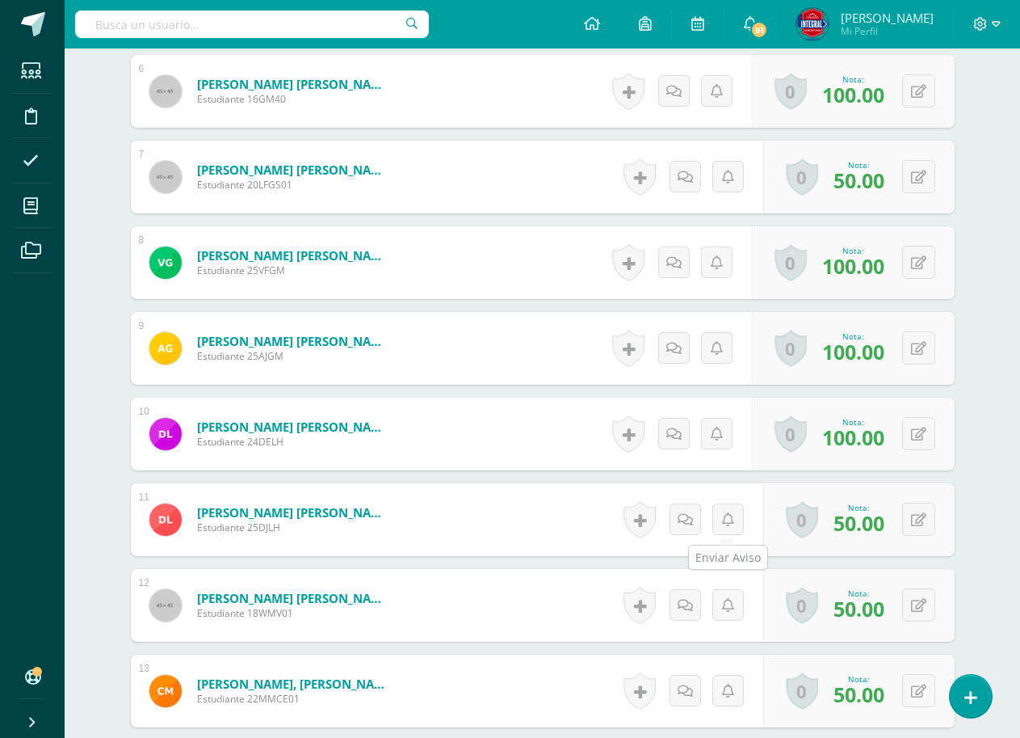
scroll to position [638, 0]
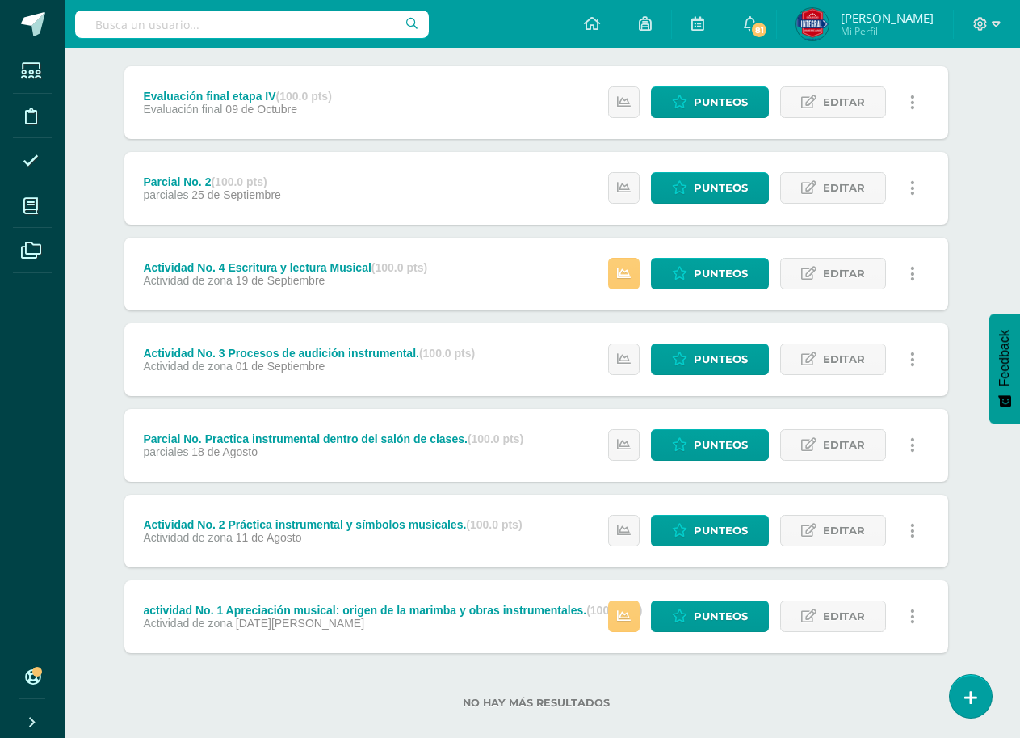
scroll to position [225, 6]
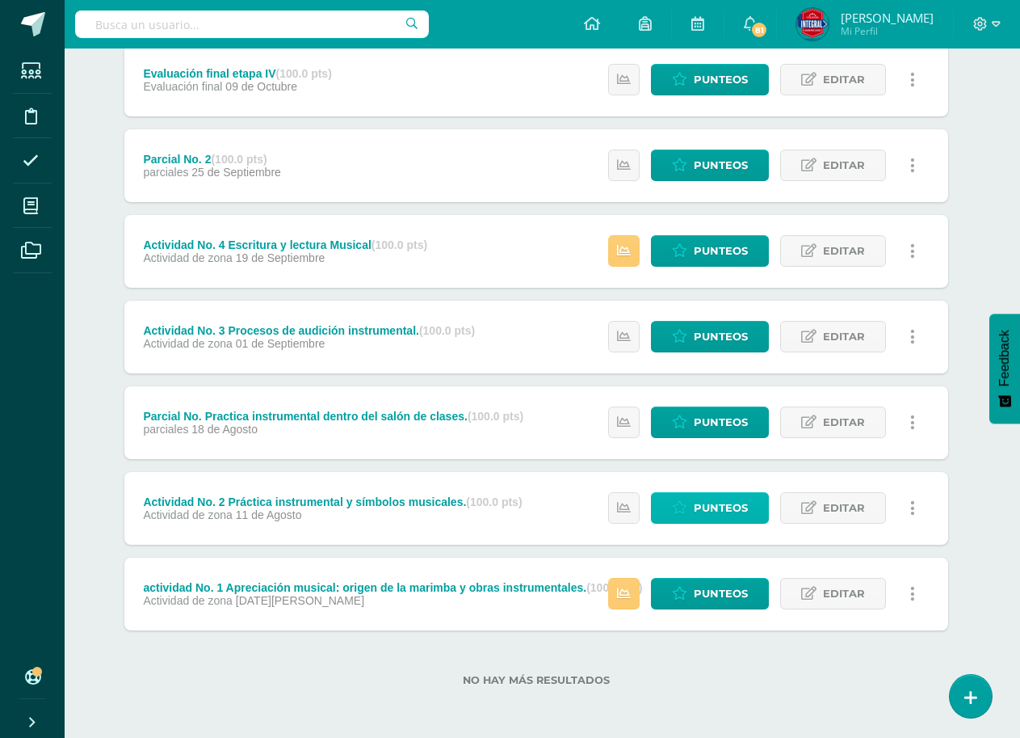
click at [712, 507] on span "Punteos" at bounding box center [721, 508] width 54 height 30
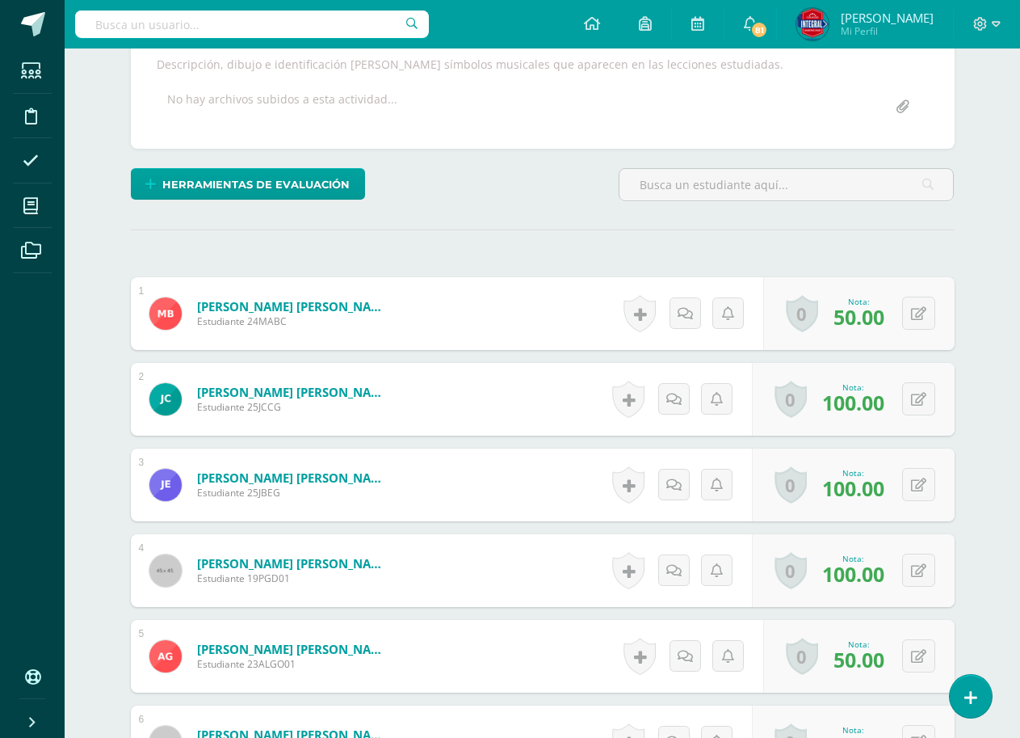
scroll to position [83, 0]
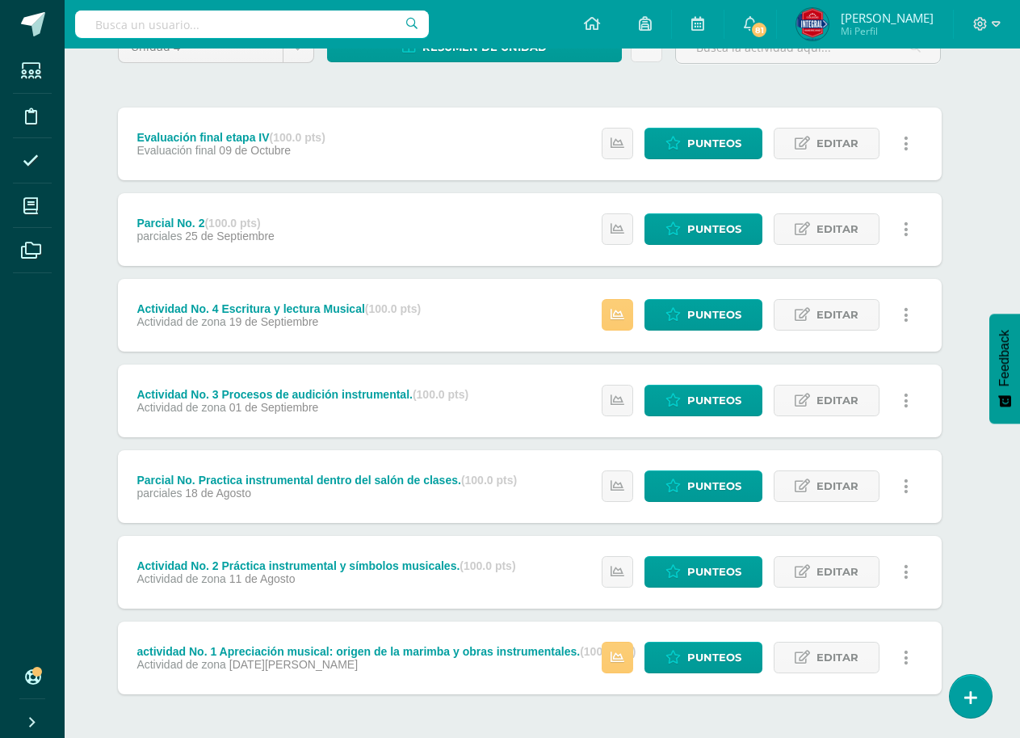
scroll to position [225, 13]
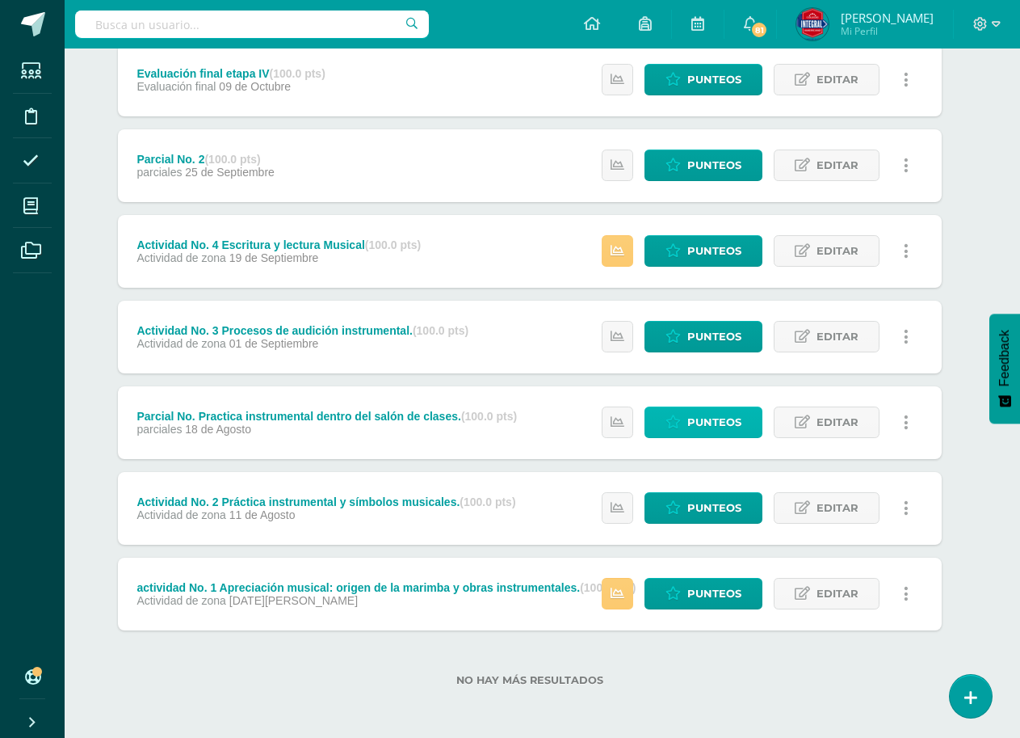
click at [696, 432] on span "Punteos" at bounding box center [714, 422] width 54 height 30
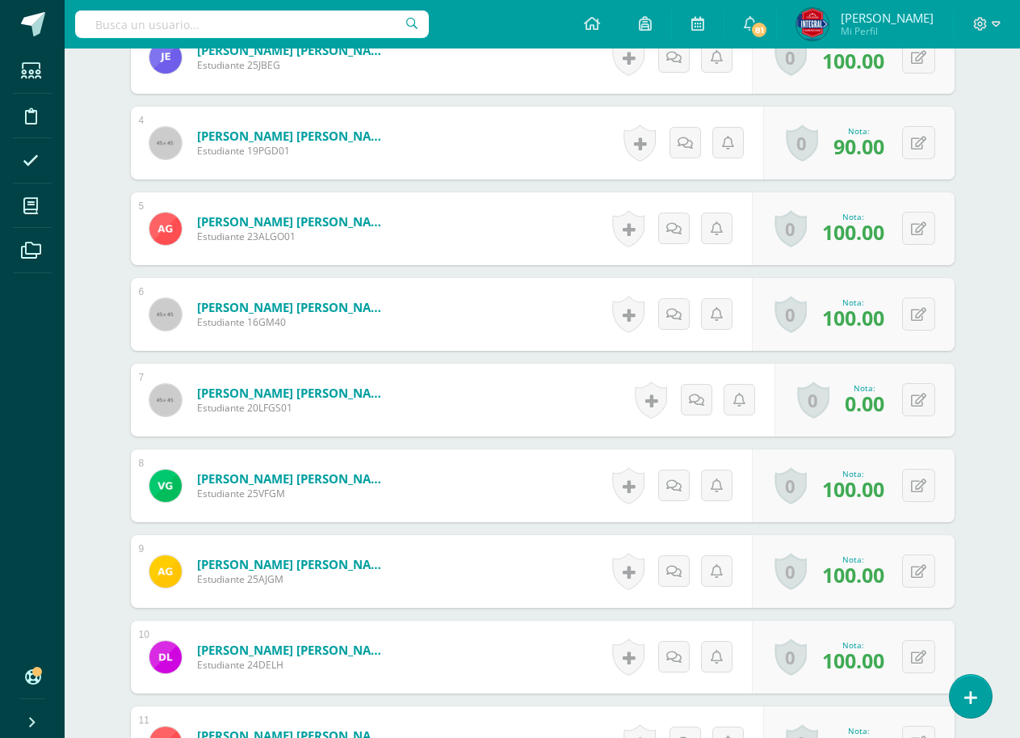
scroll to position [729, 0]
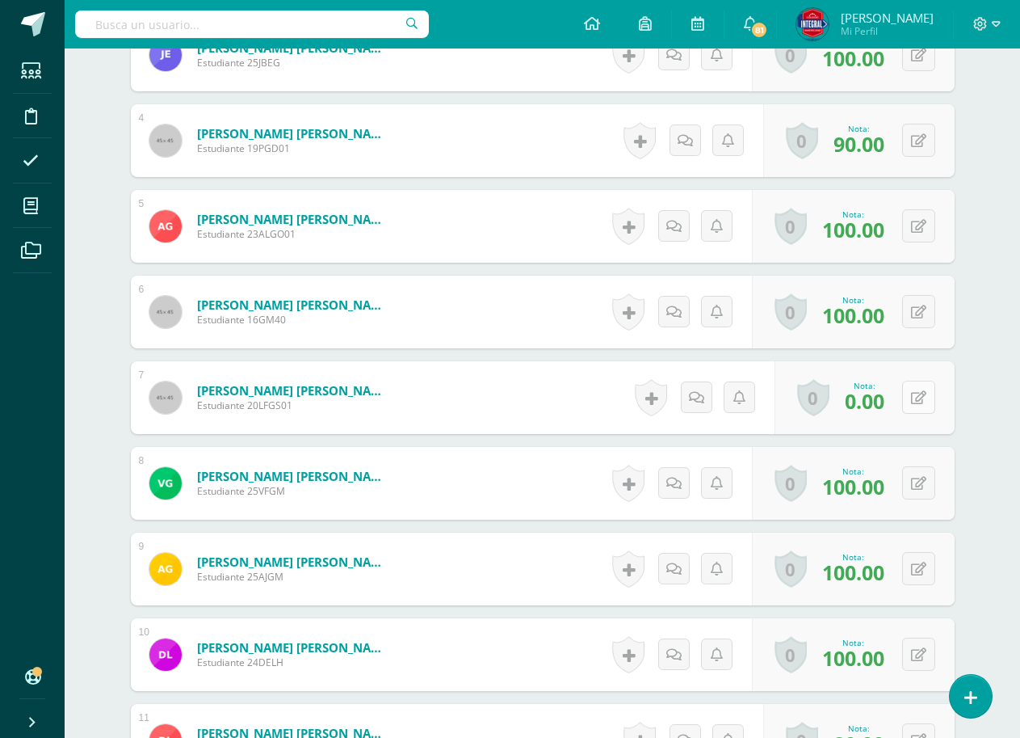
click at [913, 402] on button at bounding box center [918, 396] width 33 height 33
type input "50"
click at [912, 402] on div "Nota 50" at bounding box center [857, 397] width 196 height 73
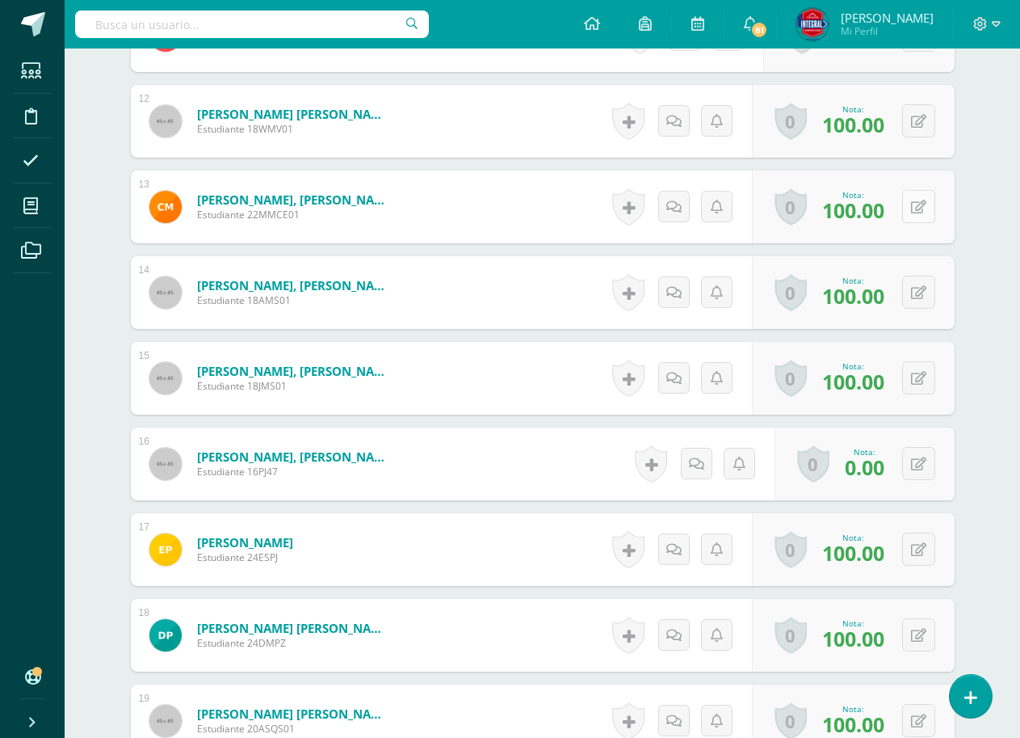
scroll to position [1456, 0]
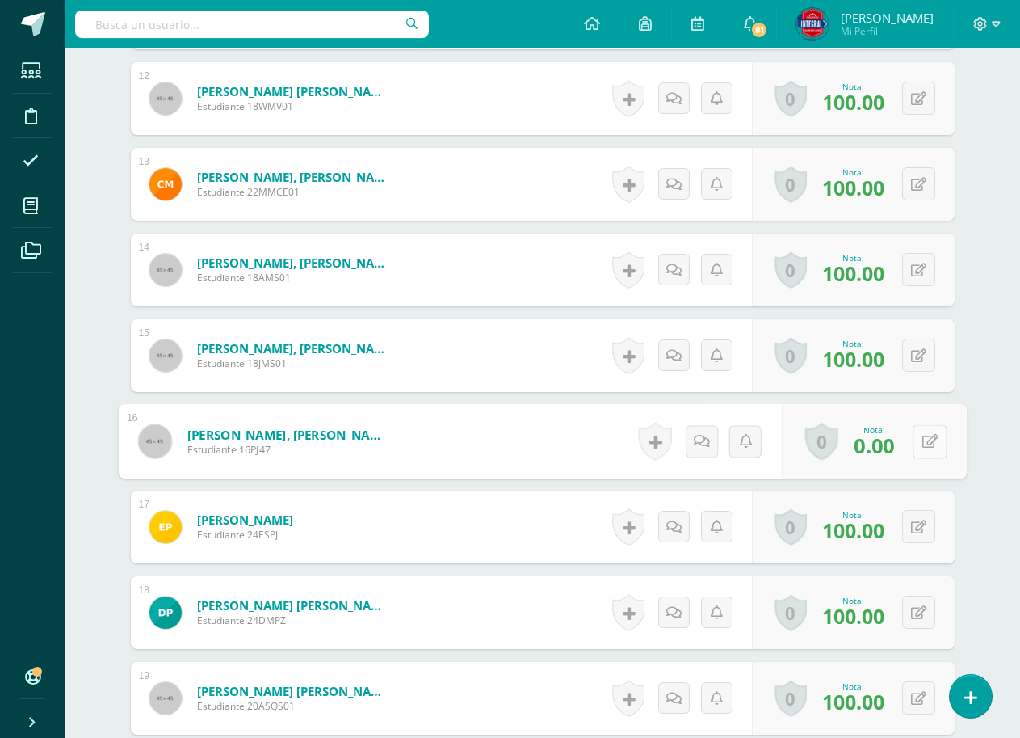
click at [916, 452] on button at bounding box center [930, 441] width 34 height 34
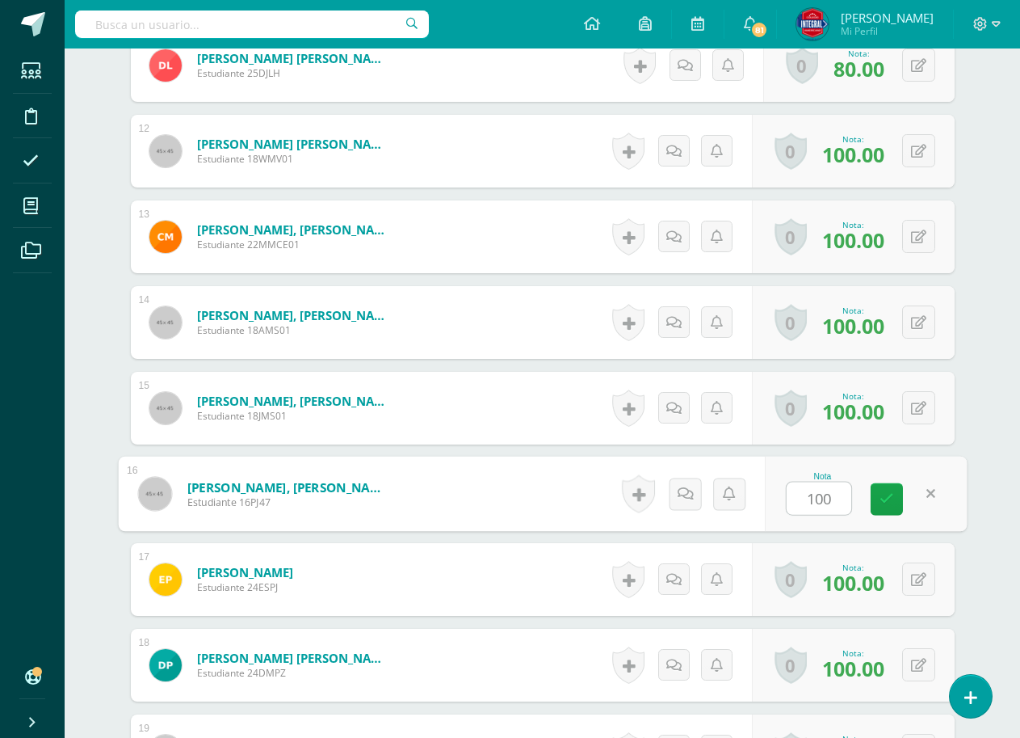
scroll to position [1376, 0]
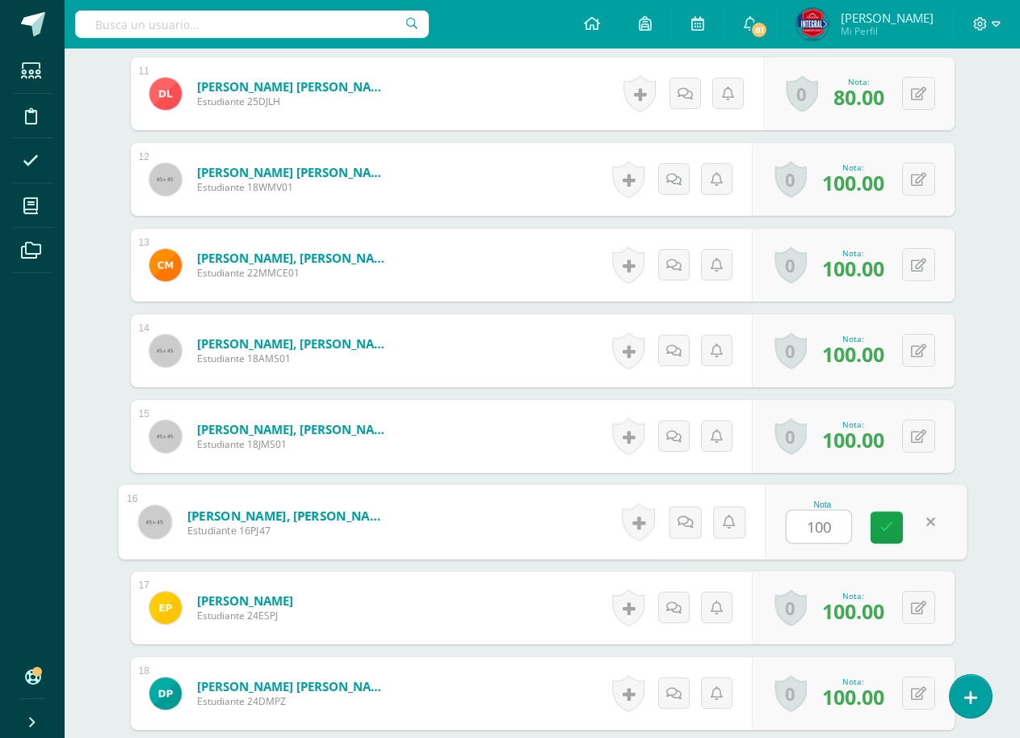
type input "100"
click at [914, 521] on div "Nota 100" at bounding box center [866, 522] width 202 height 75
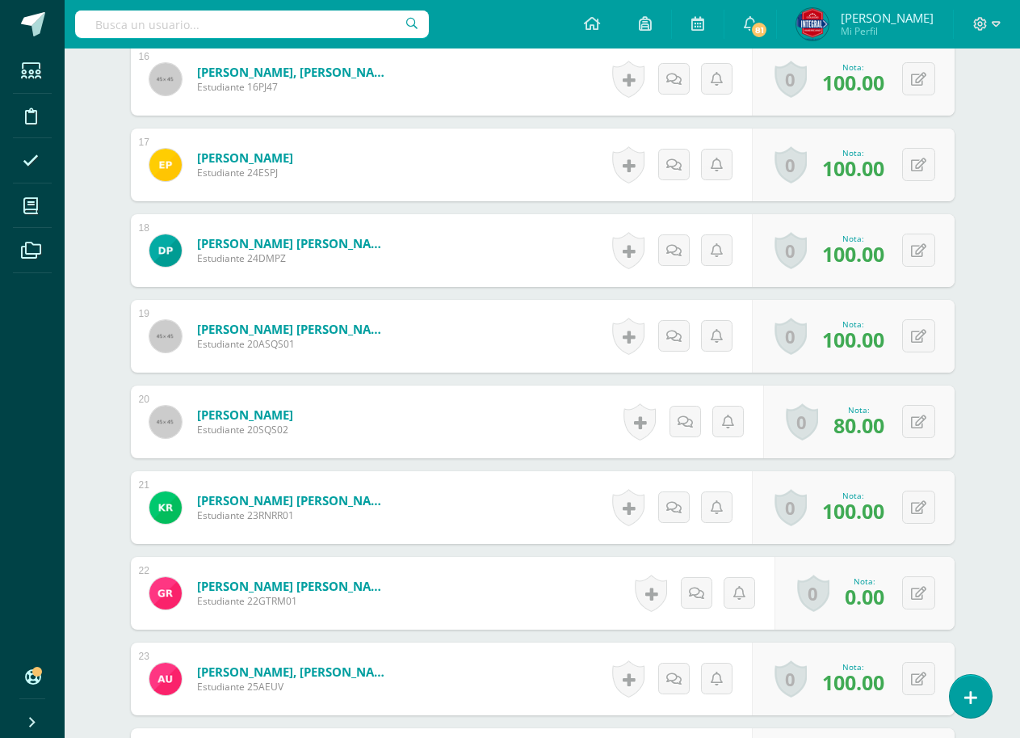
scroll to position [1860, 0]
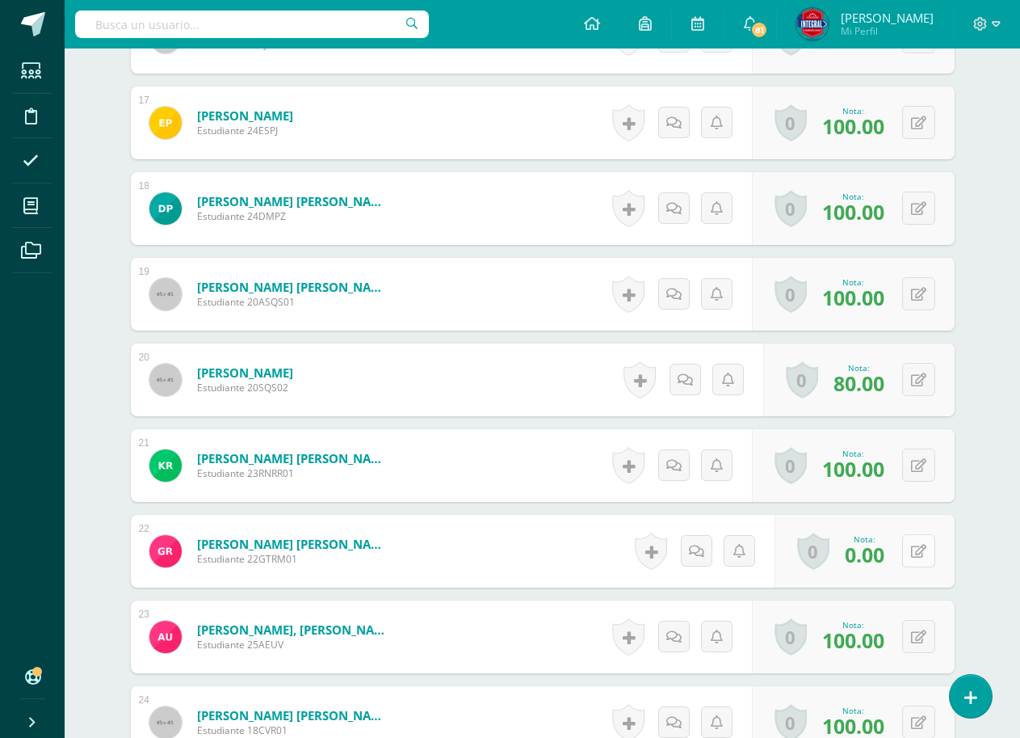
click at [910, 555] on button at bounding box center [918, 550] width 33 height 33
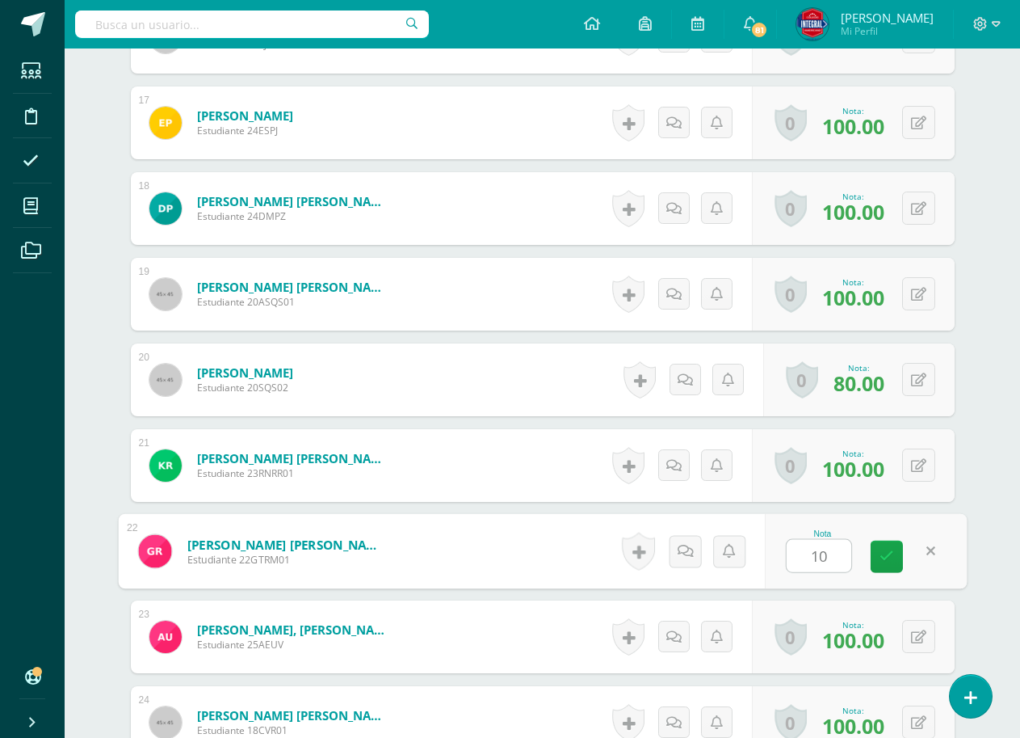
type input "100"
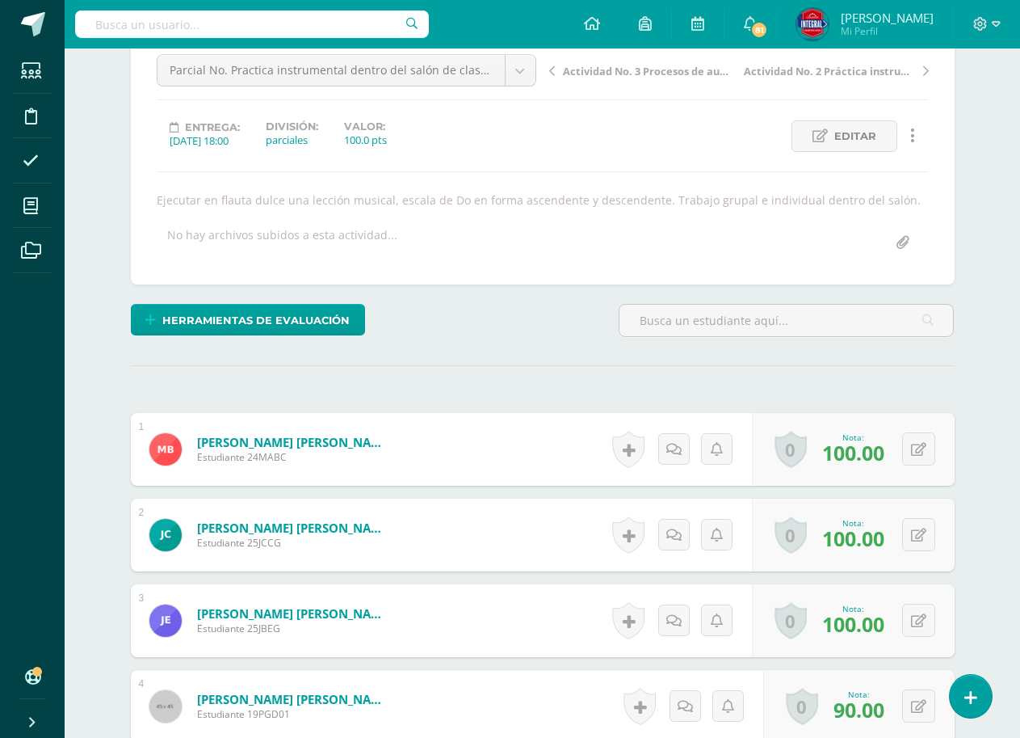
scroll to position [0, 0]
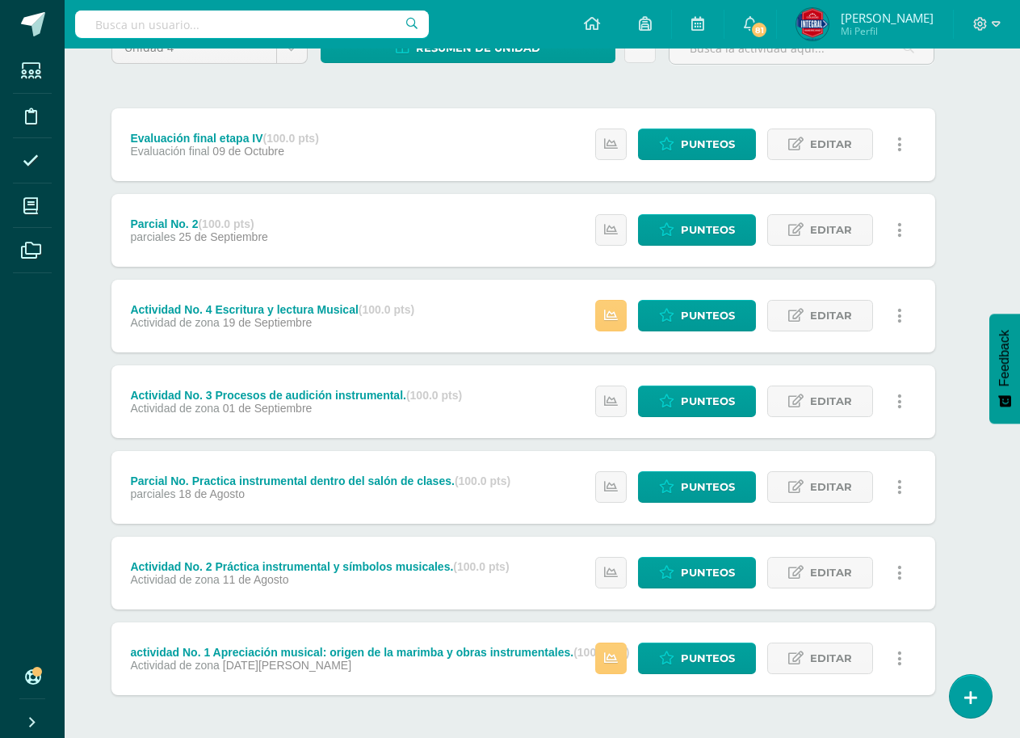
scroll to position [162, 19]
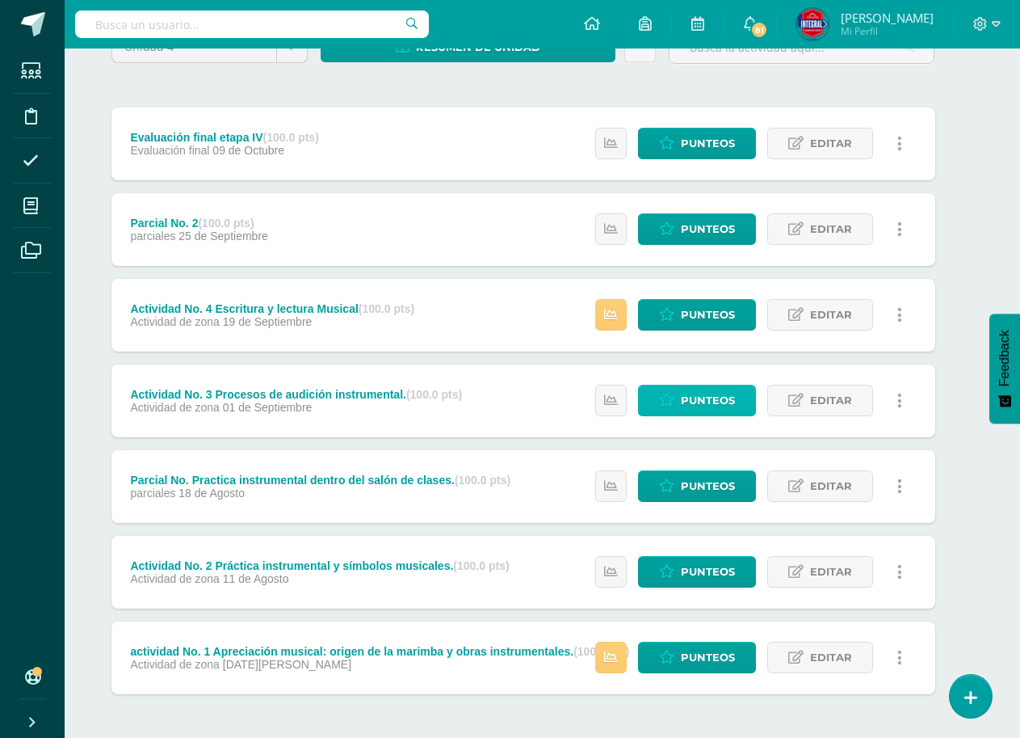
click at [721, 405] on span "Punteos" at bounding box center [708, 400] width 54 height 30
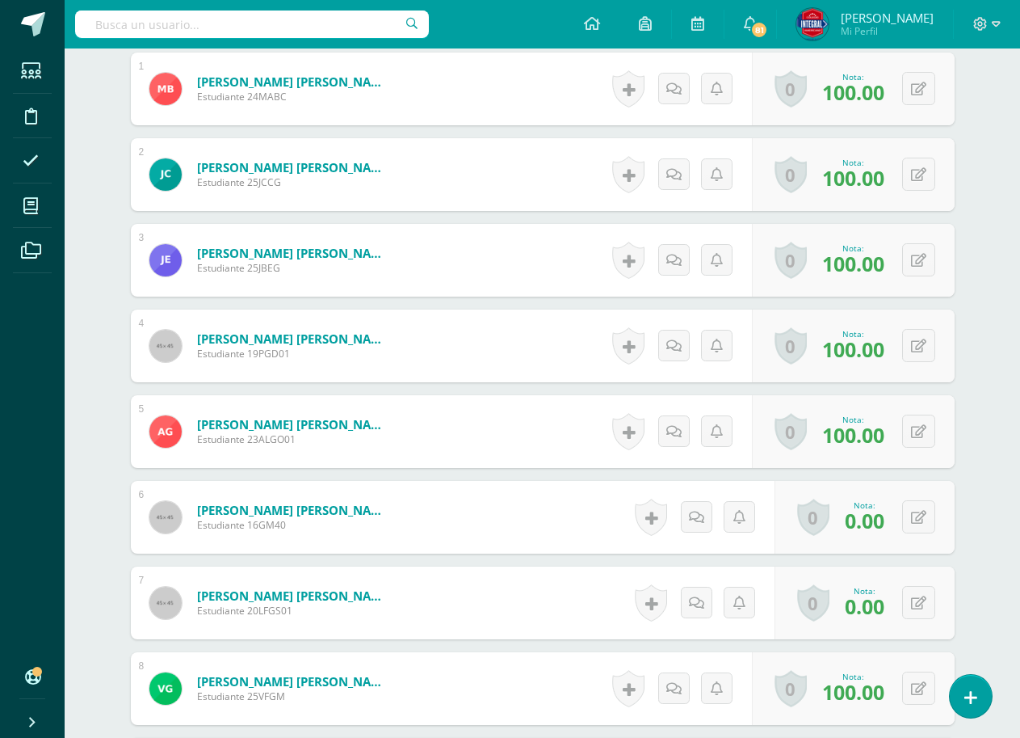
scroll to position [568, 0]
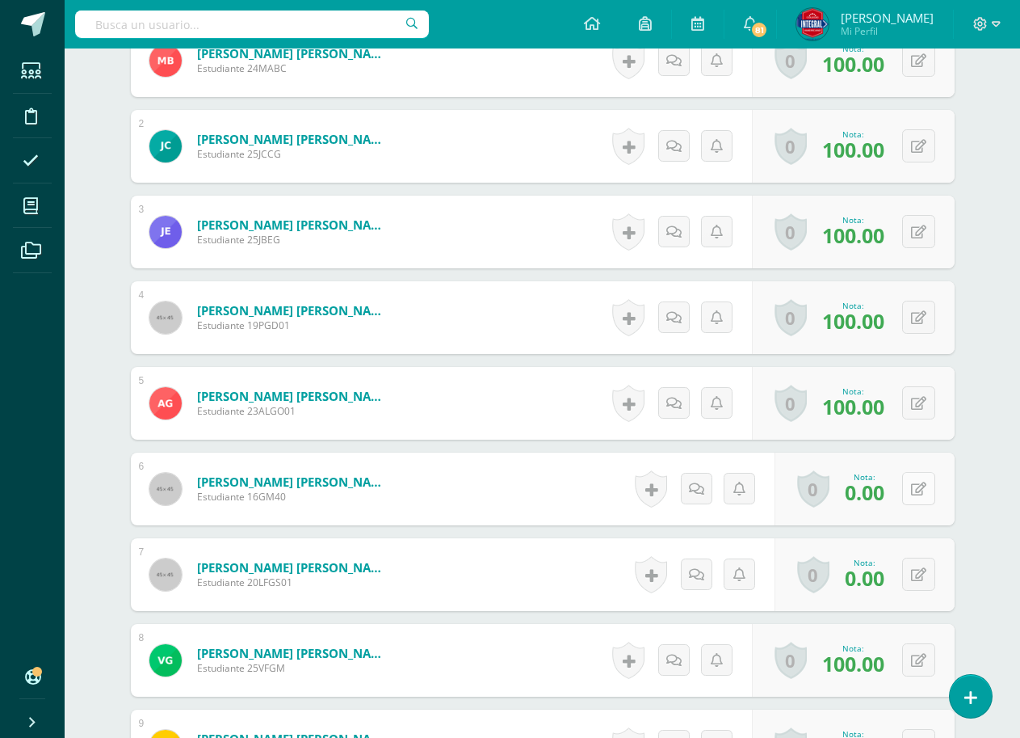
click at [910, 484] on button at bounding box center [918, 488] width 33 height 33
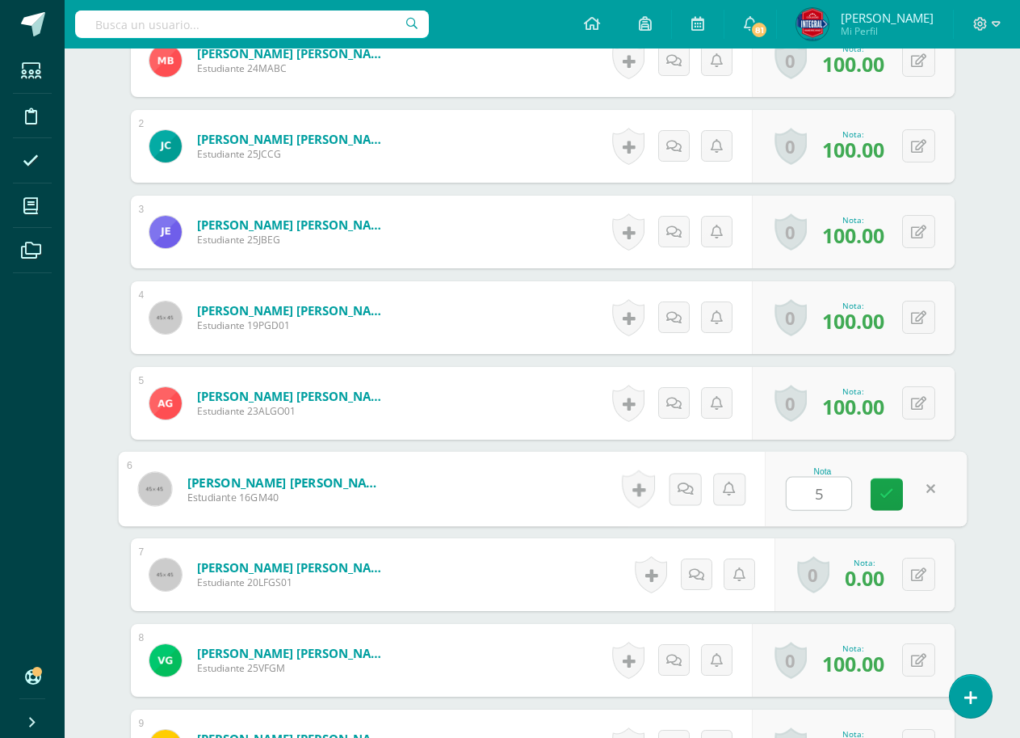
type input "50"
click at [919, 569] on icon at bounding box center [918, 575] width 15 height 14
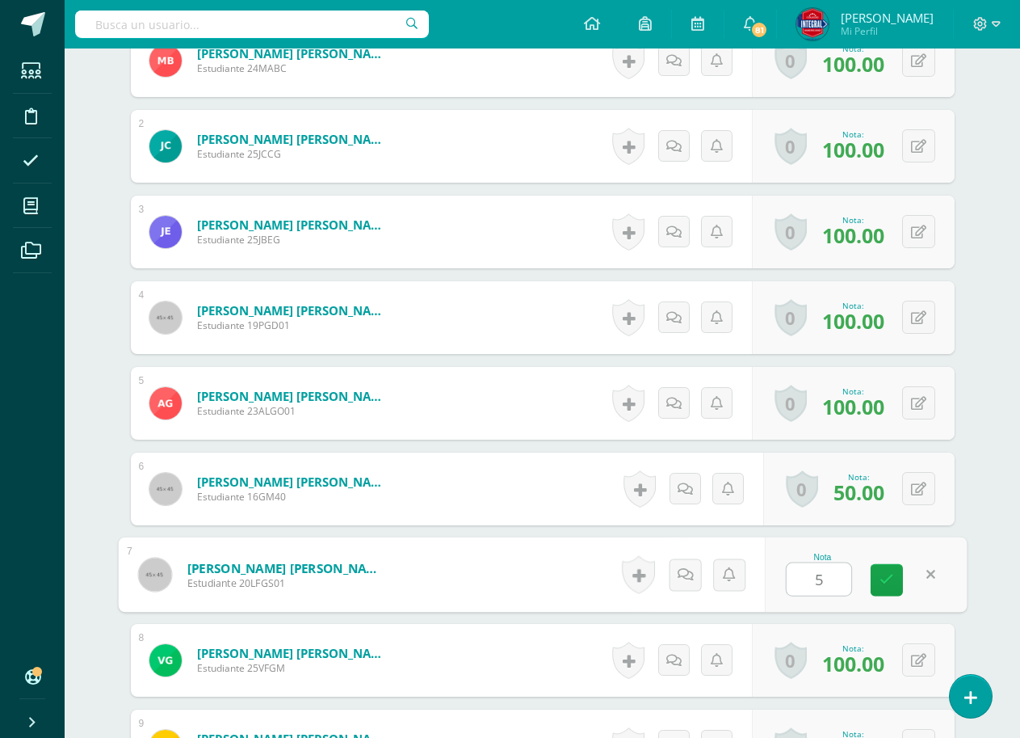
type input "50"
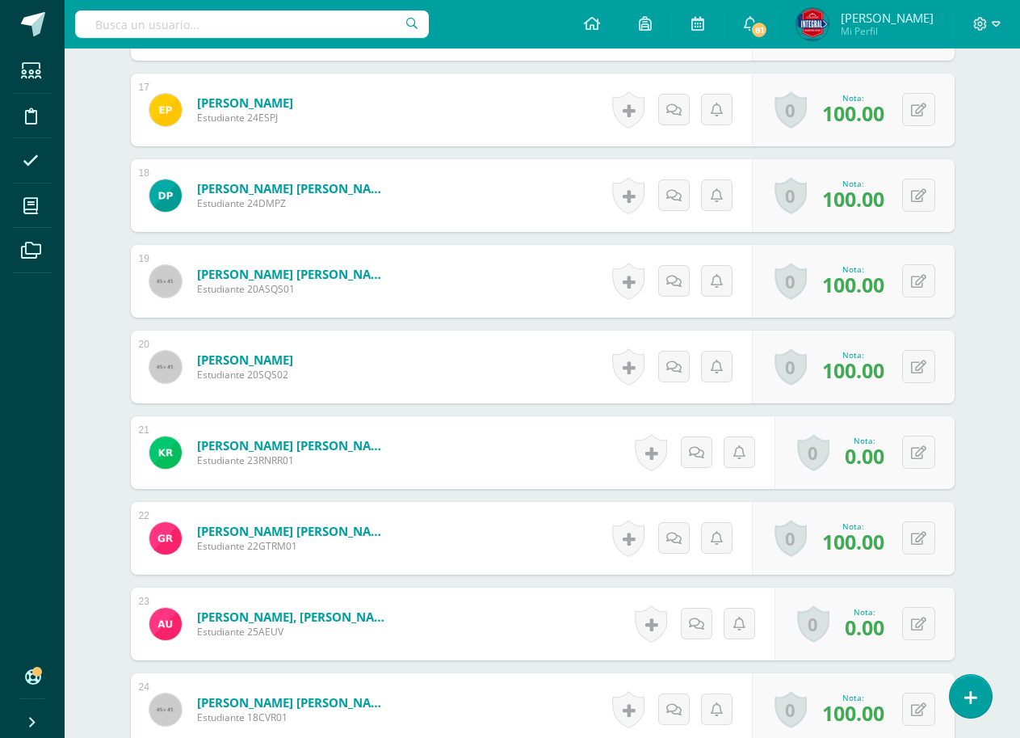
scroll to position [1860, 0]
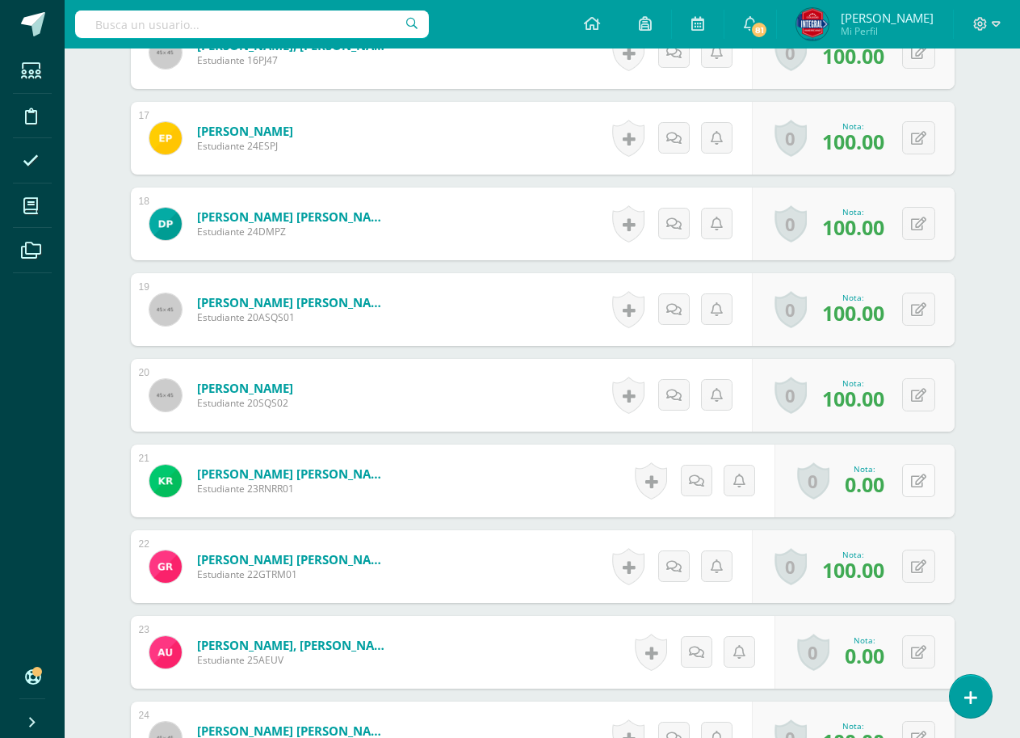
click at [919, 481] on button at bounding box center [918, 480] width 33 height 33
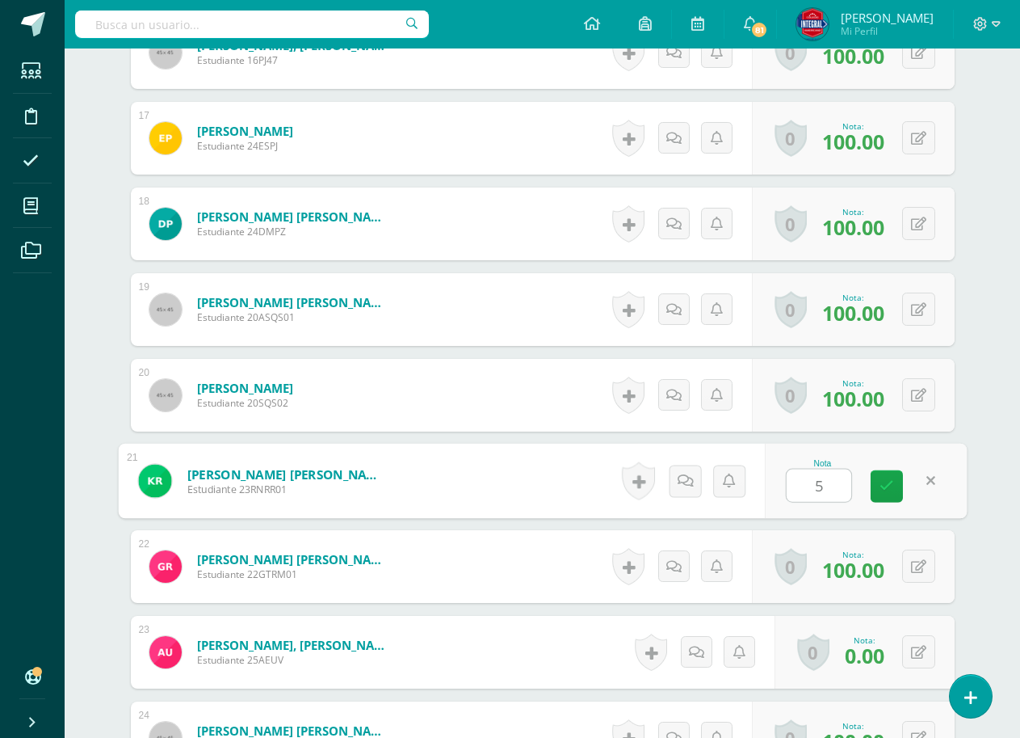
type input "50"
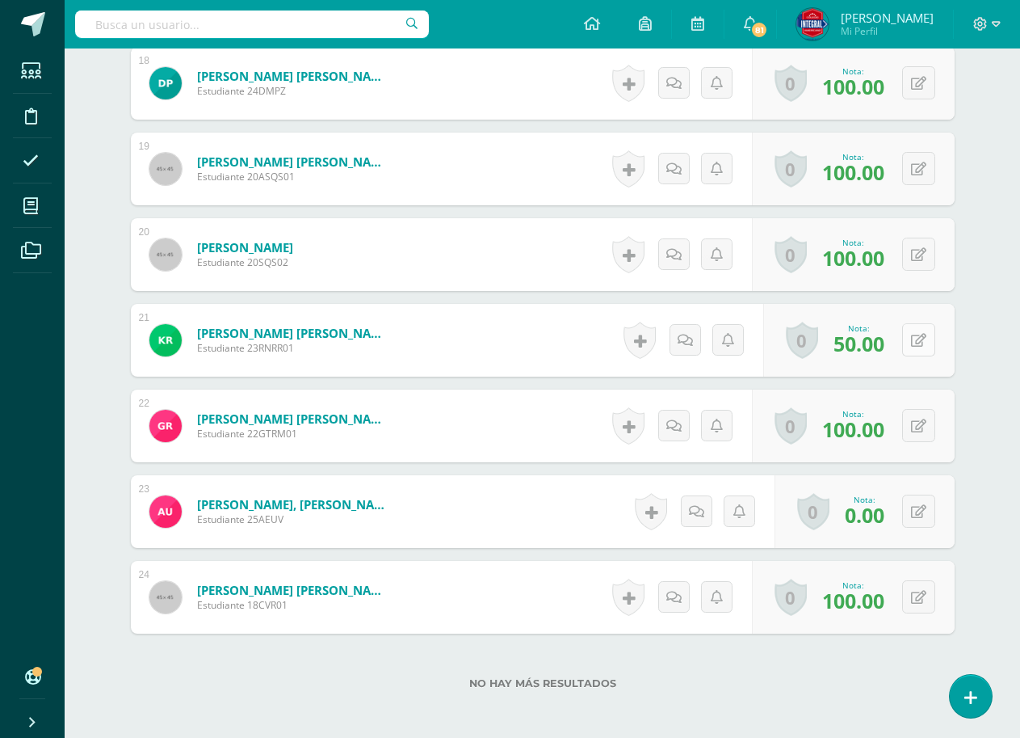
scroll to position [2022, 0]
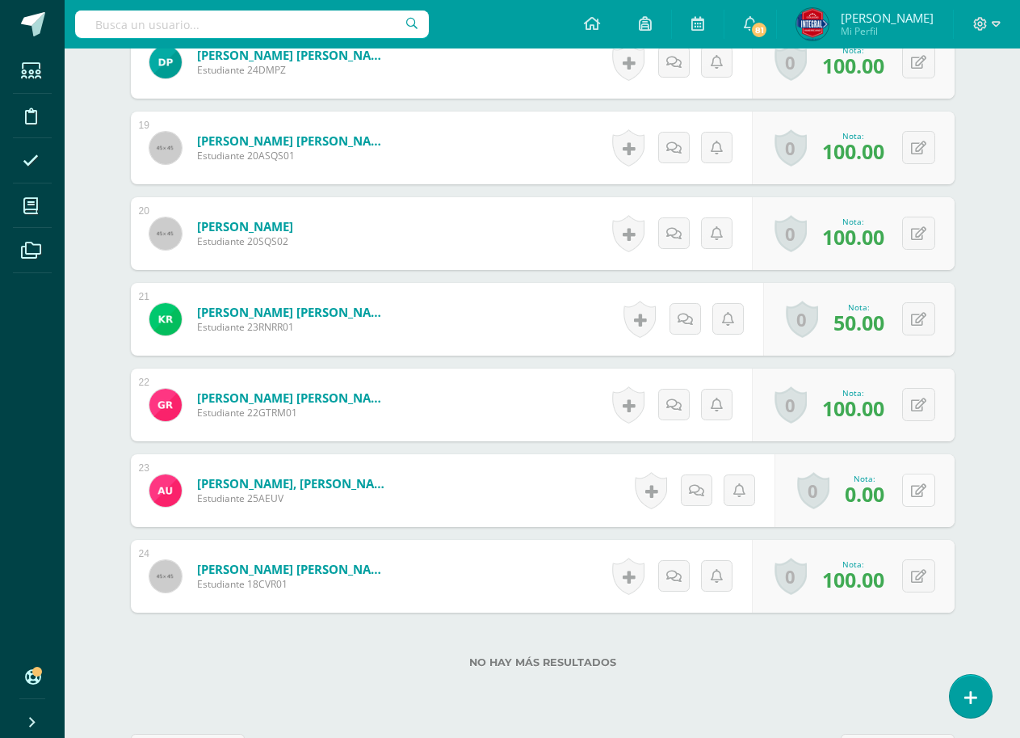
click at [920, 482] on button at bounding box center [918, 489] width 33 height 33
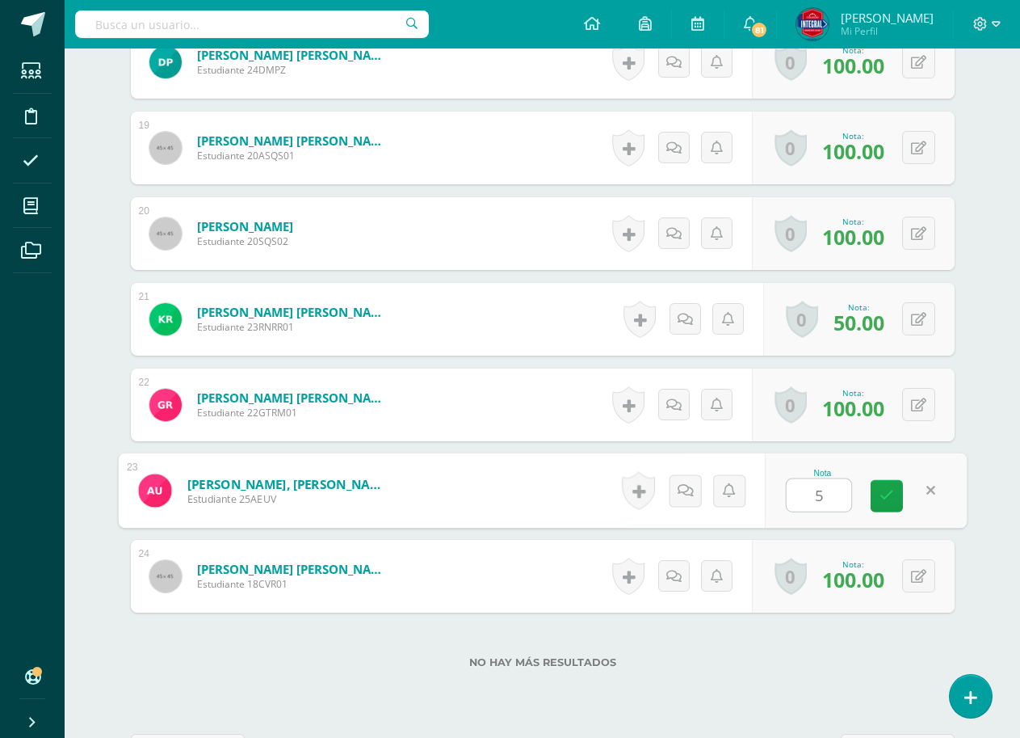
type input "50"
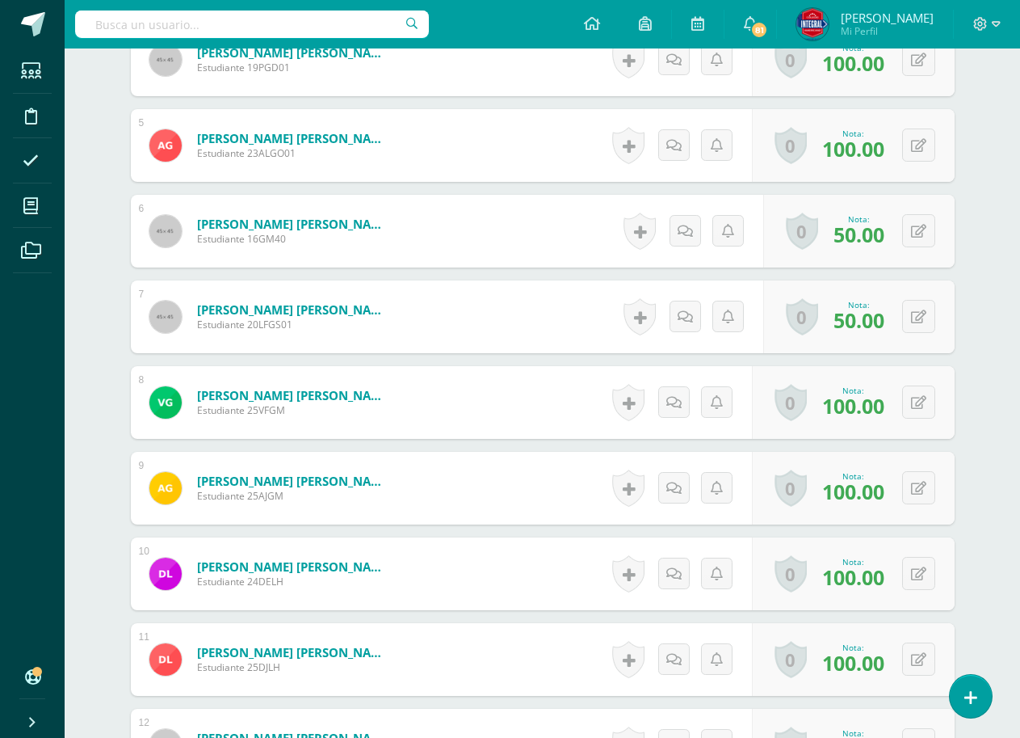
scroll to position [729, 0]
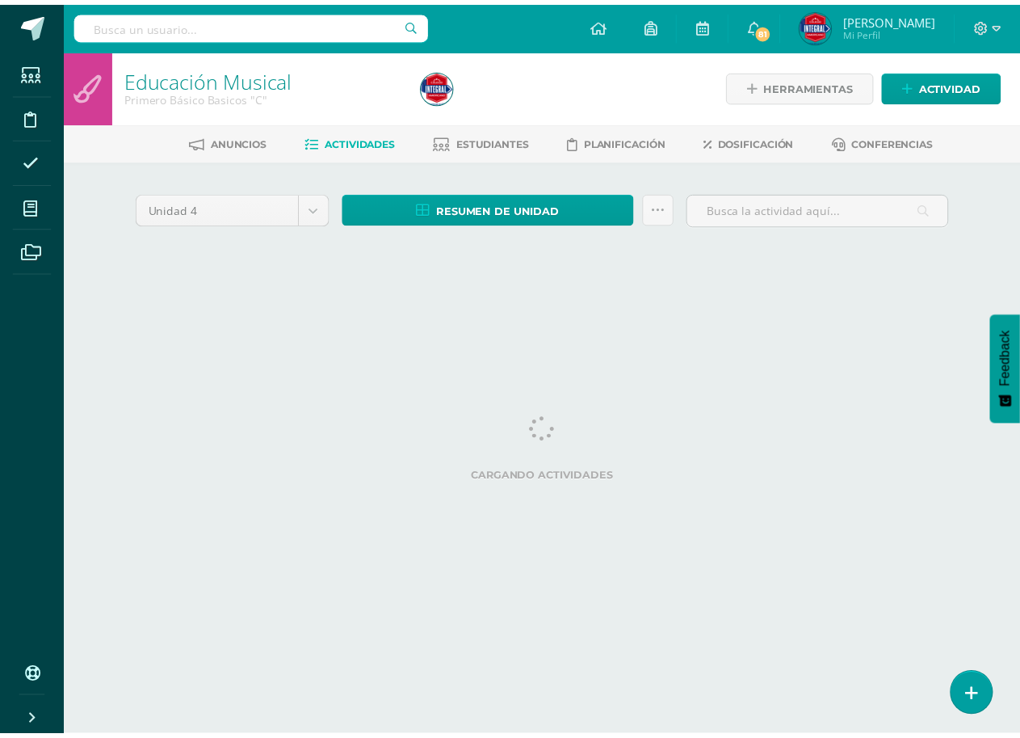
scroll to position [0, 26]
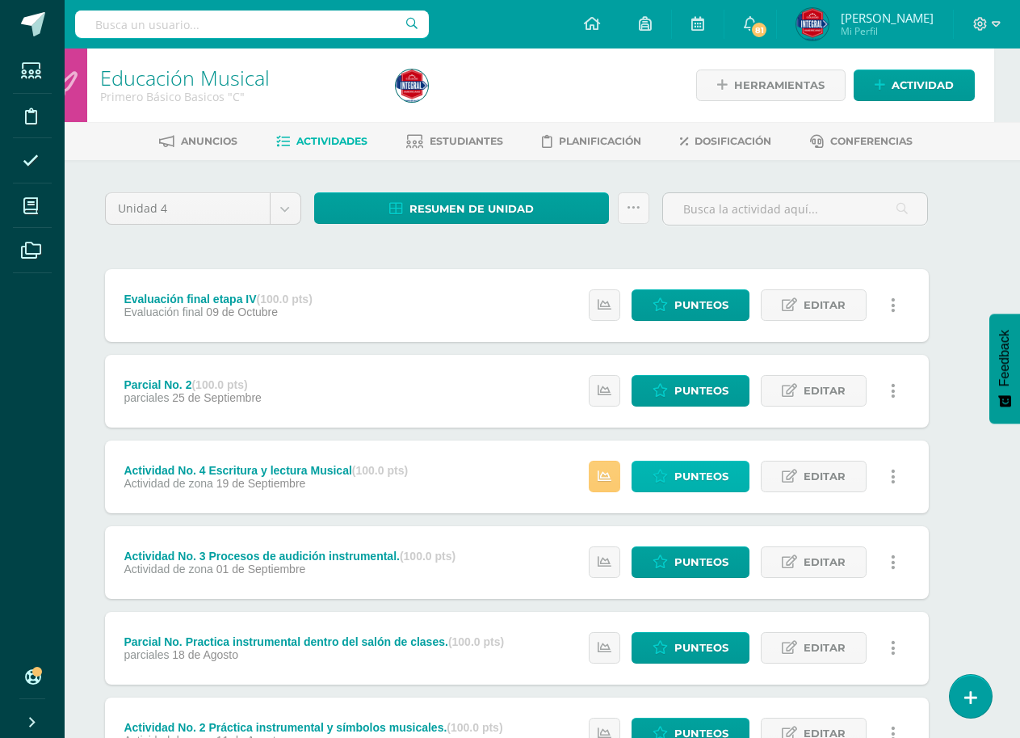
click at [679, 471] on span "Punteos" at bounding box center [702, 476] width 54 height 30
click at [725, 388] on span "Punteos" at bounding box center [702, 391] width 54 height 30
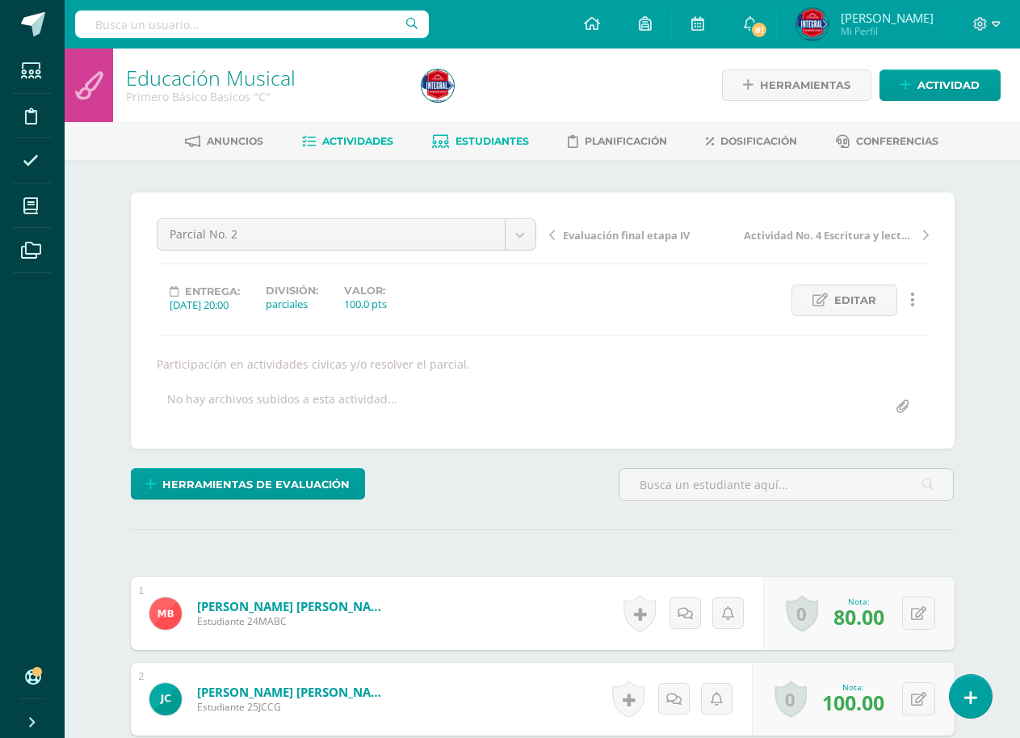
click at [491, 141] on span "Estudiantes" at bounding box center [493, 141] width 74 height 12
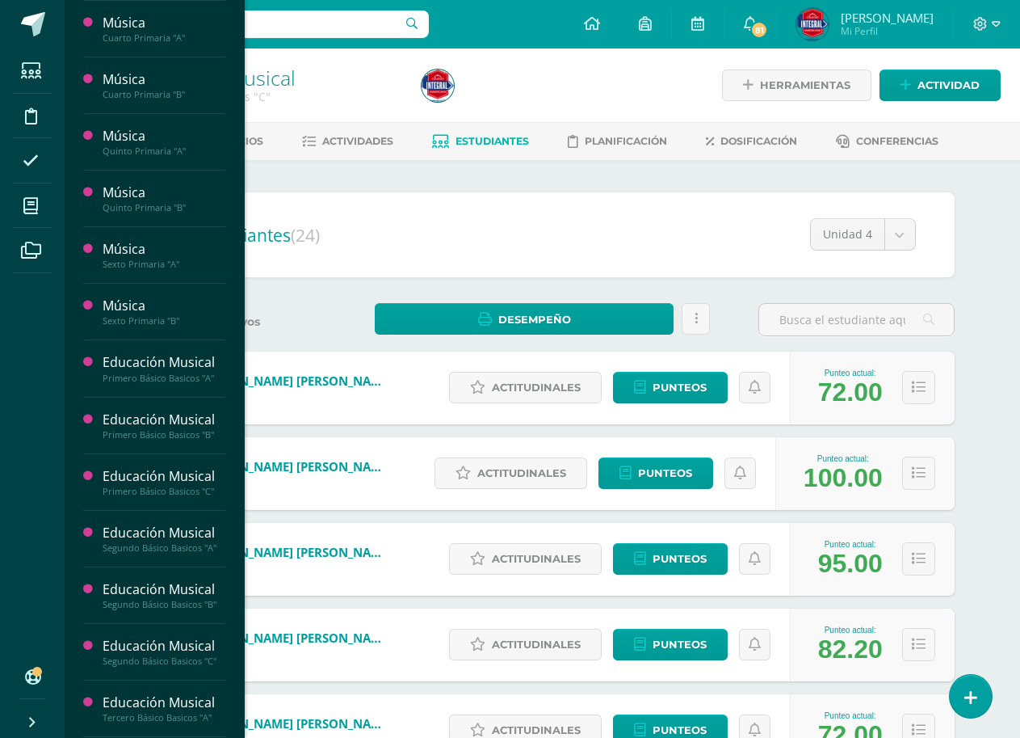
scroll to position [808, 0]
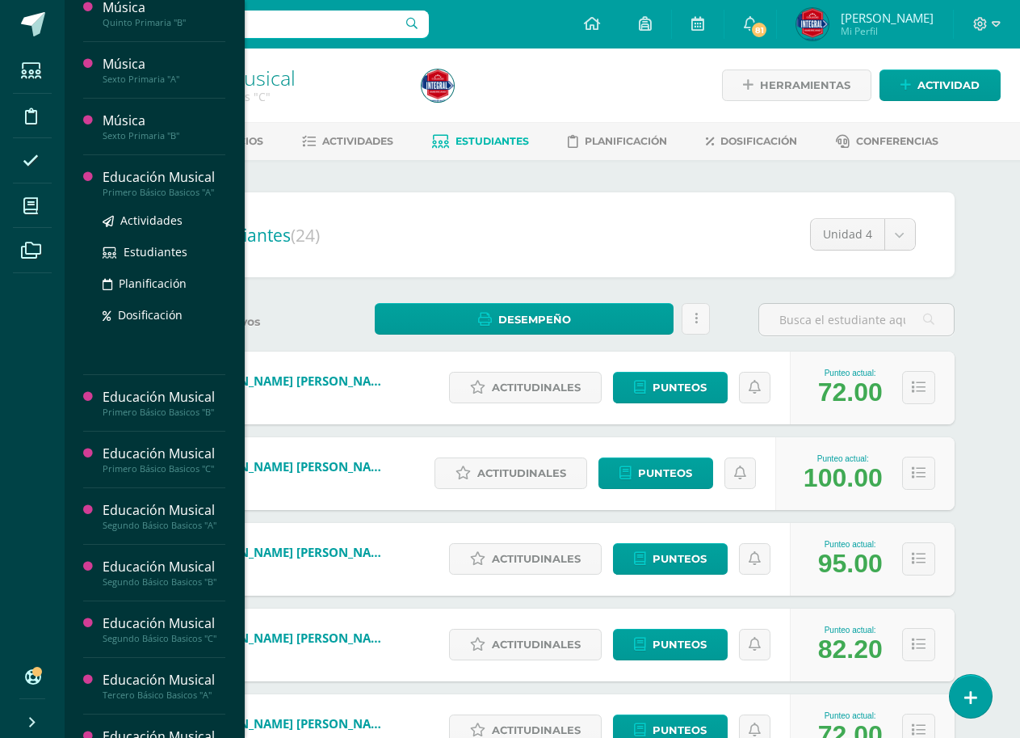
click at [174, 170] on div "Educación Musical" at bounding box center [164, 177] width 123 height 19
click at [169, 174] on div "Educación Musical" at bounding box center [164, 177] width 123 height 19
click at [155, 218] on span "Actividades" at bounding box center [151, 219] width 62 height 15
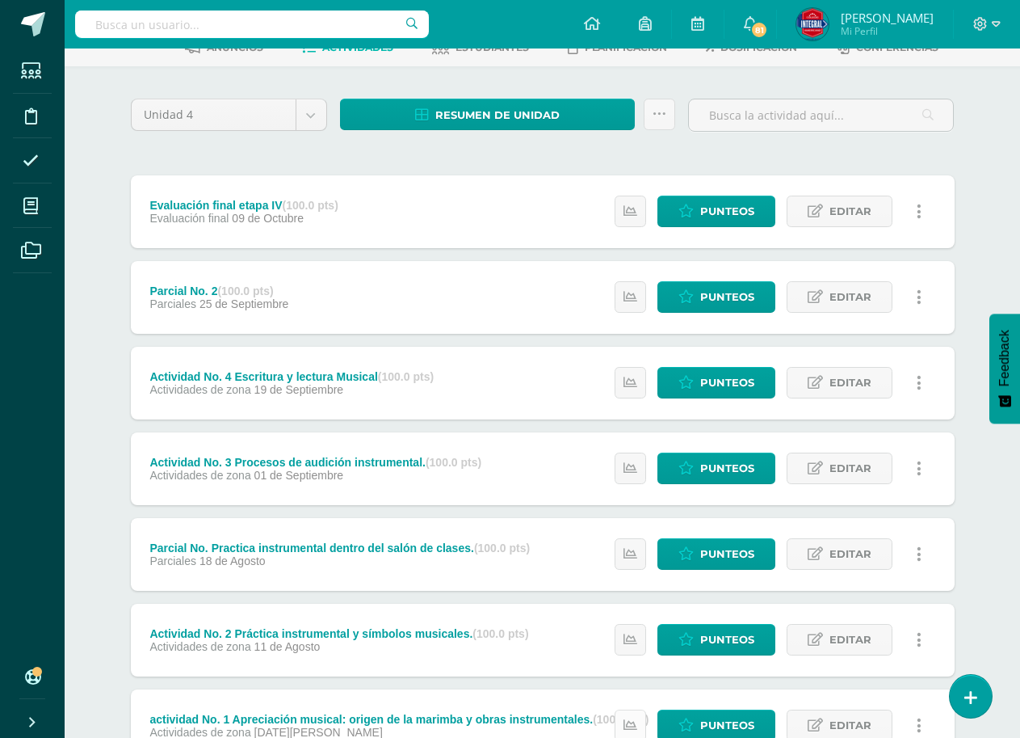
scroll to position [225, 0]
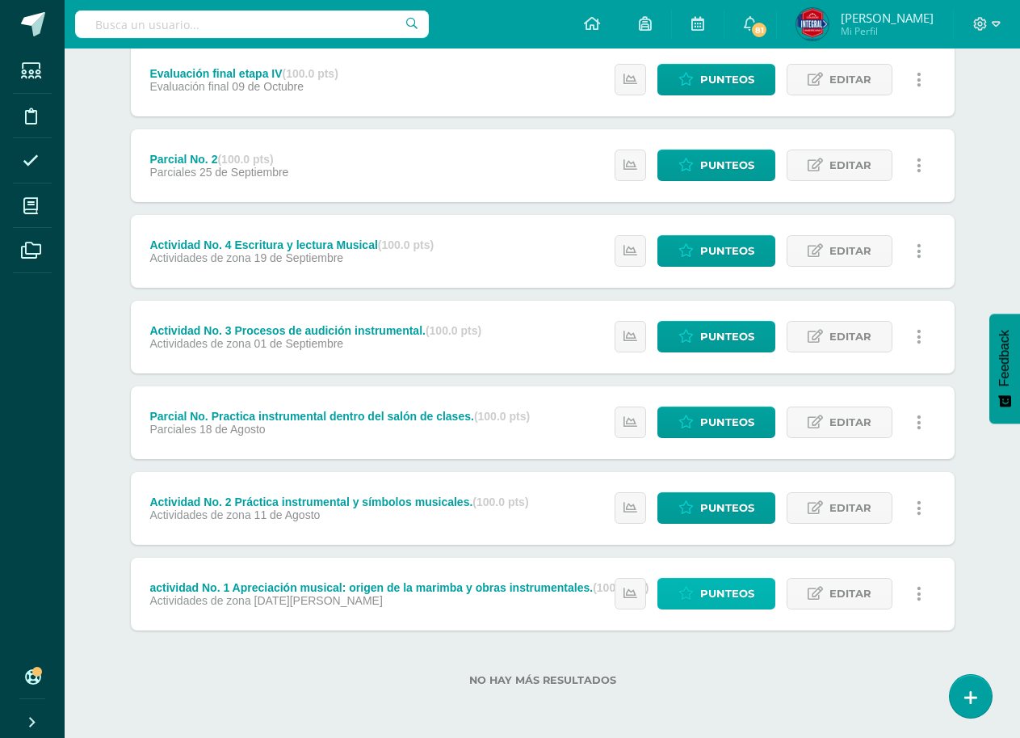
click at [715, 599] on span "Punteos" at bounding box center [727, 593] width 54 height 30
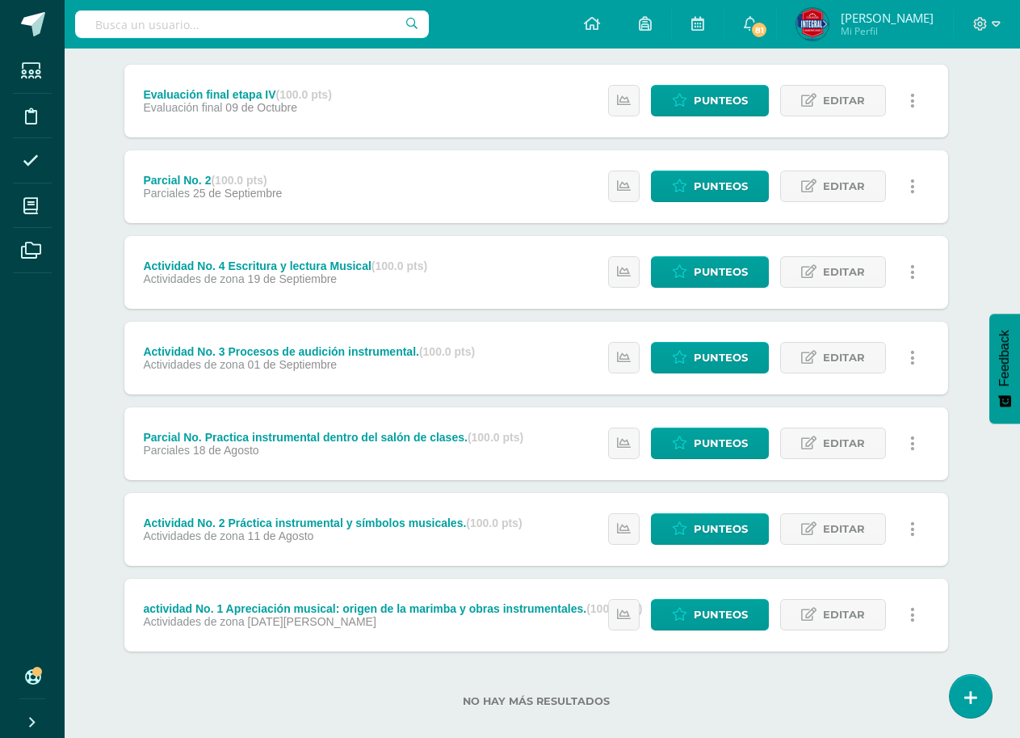
scroll to position [225, 6]
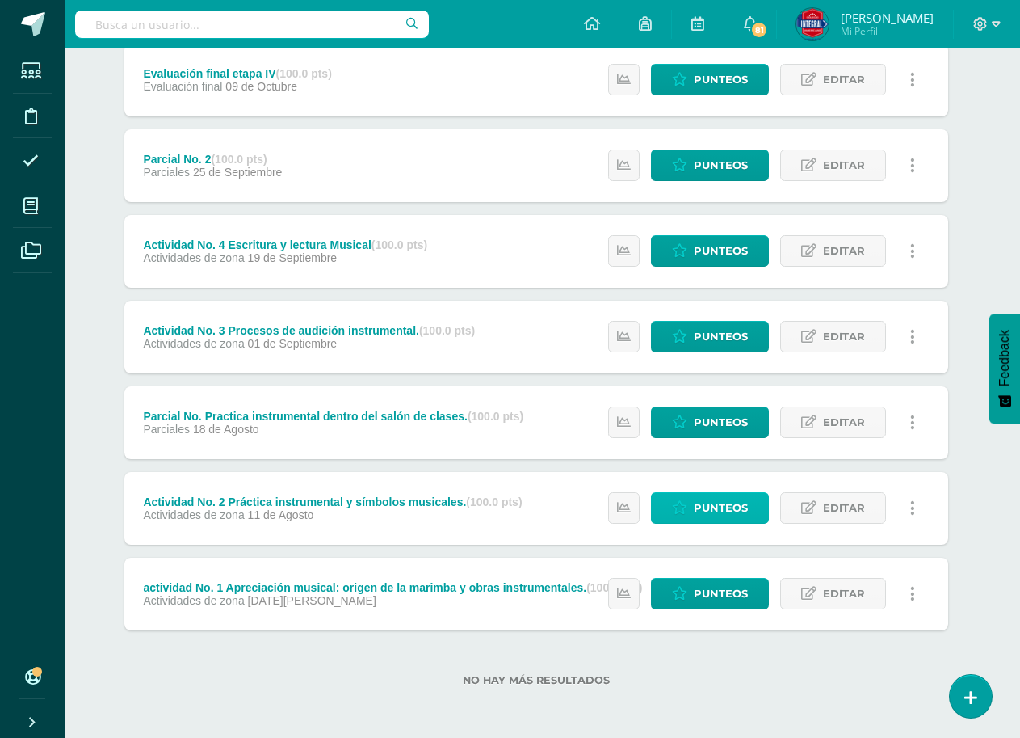
click at [711, 502] on span "Punteos" at bounding box center [721, 508] width 54 height 30
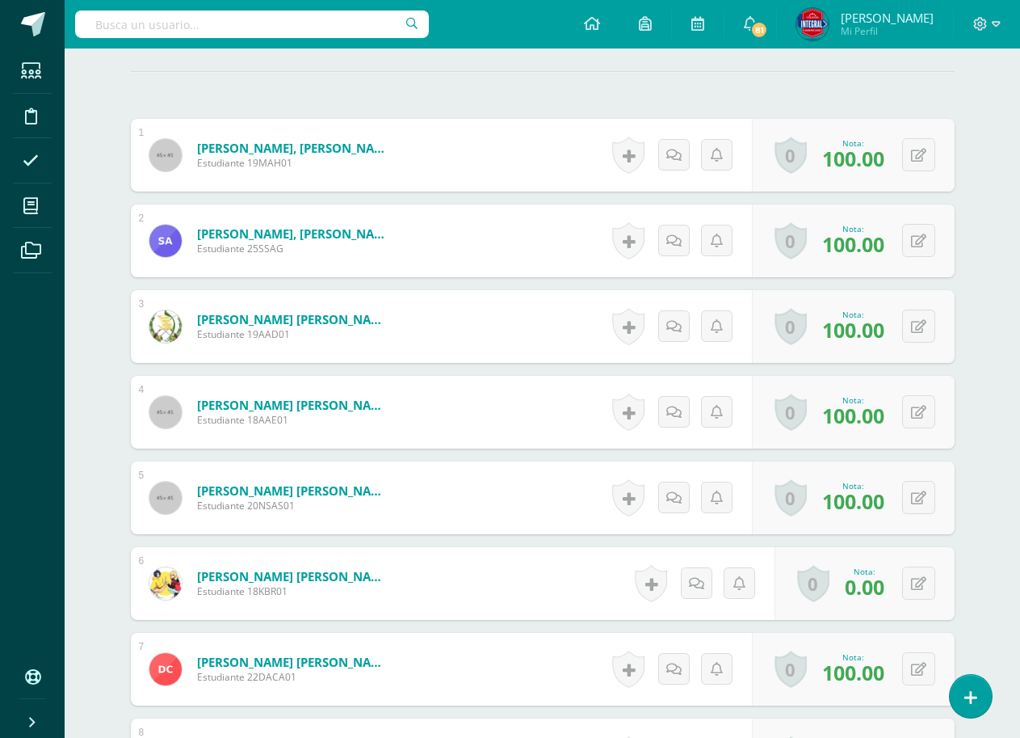
scroll to position [487, 0]
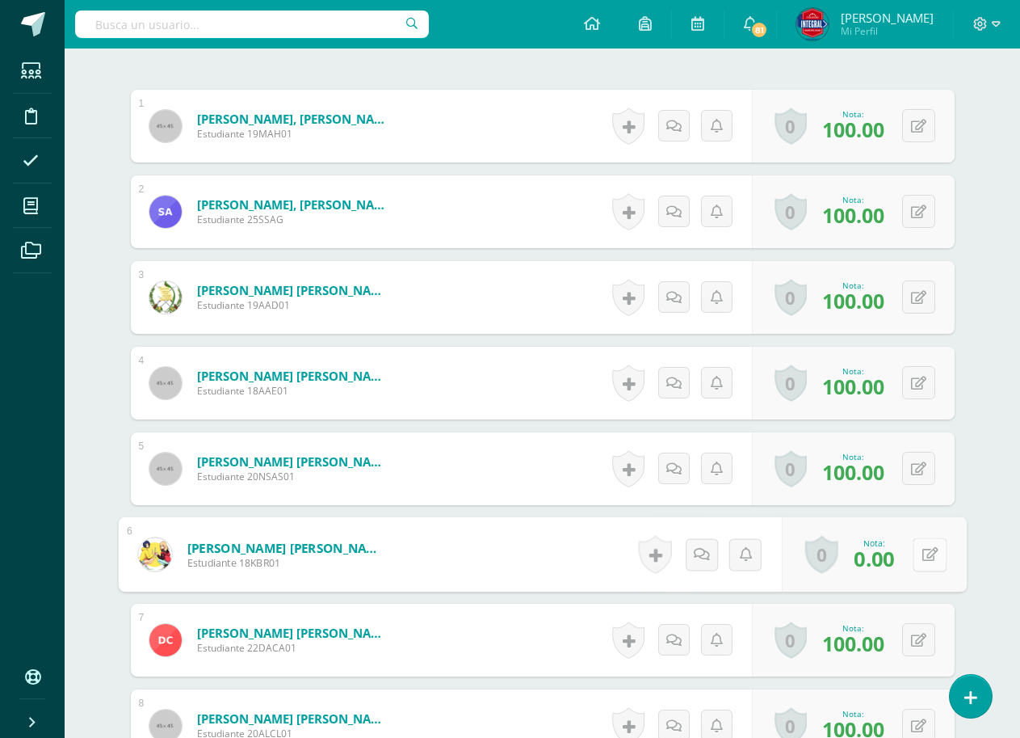
click at [922, 553] on icon at bounding box center [930, 554] width 16 height 14
type input "90"
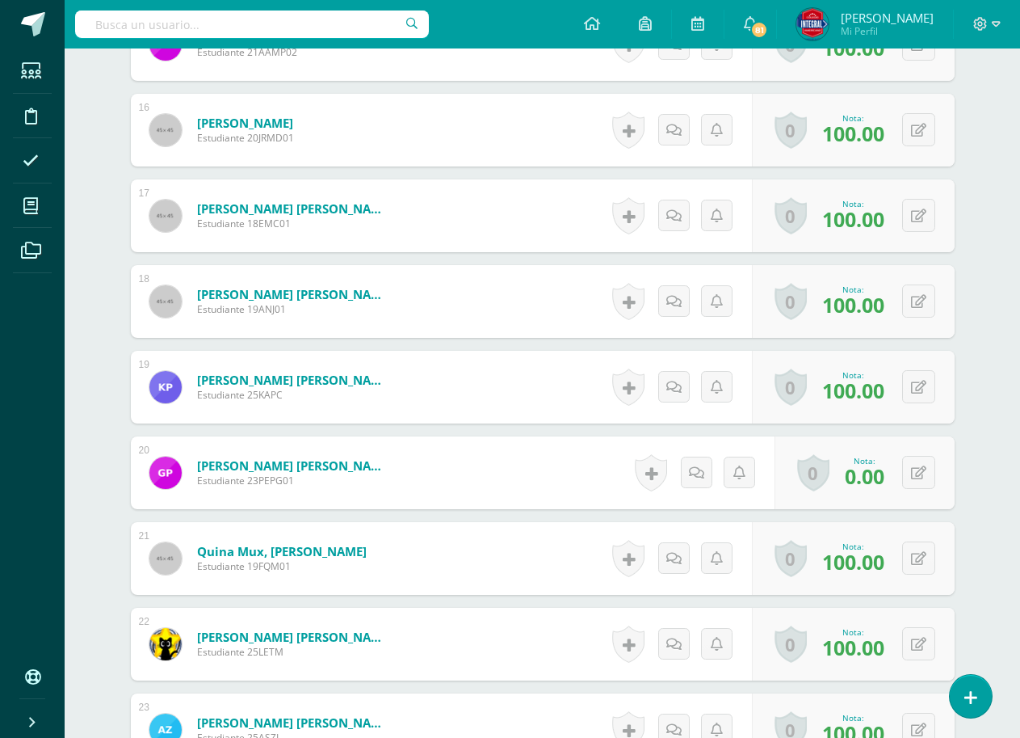
scroll to position [1858, 0]
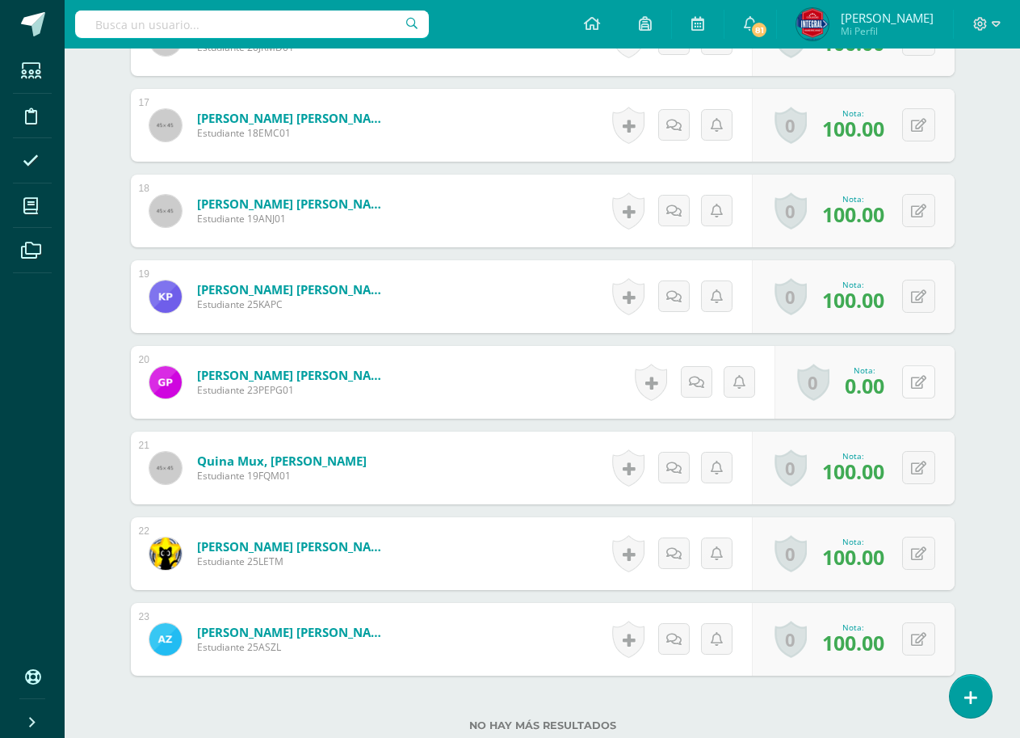
click at [926, 383] on button at bounding box center [918, 381] width 33 height 33
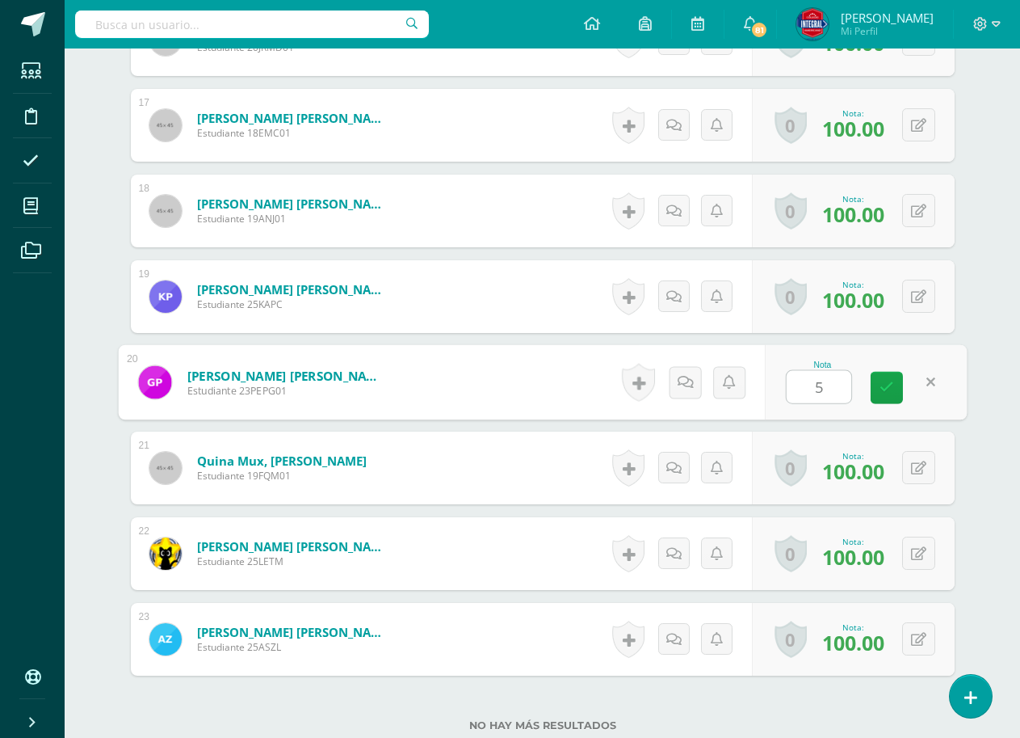
type input "50"
click at [901, 395] on link at bounding box center [887, 388] width 32 height 32
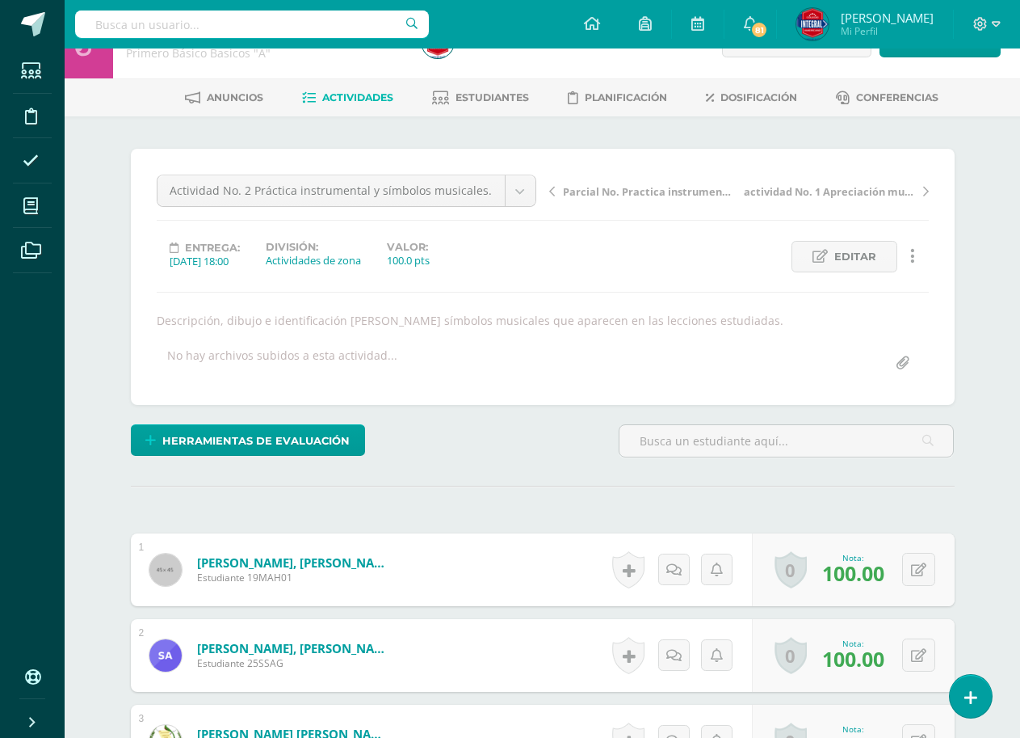
scroll to position [0, 0]
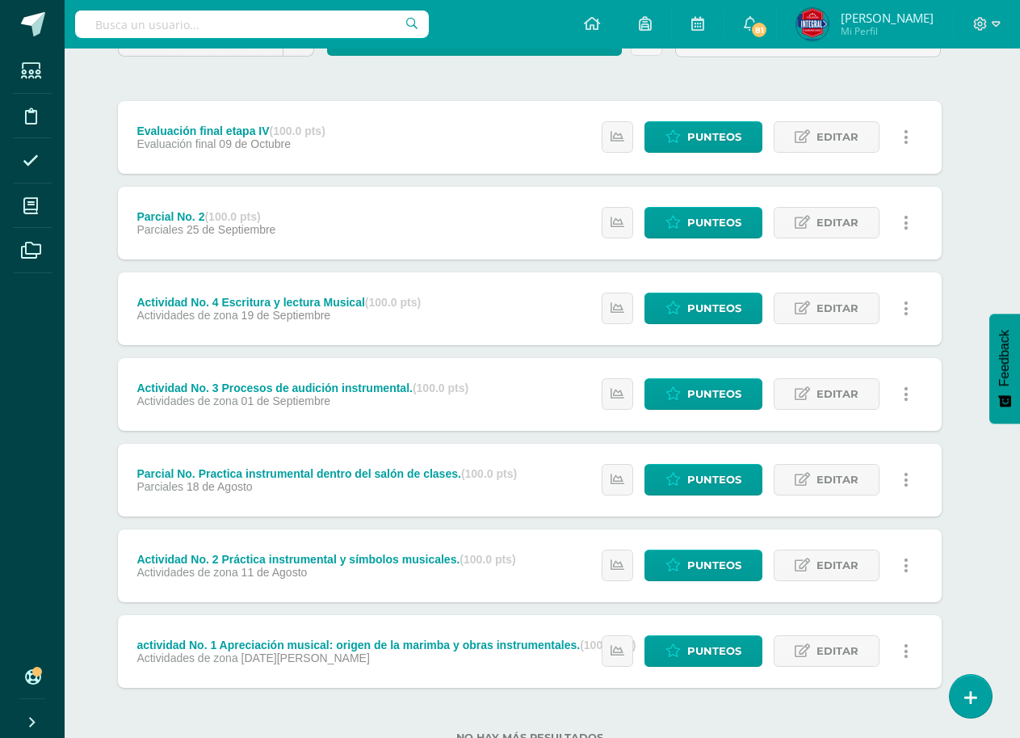
scroll to position [145, 13]
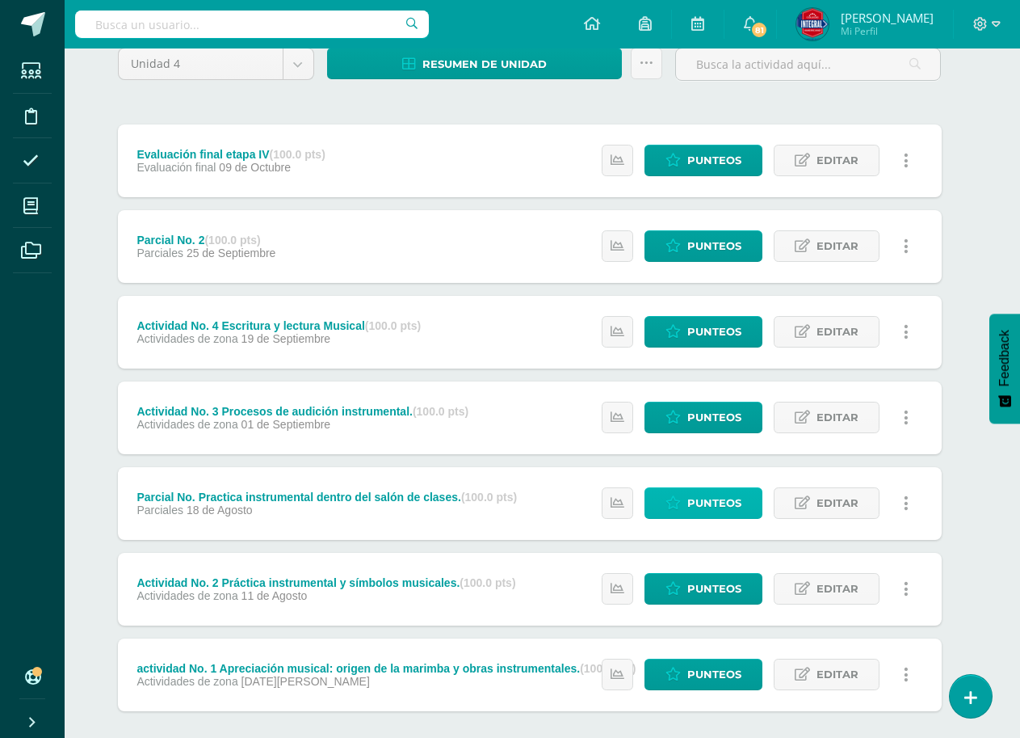
click at [727, 498] on span "Punteos" at bounding box center [714, 503] width 54 height 30
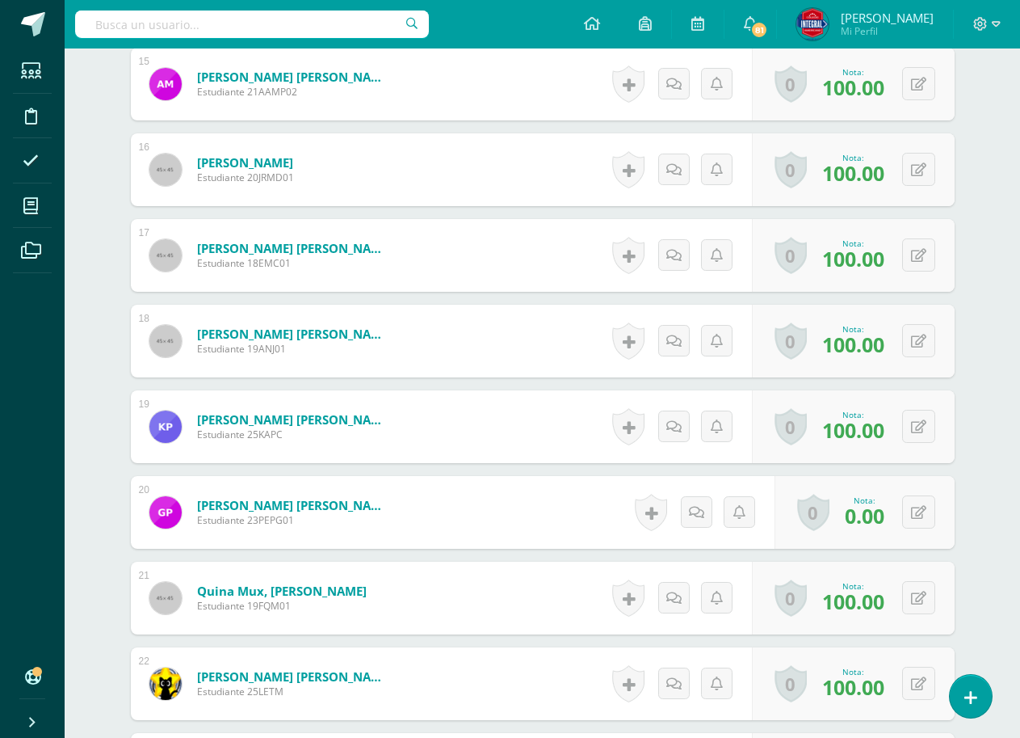
scroll to position [1780, 0]
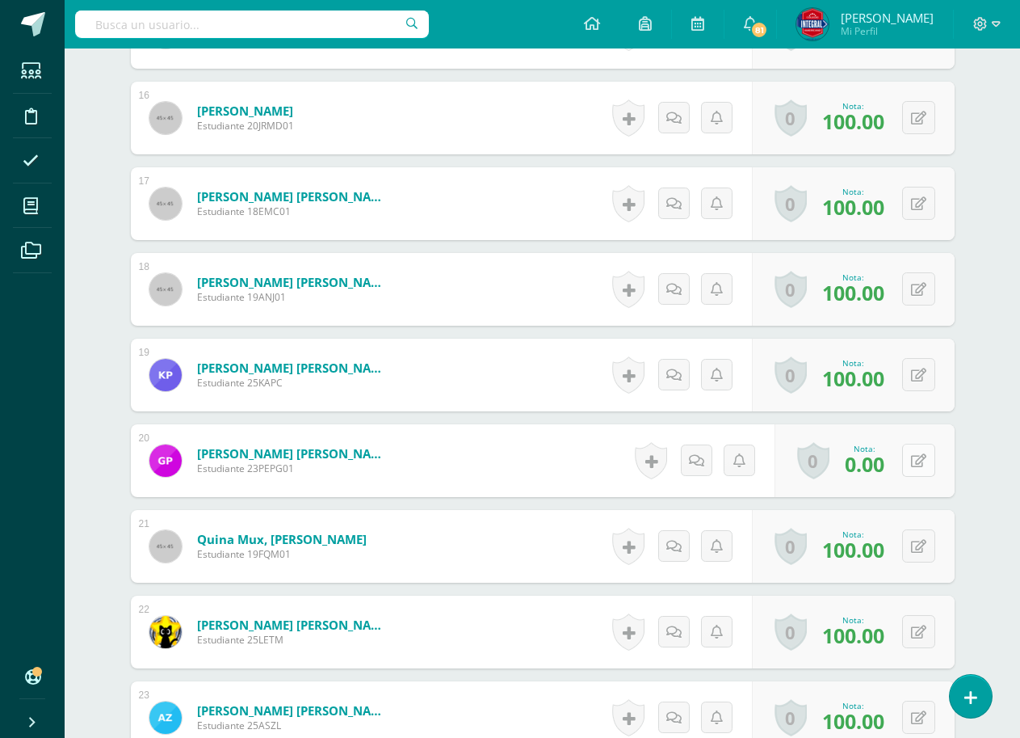
click at [923, 463] on icon at bounding box center [918, 461] width 15 height 14
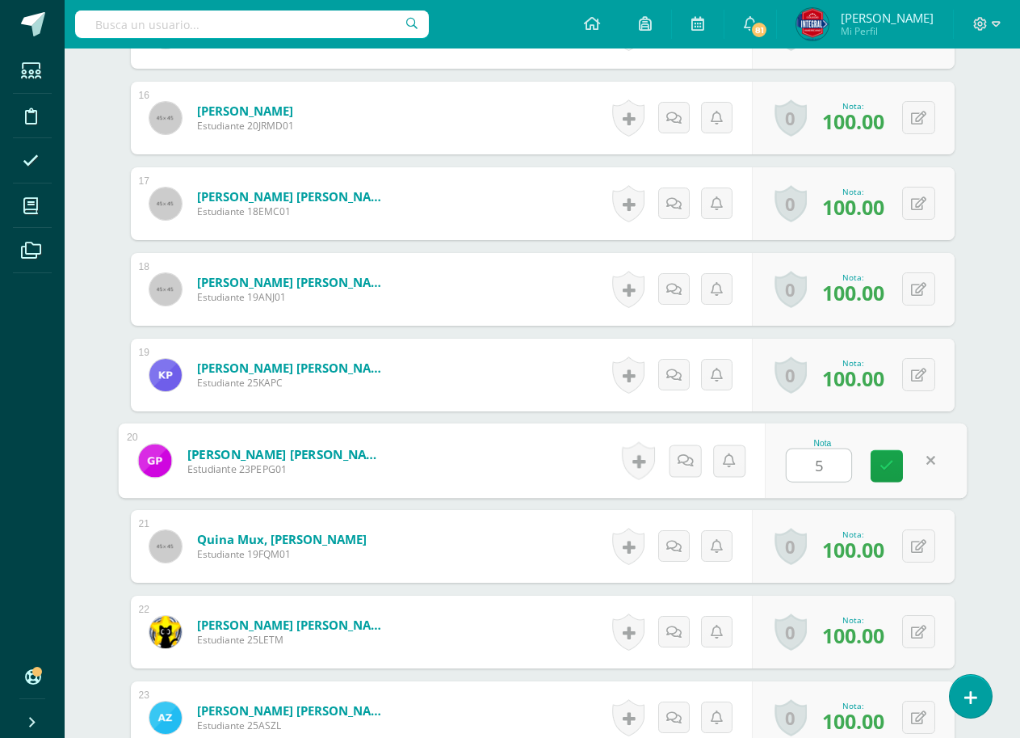
type input "50"
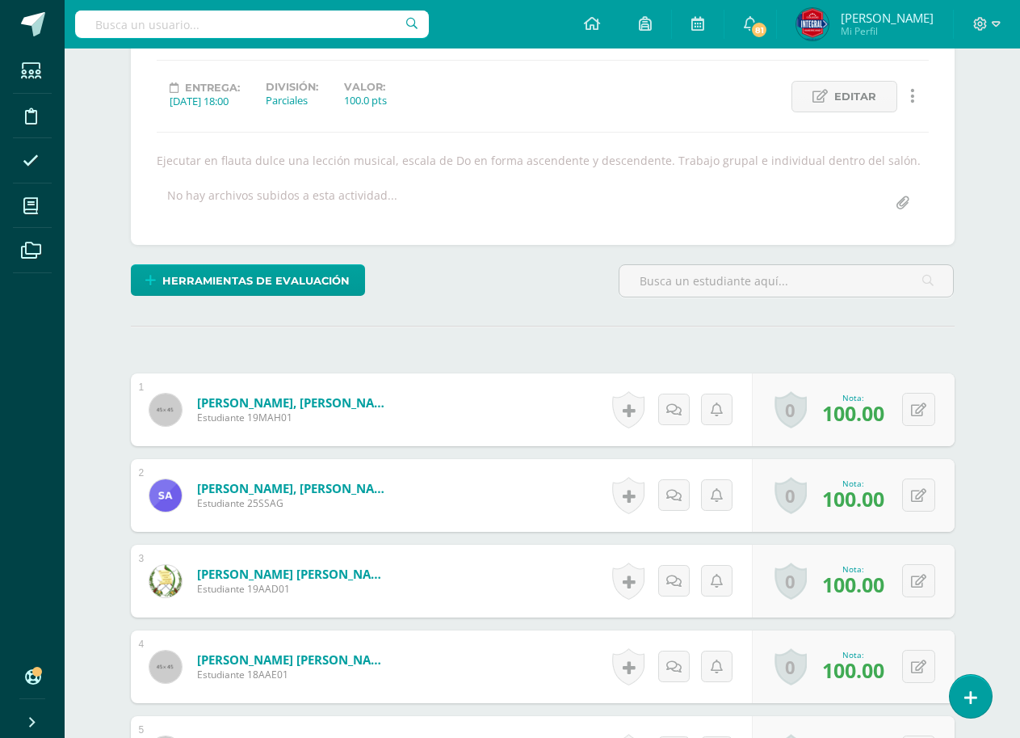
scroll to position [0, 0]
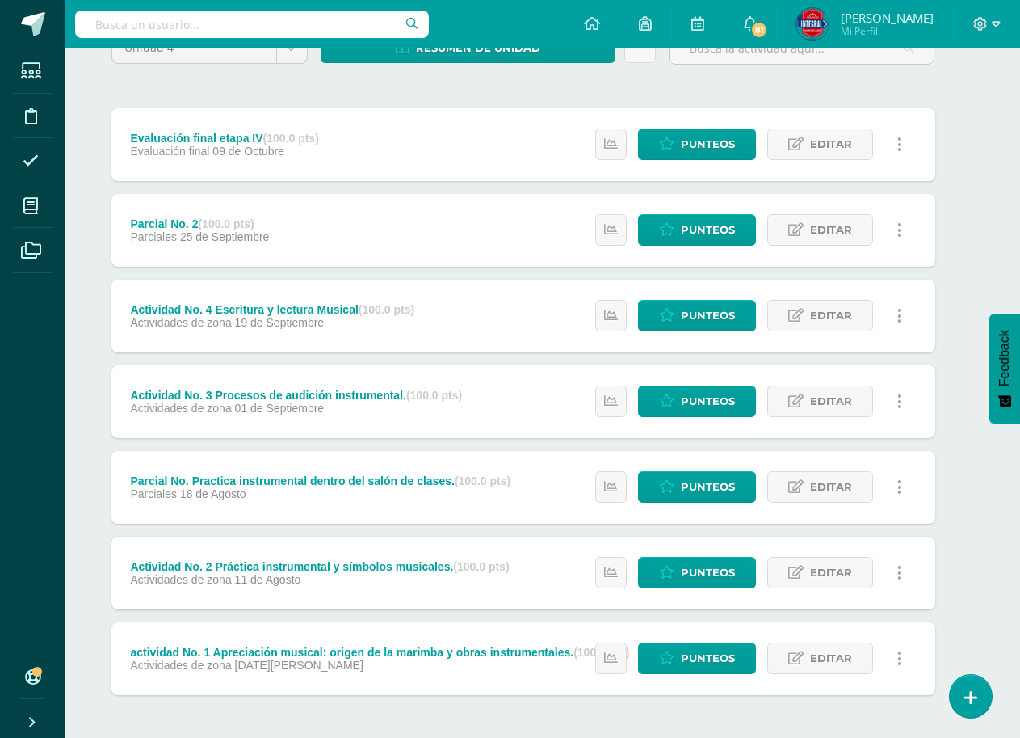
scroll to position [162, 19]
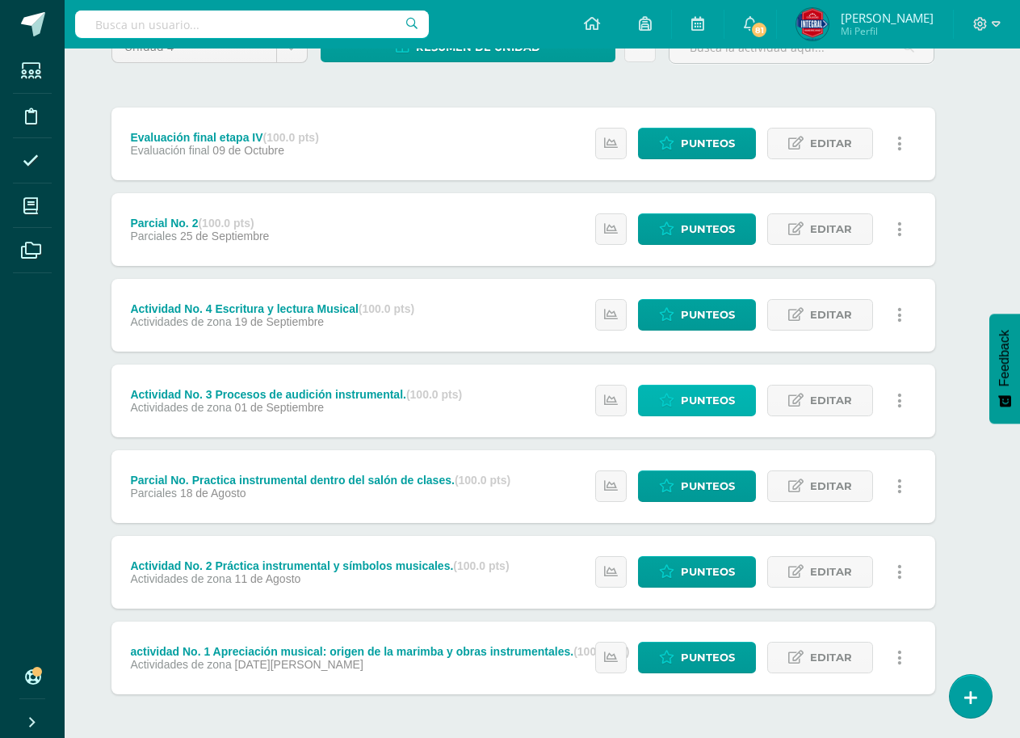
click at [700, 405] on span "Punteos" at bounding box center [708, 400] width 54 height 30
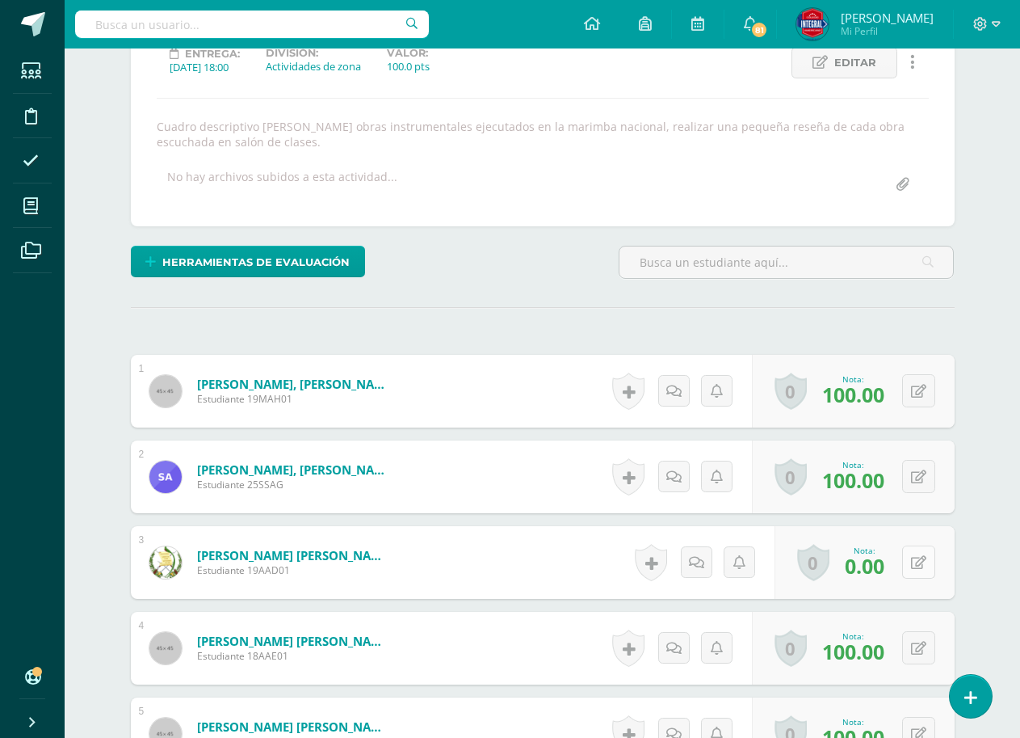
scroll to position [318, 0]
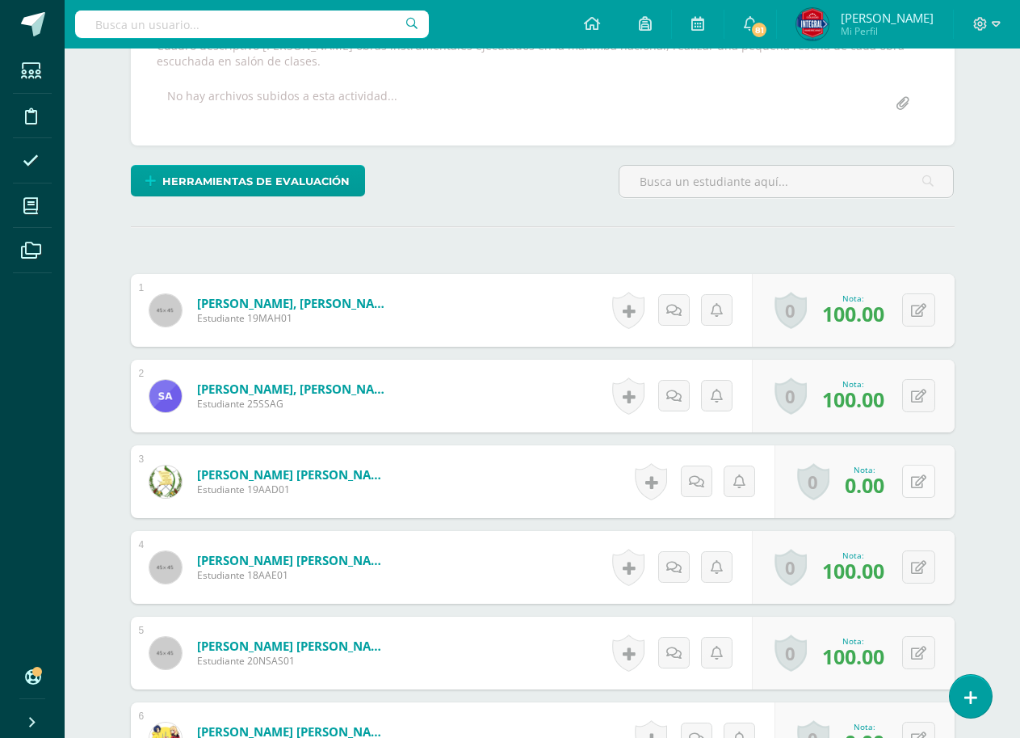
click at [916, 494] on button at bounding box center [918, 480] width 33 height 33
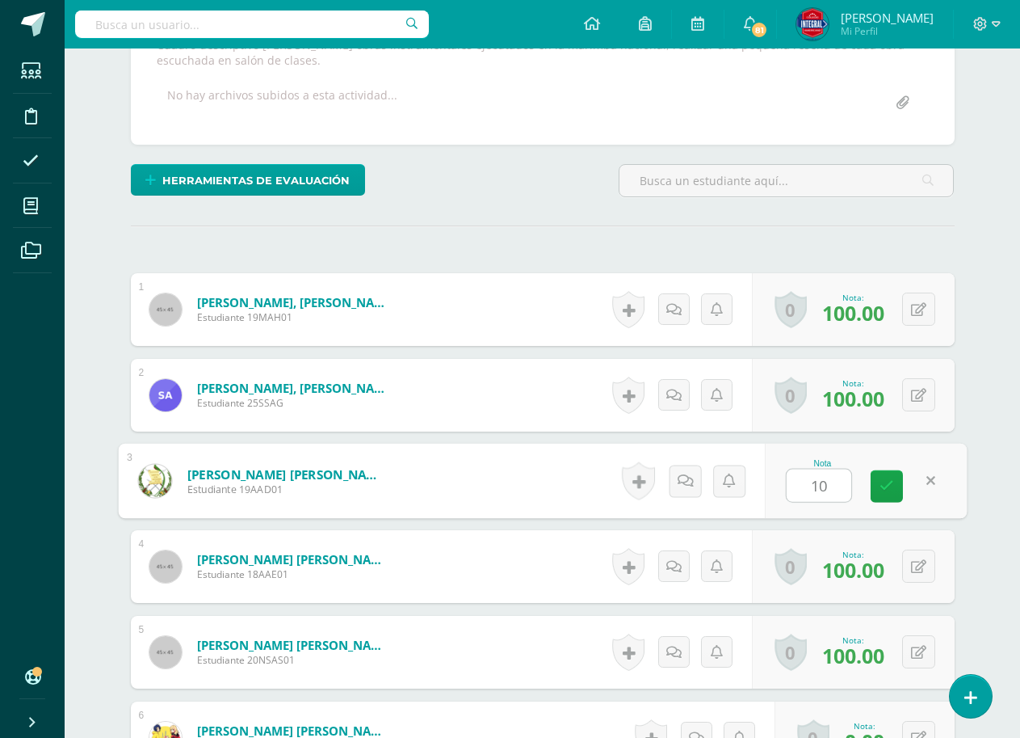
type input "100"
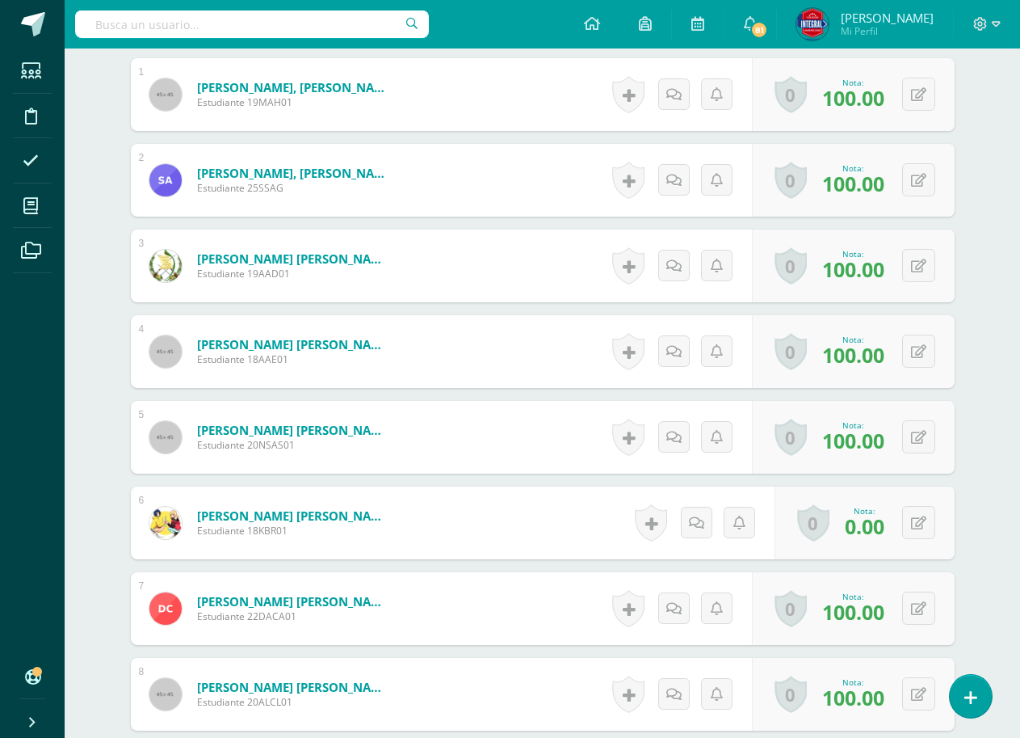
scroll to position [562, 0]
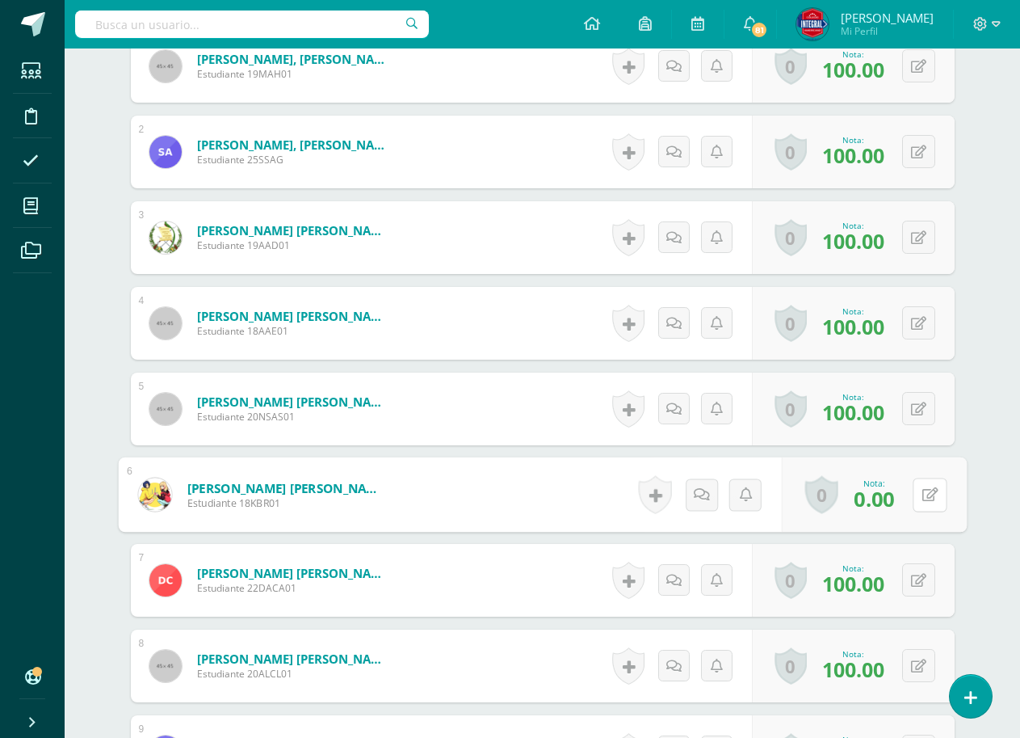
click at [931, 498] on button at bounding box center [930, 494] width 34 height 34
type input "100"
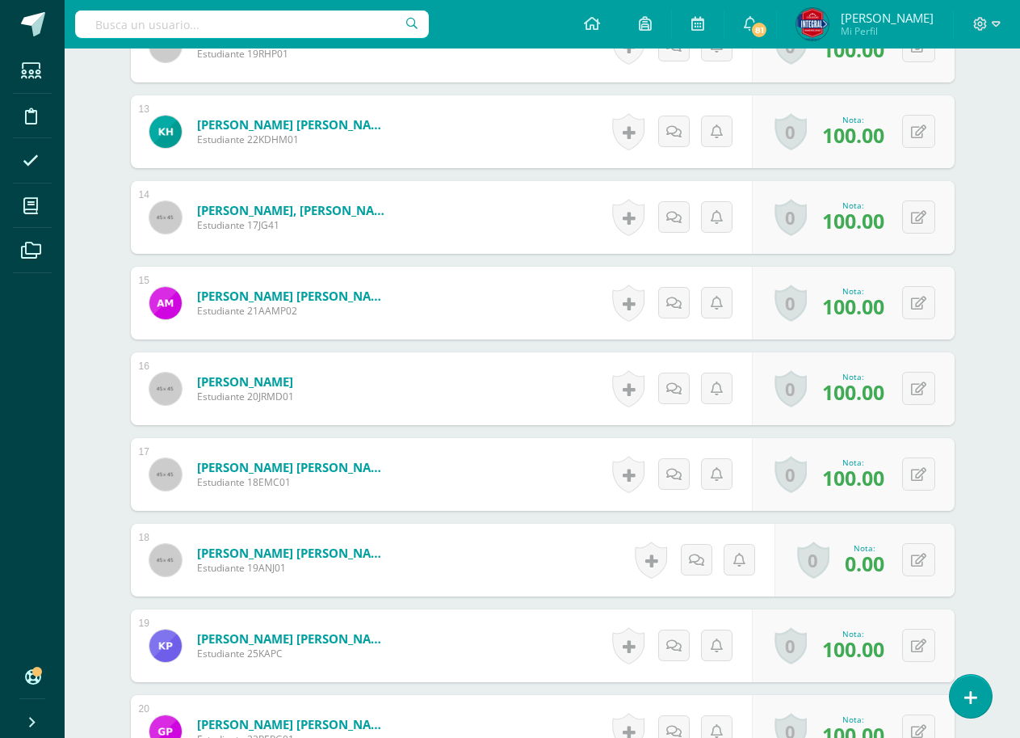
scroll to position [1532, 0]
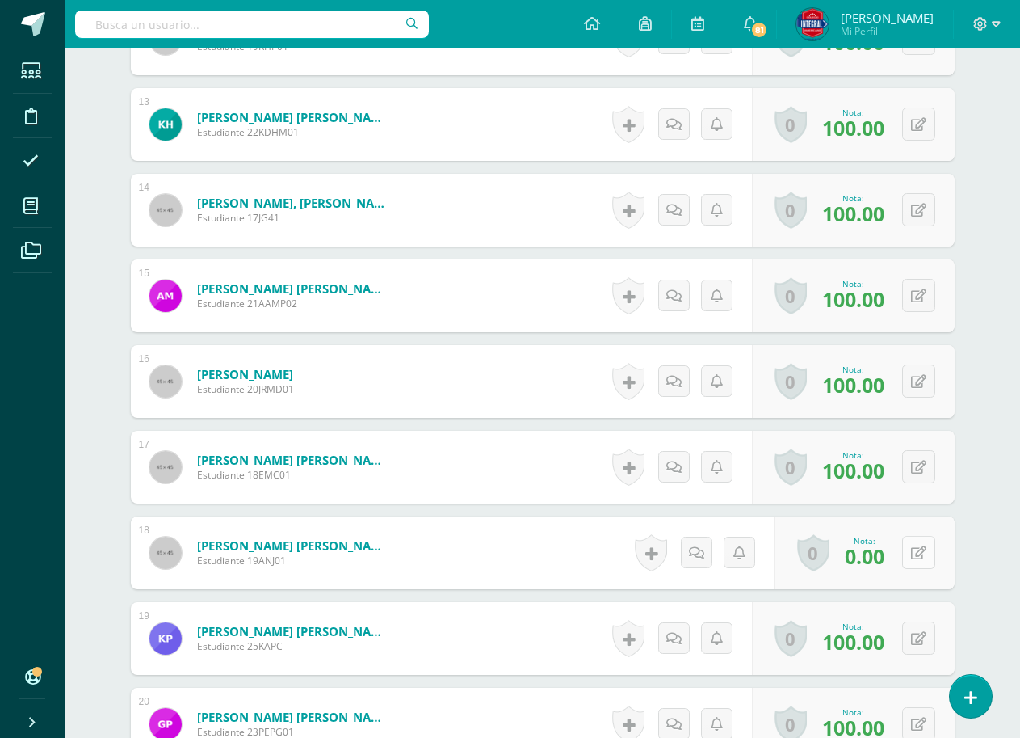
click at [921, 542] on button at bounding box center [918, 552] width 33 height 33
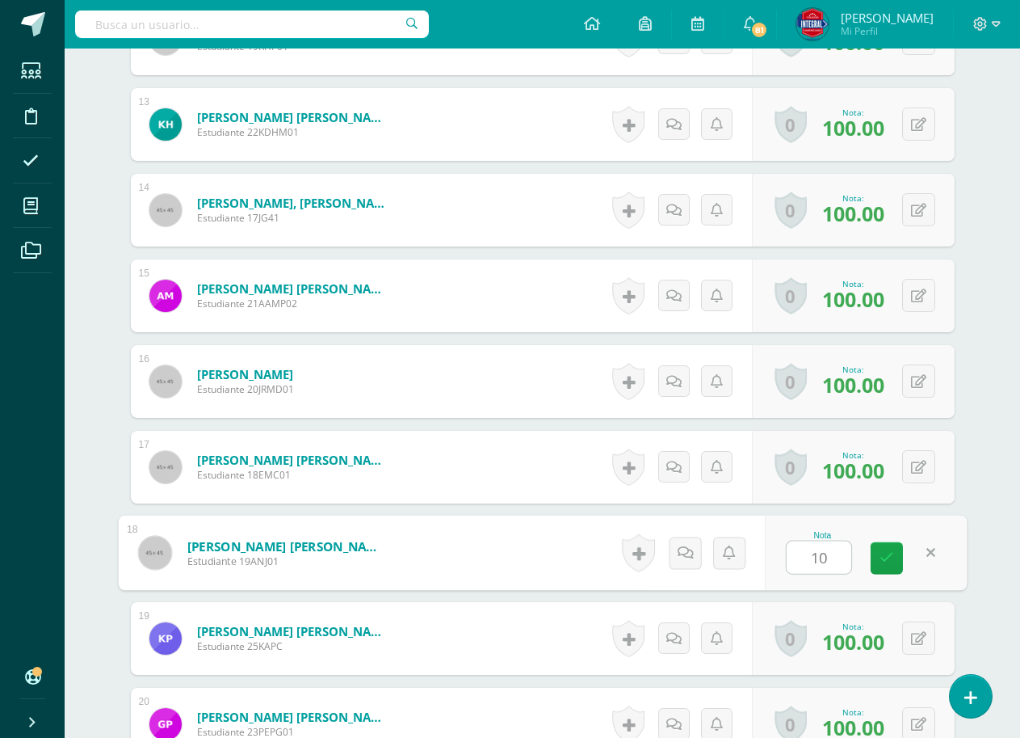
type input "100"
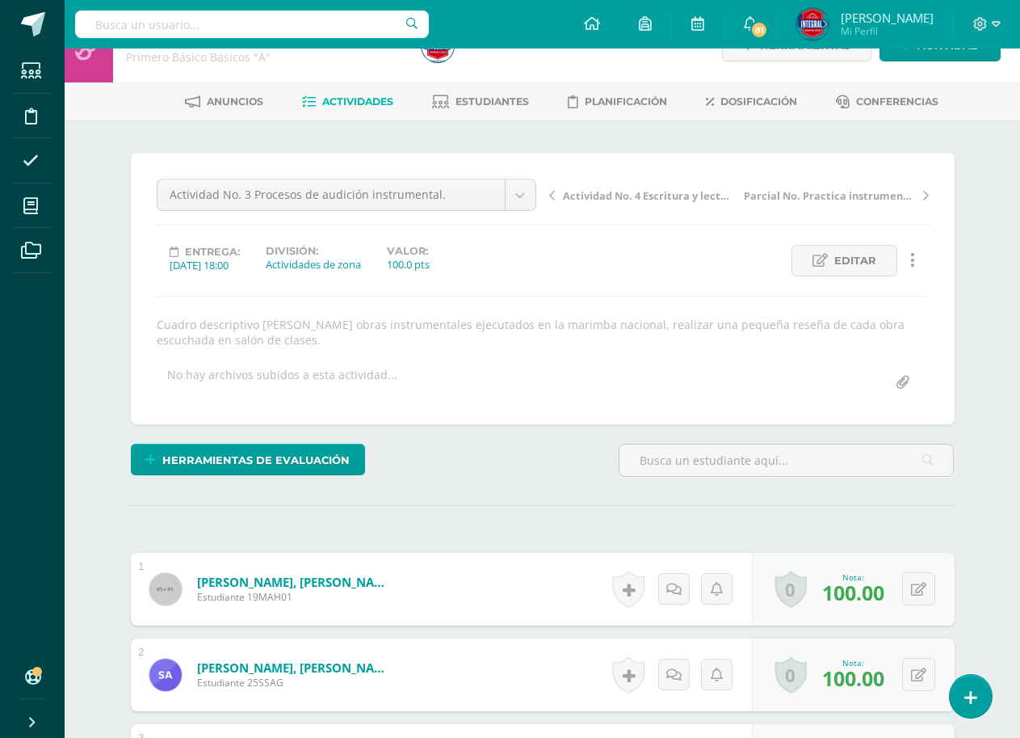
scroll to position [0, 0]
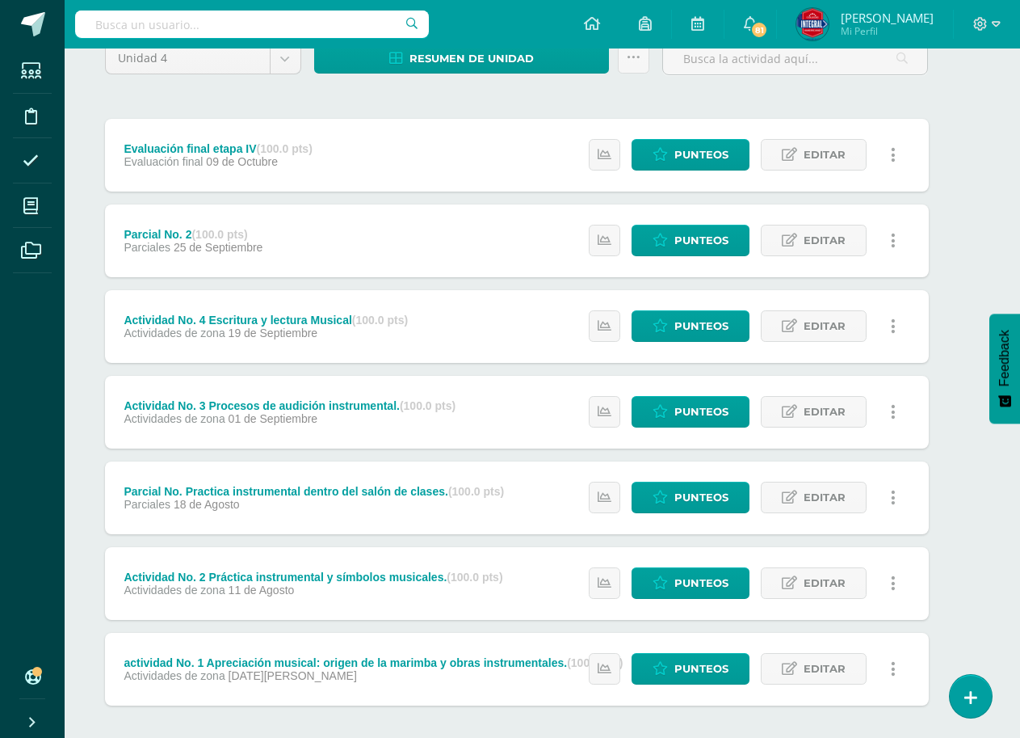
scroll to position [162, 26]
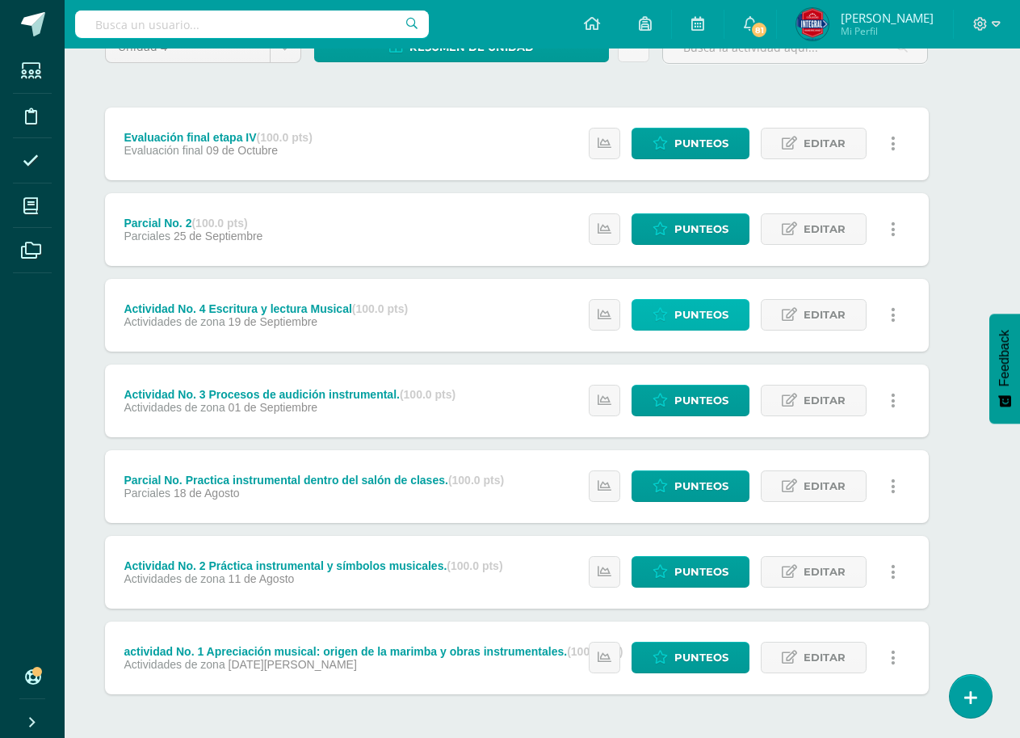
click at [716, 318] on span "Punteos" at bounding box center [702, 315] width 54 height 30
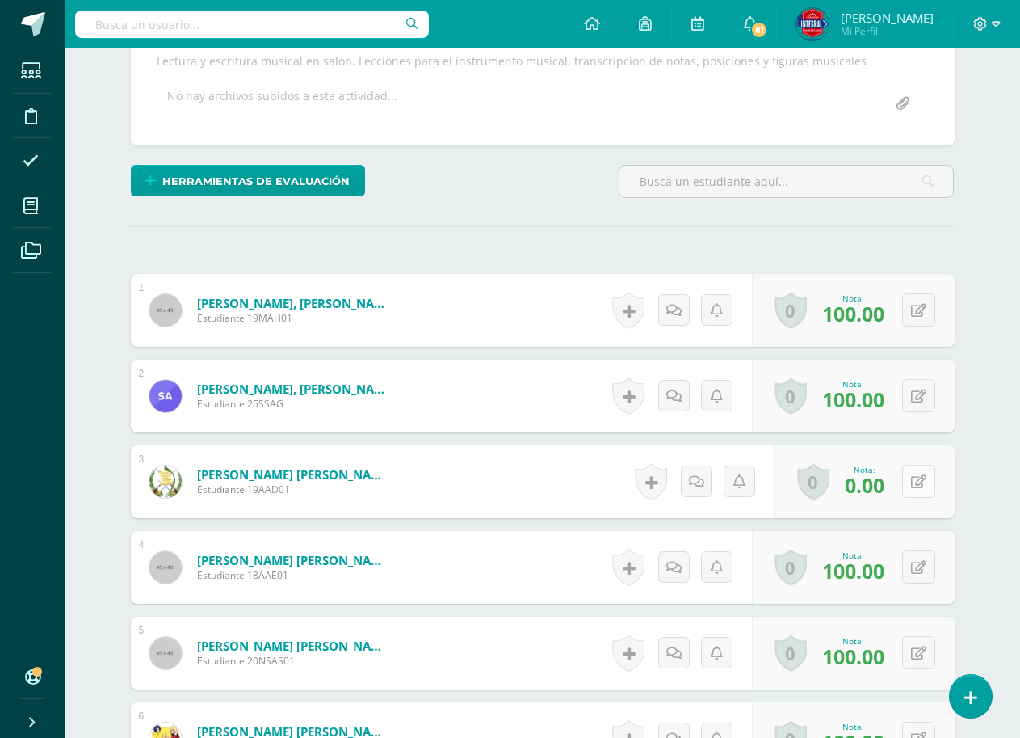
scroll to position [304, 0]
click at [918, 479] on icon at bounding box center [918, 481] width 15 height 14
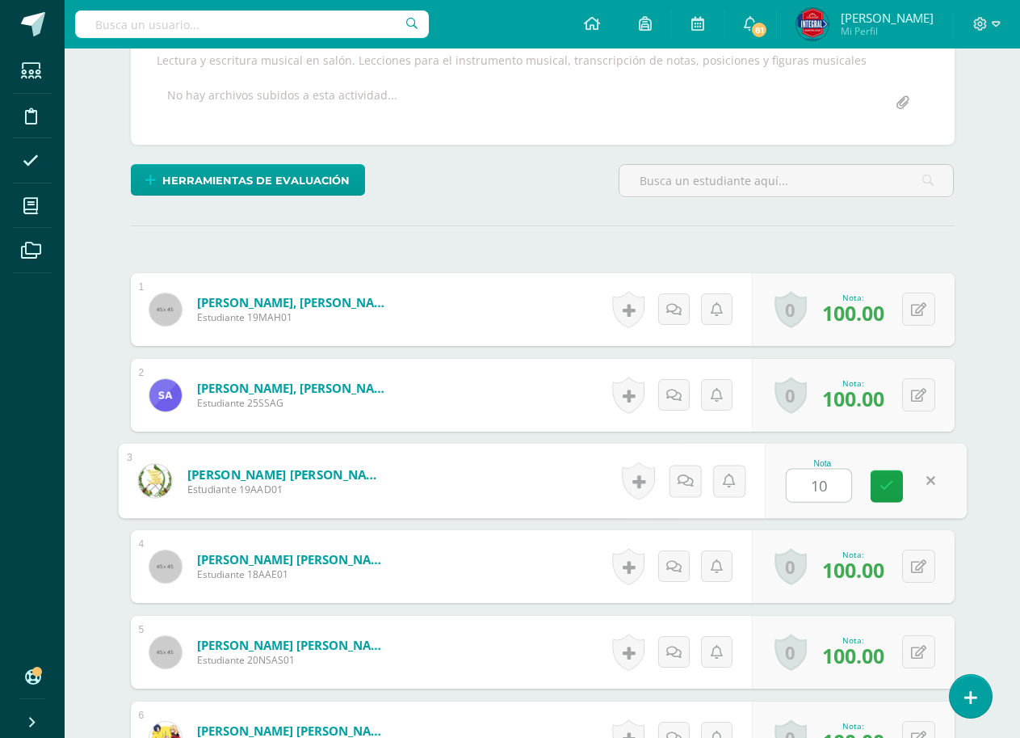
type input "100"
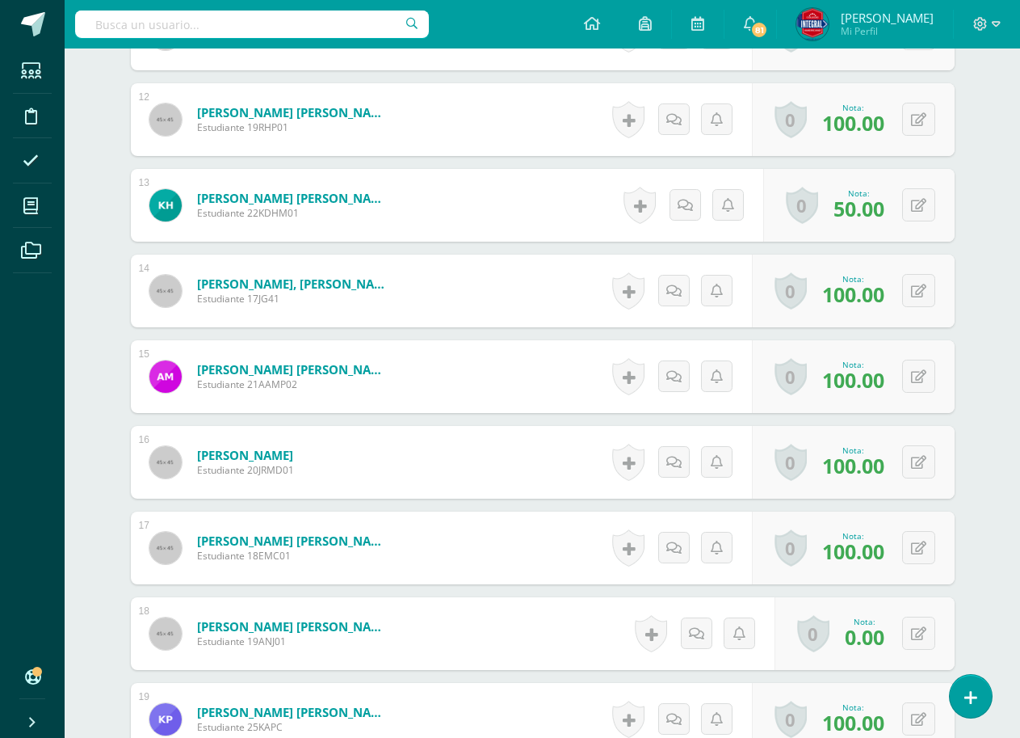
scroll to position [1516, 0]
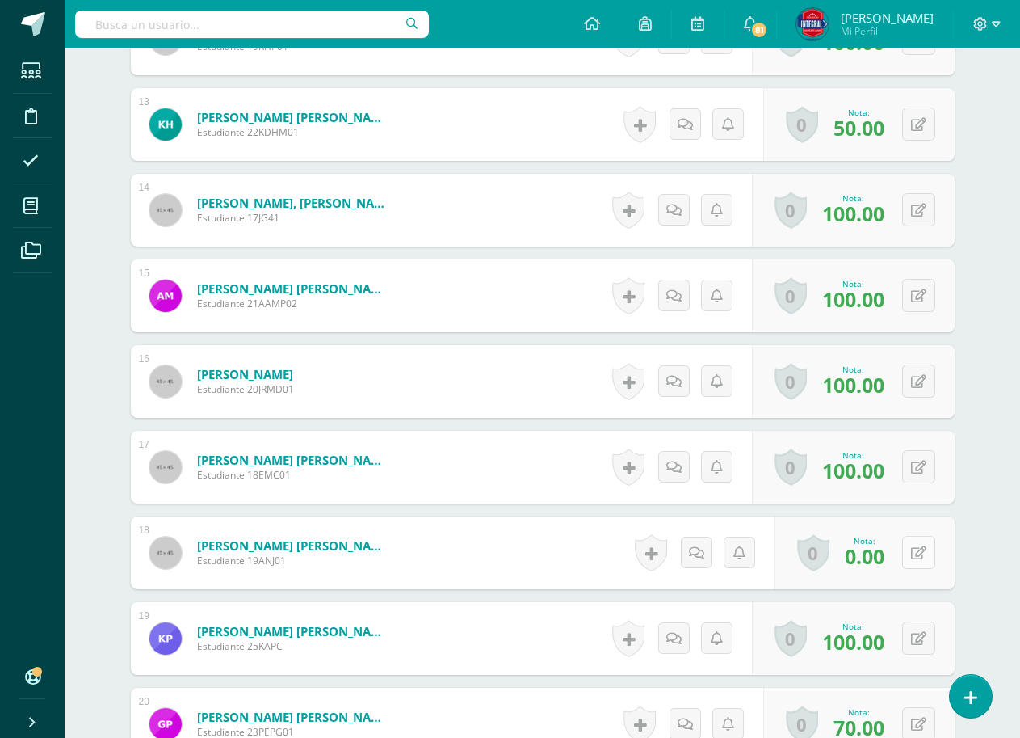
click at [916, 552] on button at bounding box center [918, 552] width 33 height 33
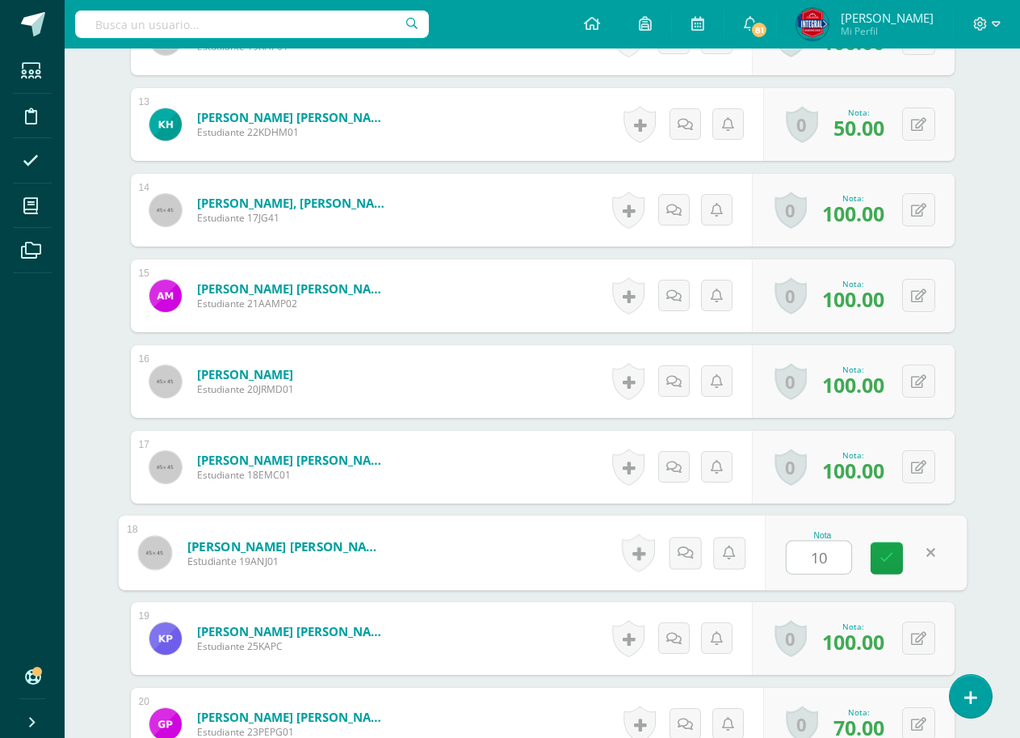
type input "100"
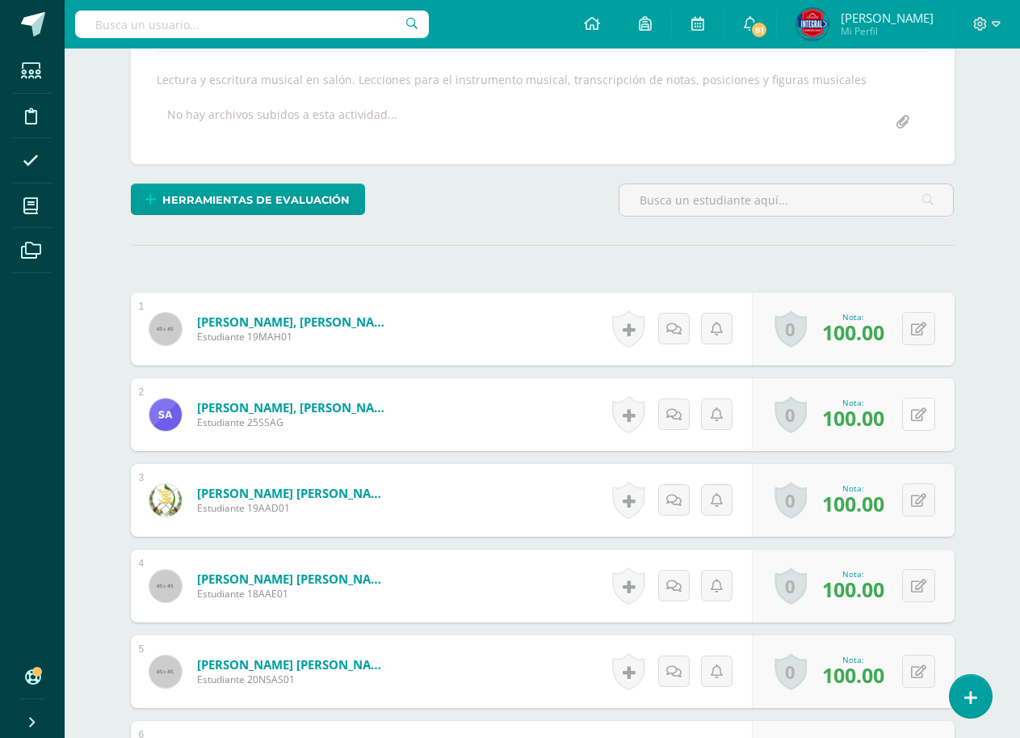
scroll to position [0, 0]
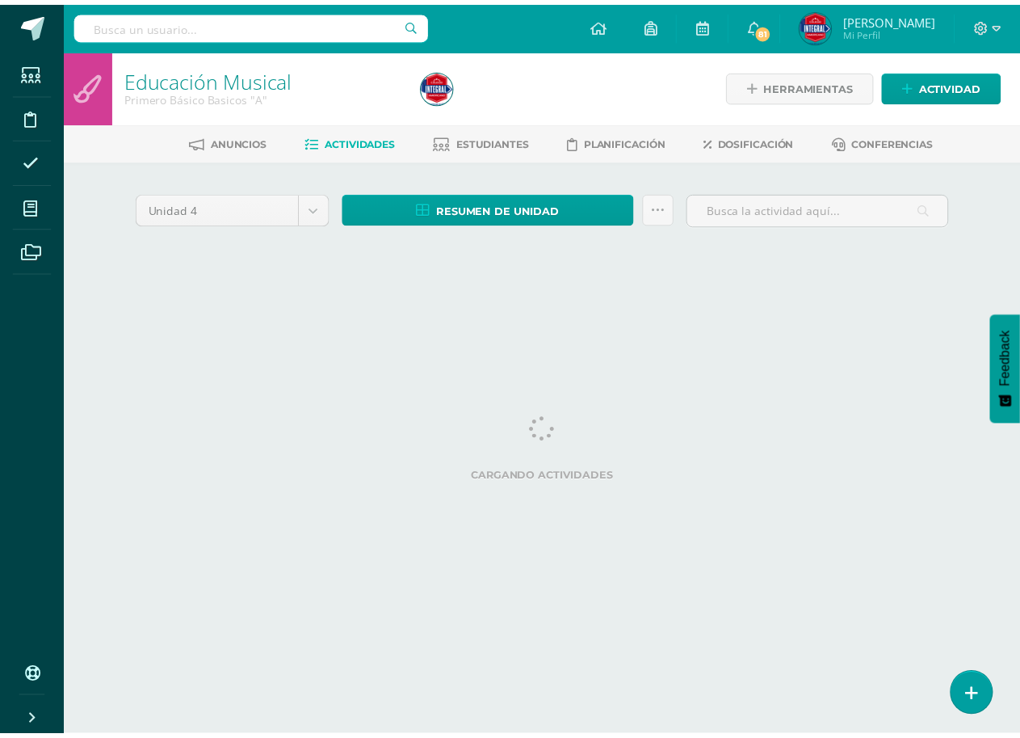
scroll to position [0, 32]
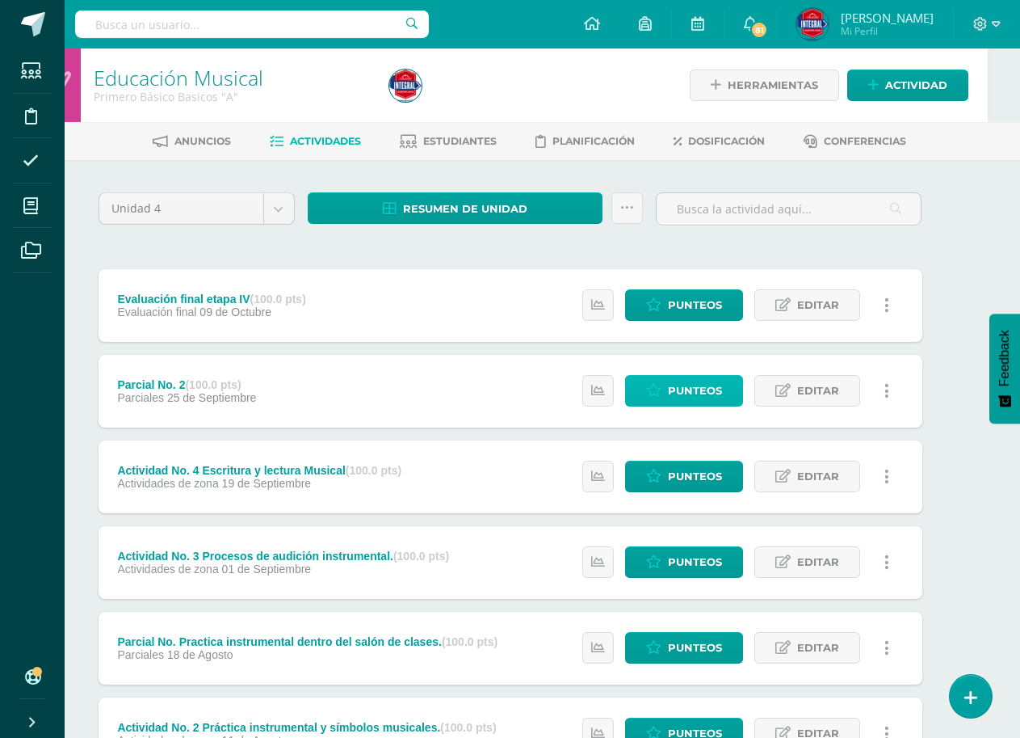
click at [677, 386] on span "Punteos" at bounding box center [695, 391] width 54 height 30
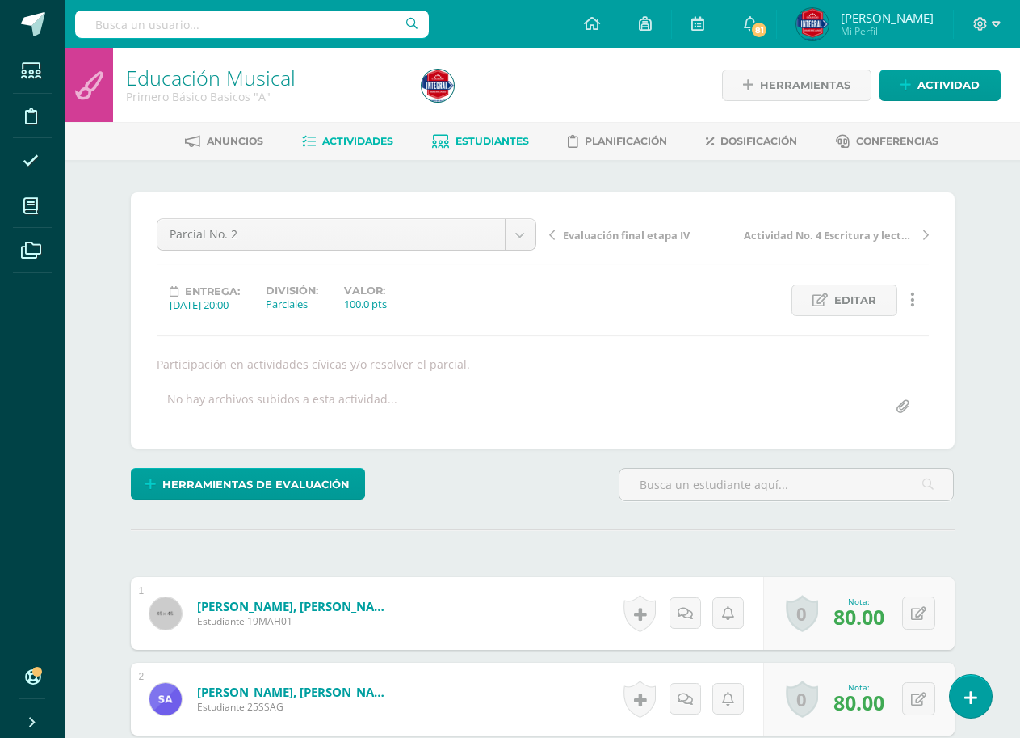
click at [502, 132] on link "Estudiantes" at bounding box center [480, 141] width 97 height 26
